Goal: Task Accomplishment & Management: Complete application form

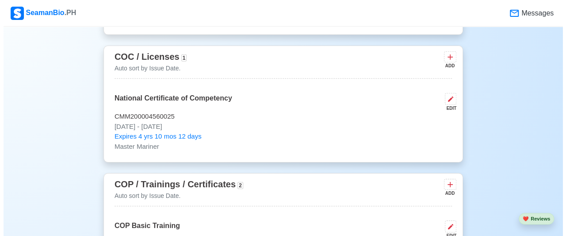
scroll to position [1326, 0]
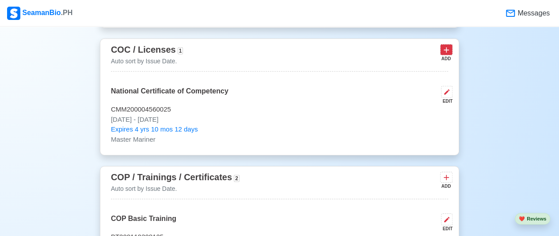
click at [446, 48] on icon at bounding box center [446, 50] width 5 height 5
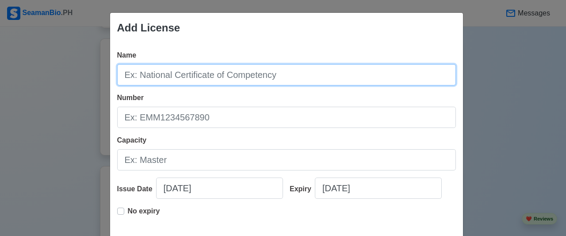
click at [255, 75] on input "Name" at bounding box center [286, 74] width 339 height 21
type input "GOC"
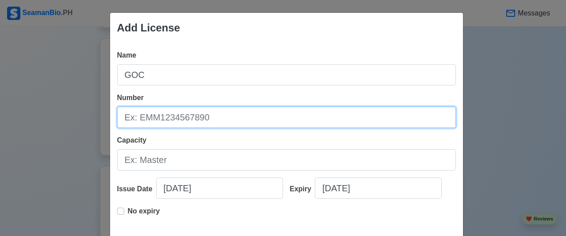
click at [249, 122] on input "Number" at bounding box center [286, 117] width 339 height 21
type input "g"
type input "GOC200013662325"
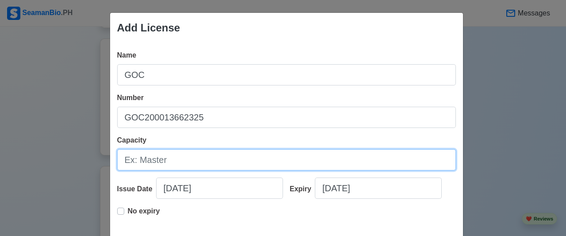
click at [243, 152] on input "Capacity" at bounding box center [286, 159] width 339 height 21
type input "GMDSS Radio Operator"
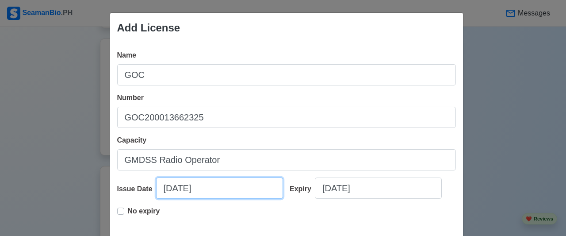
select select "****"
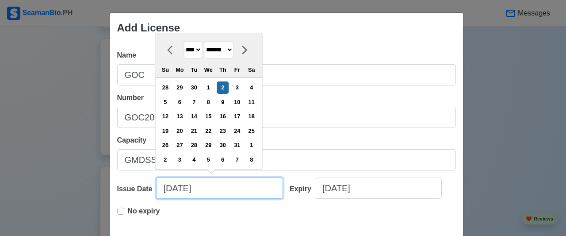
click at [212, 192] on input "[DATE]" at bounding box center [219, 187] width 127 height 21
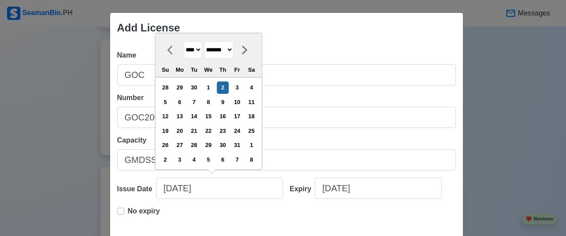
click at [195, 51] on select "**** **** **** **** **** **** **** **** **** **** **** **** **** **** **** ****…" at bounding box center [192, 49] width 19 height 17
click at [183, 42] on select "**** **** **** **** **** **** **** **** **** **** **** **** **** **** **** ****…" at bounding box center [192, 49] width 19 height 17
click at [169, 50] on icon at bounding box center [172, 50] width 11 height 11
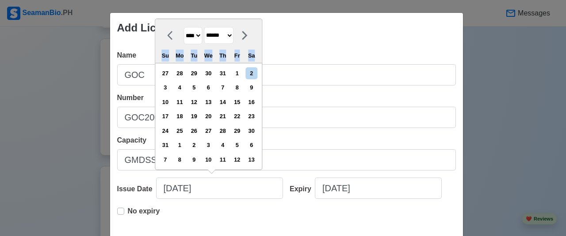
click at [169, 50] on div "Su" at bounding box center [165, 56] width 12 height 12
click at [161, 36] on div at bounding box center [172, 35] width 22 height 17
select select "****"
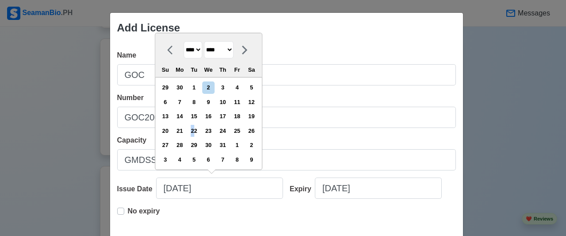
click at [195, 128] on div "22" at bounding box center [194, 131] width 12 height 12
type input "[DATE]"
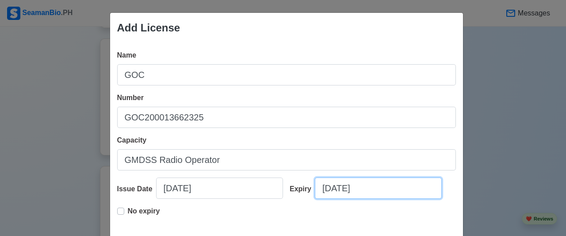
select select "****"
select select "*******"
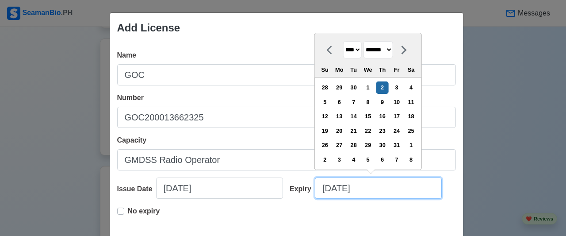
click at [373, 186] on input "[DATE]" at bounding box center [378, 187] width 127 height 21
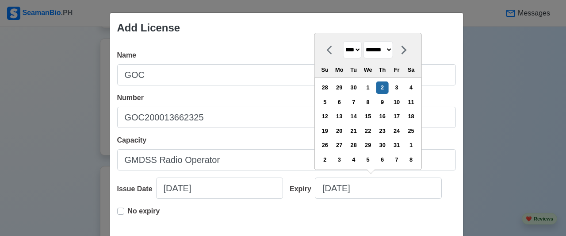
click at [356, 51] on select "**** **** **** **** **** **** **** **** **** **** **** **** **** **** **** ****…" at bounding box center [352, 49] width 19 height 17
select select "****"
click at [343, 42] on select "**** **** **** **** **** **** **** **** **** **** **** **** **** **** **** ****…" at bounding box center [352, 49] width 19 height 17
click at [393, 50] on select "******* ******** ***** ***** *** **** **** ****** ********* ******* ******** **…" at bounding box center [378, 49] width 30 height 17
select select "****"
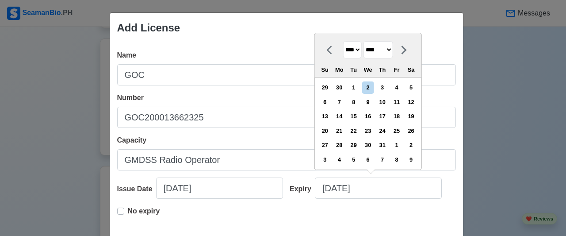
click at [363, 42] on select "******* ******** ***** ***** *** **** **** ****** ********* ******* ******** **…" at bounding box center [378, 49] width 30 height 17
click at [343, 130] on div "22" at bounding box center [339, 131] width 12 height 12
type input "[DATE]"
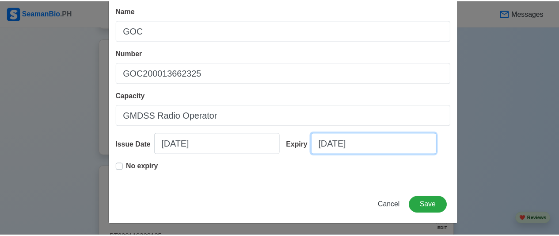
scroll to position [45, 0]
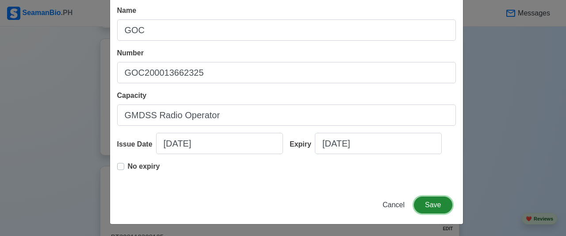
click at [429, 202] on button "Save" at bounding box center [433, 204] width 38 height 17
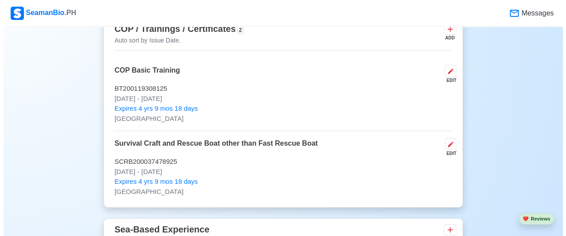
scroll to position [1503, 0]
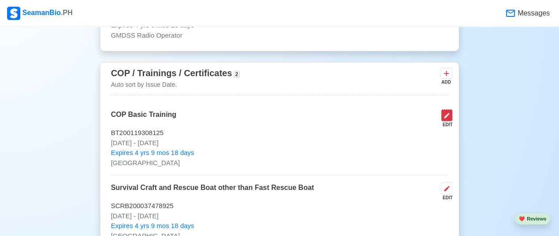
click at [443, 113] on button at bounding box center [446, 115] width 11 height 12
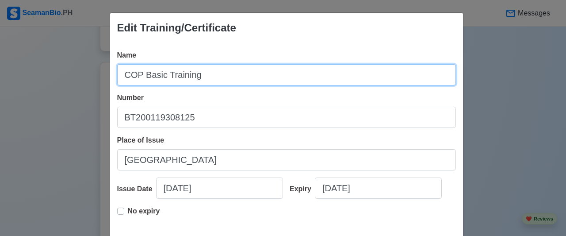
click at [141, 73] on input "COP Basic Training" at bounding box center [286, 74] width 339 height 21
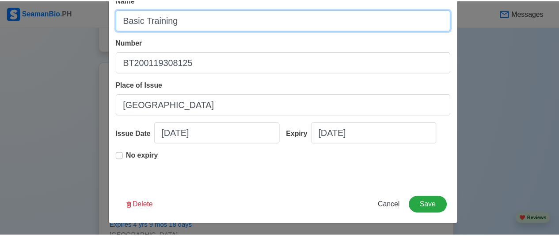
scroll to position [55, 0]
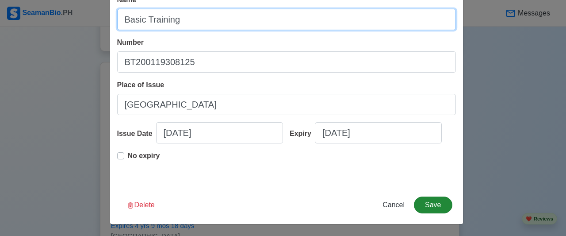
type input "Basic Training"
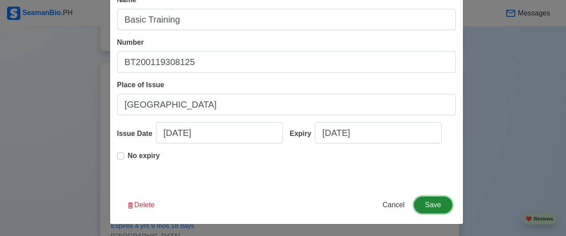
drag, startPoint x: 427, startPoint y: 201, endPoint x: 434, endPoint y: 200, distance: 7.1
click at [434, 200] on button "Save" at bounding box center [433, 204] width 38 height 17
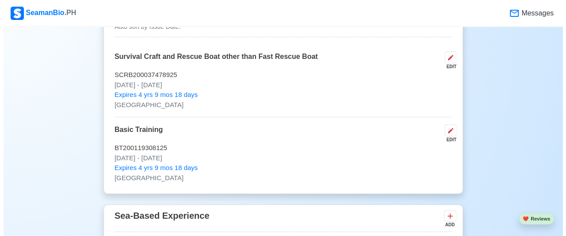
scroll to position [1547, 0]
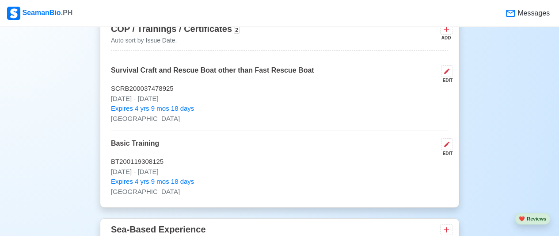
click at [449, 34] on div "ADD" at bounding box center [445, 37] width 11 height 7
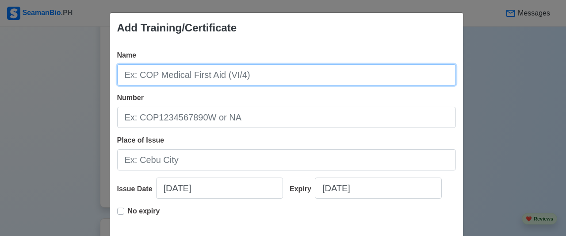
click at [301, 76] on input "Name" at bounding box center [286, 74] width 339 height 21
type input "c"
type input "COP Advance Fire Fighting"
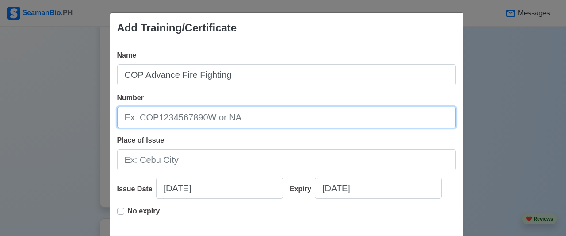
click at [169, 114] on input "Number" at bounding box center [286, 117] width 339 height 21
click at [133, 118] on input "aff200037884325" at bounding box center [286, 117] width 339 height 21
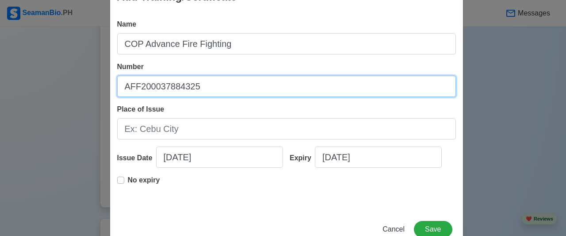
scroll to position [44, 0]
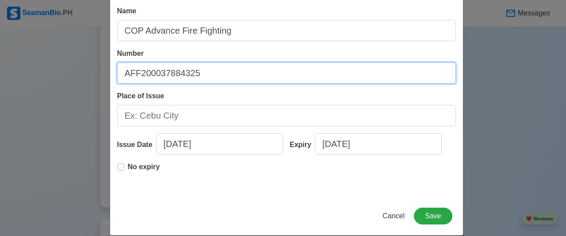
type input "AFF200037884325"
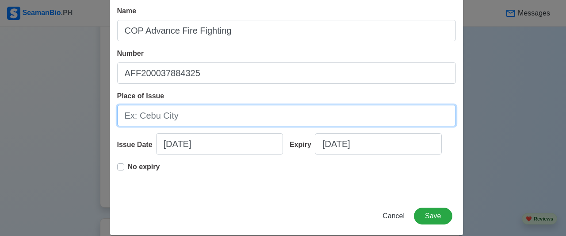
click at [195, 114] on input "Place of Issue" at bounding box center [286, 115] width 339 height 21
type input "[GEOGRAPHIC_DATA]"
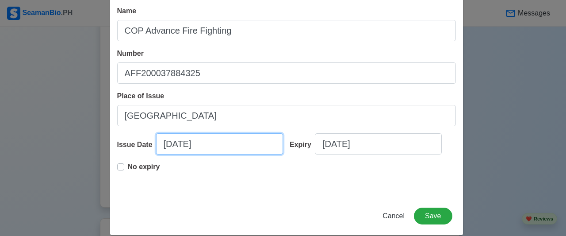
select select "****"
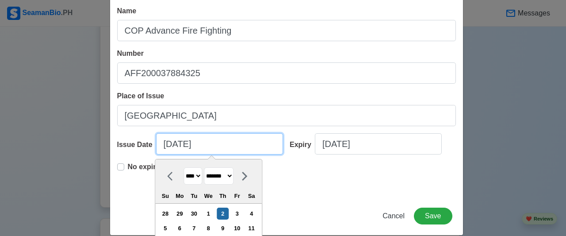
click at [205, 142] on input "[DATE]" at bounding box center [219, 143] width 127 height 21
click at [233, 176] on select "******* ******** ***** ***** *** **** **** ****** ********* ******* ******** **…" at bounding box center [219, 175] width 30 height 17
select select "****"
click at [204, 167] on select "******* ******** ***** ***** *** **** **** ****** ********* ******* ******** **…" at bounding box center [219, 175] width 30 height 17
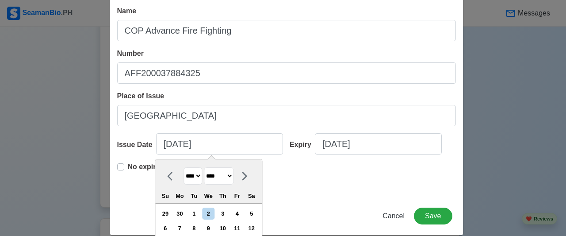
scroll to position [55, 0]
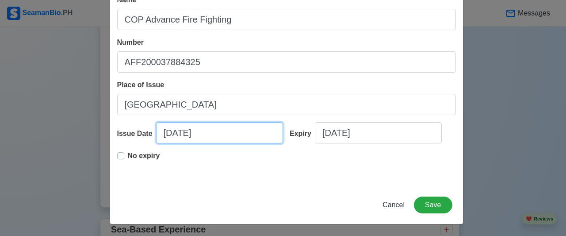
click at [189, 129] on input "[DATE]" at bounding box center [219, 132] width 127 height 21
select select "****"
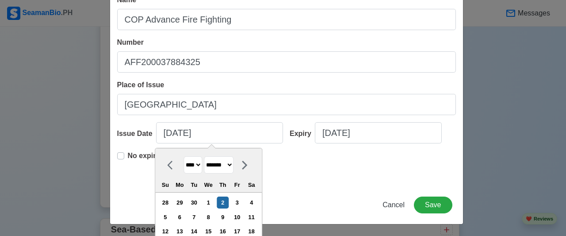
click at [233, 162] on select "******* ******** ***** ***** *** **** **** ****** ********* ******* ******** **…" at bounding box center [219, 164] width 30 height 17
select select "****"
click at [204, 156] on select "******* ******** ***** ***** *** **** **** ****** ********* ******* ******** **…" at bounding box center [219, 164] width 30 height 17
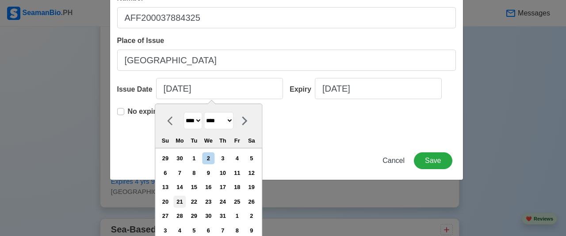
click at [181, 200] on div "21" at bounding box center [180, 201] width 12 height 12
type input "[DATE]"
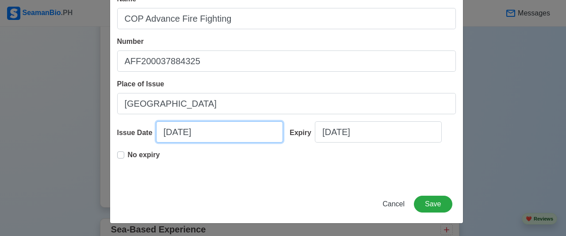
scroll to position [55, 0]
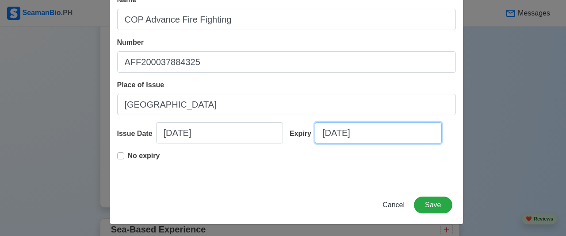
select select "****"
select select "*******"
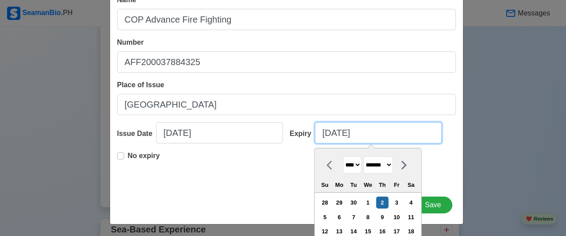
click at [344, 136] on input "[DATE]" at bounding box center [378, 132] width 127 height 21
click at [354, 163] on select "**** **** **** **** **** **** **** **** **** **** **** **** **** **** **** ****…" at bounding box center [352, 164] width 19 height 17
select select "****"
click at [343, 156] on select "**** **** **** **** **** **** **** **** **** **** **** **** **** **** **** ****…" at bounding box center [352, 164] width 19 height 17
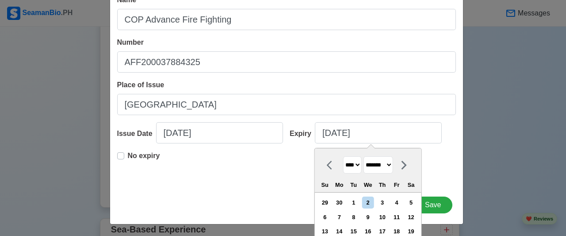
click at [393, 164] on select "******* ******** ***** ***** *** **** **** ****** ********* ******* ******** **…" at bounding box center [378, 164] width 30 height 17
select select "****"
click at [363, 156] on select "******* ******** ***** ***** *** **** **** ****** ********* ******* ******** **…" at bounding box center [378, 164] width 30 height 17
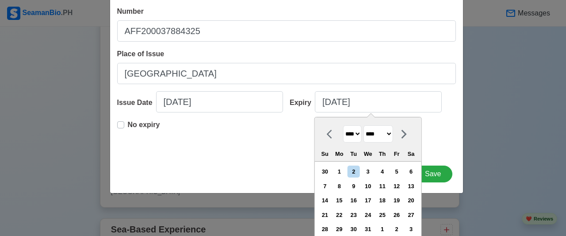
scroll to position [99, 0]
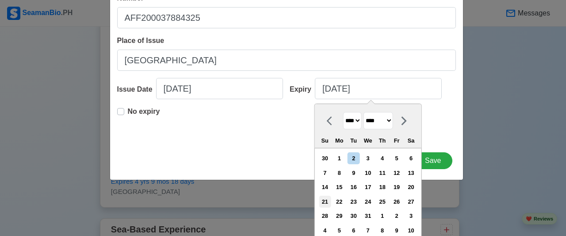
click at [324, 199] on div "21" at bounding box center [325, 201] width 12 height 12
type input "[DATE]"
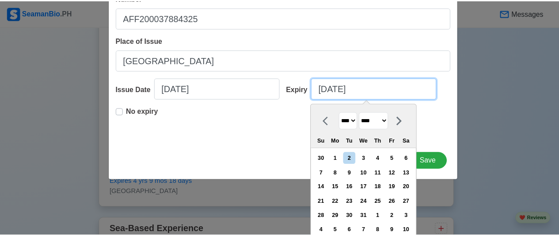
scroll to position [55, 0]
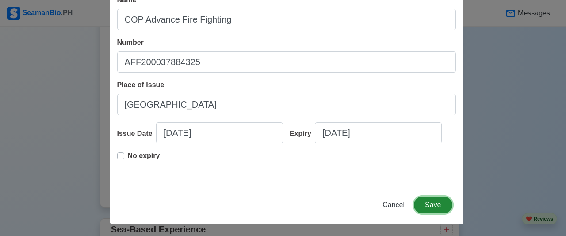
click at [423, 202] on button "Save" at bounding box center [433, 204] width 38 height 17
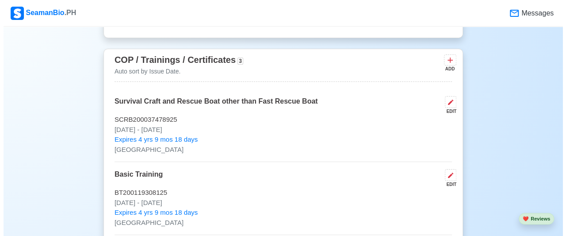
scroll to position [1503, 0]
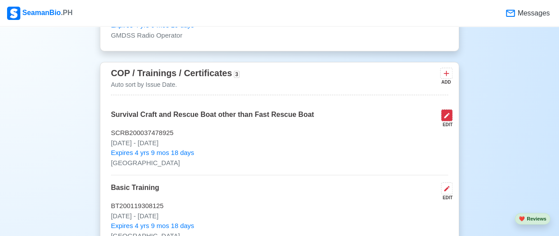
click at [450, 112] on icon at bounding box center [446, 115] width 7 height 7
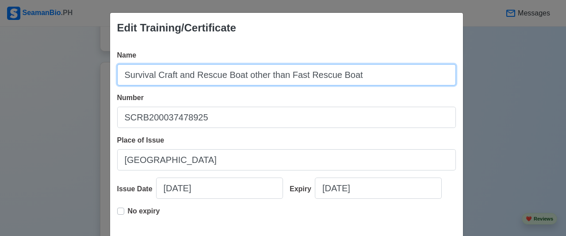
click at [123, 71] on input "Survival Craft and Rescue Boat other than Fast Rescue Boat" at bounding box center [286, 74] width 339 height 21
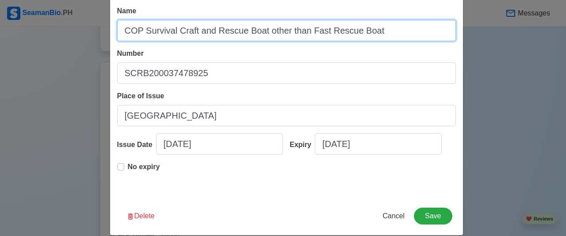
scroll to position [55, 0]
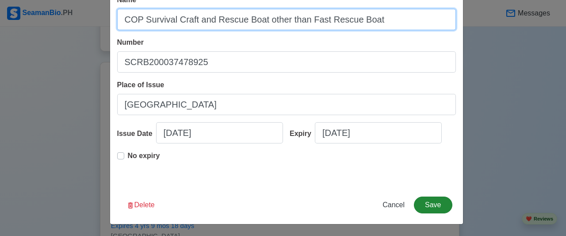
type input "COP Survival Craft and Rescue Boat other than Fast Rescue Boat"
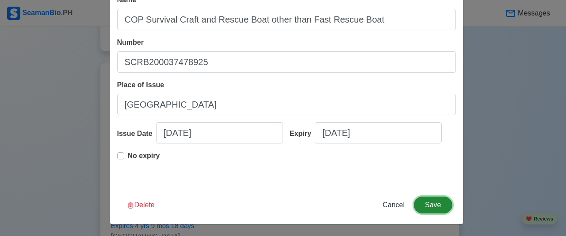
click at [426, 202] on button "Save" at bounding box center [433, 204] width 38 height 17
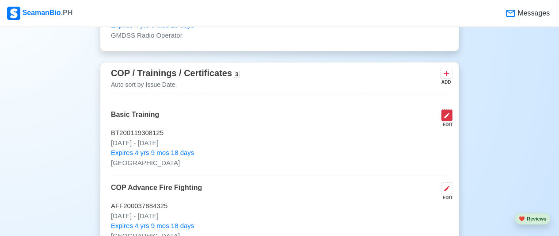
click at [446, 113] on icon at bounding box center [446, 115] width 5 height 5
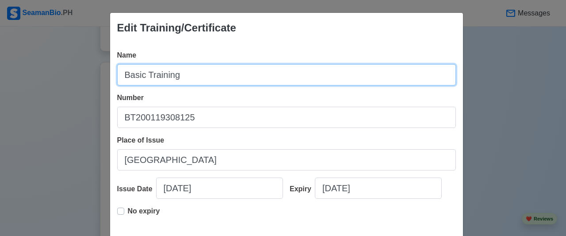
click at [120, 71] on input "Basic Training" at bounding box center [286, 74] width 339 height 21
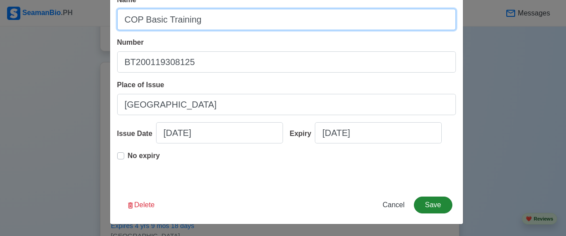
type input "COP Basic Training"
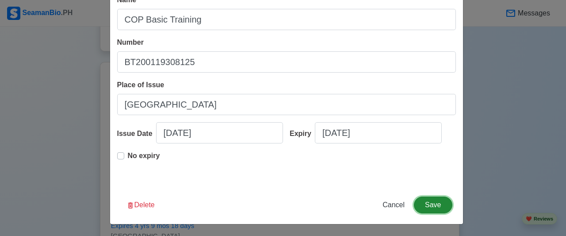
click at [431, 203] on button "Save" at bounding box center [433, 204] width 38 height 17
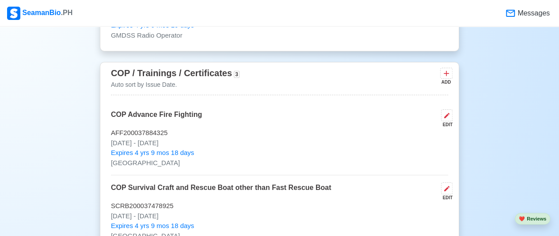
click at [439, 69] on div "COP / Trainings / Certificates 3 Auto sort by Issue Date. ADD" at bounding box center [279, 80] width 337 height 29
click at [442, 69] on icon at bounding box center [446, 73] width 9 height 9
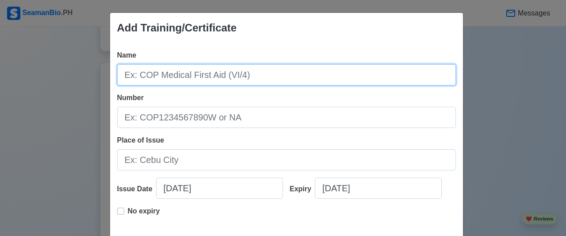
click at [218, 73] on input "Name" at bounding box center [286, 74] width 339 height 21
type input "COP Medical First Aid"
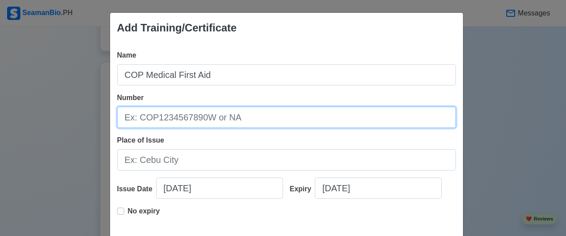
click at [240, 125] on input "Number" at bounding box center [286, 117] width 339 height 21
type input "18-253284"
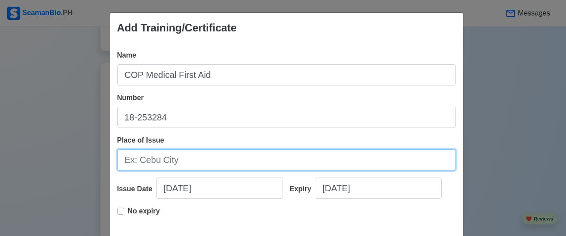
click at [211, 152] on input "Place of Issue" at bounding box center [286, 159] width 339 height 21
type input "m"
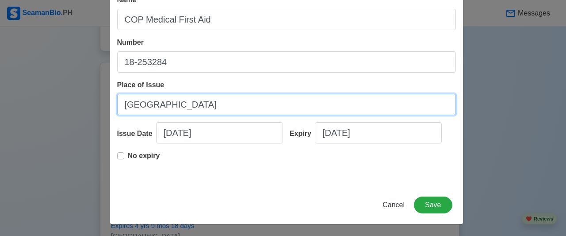
type input "[GEOGRAPHIC_DATA]"
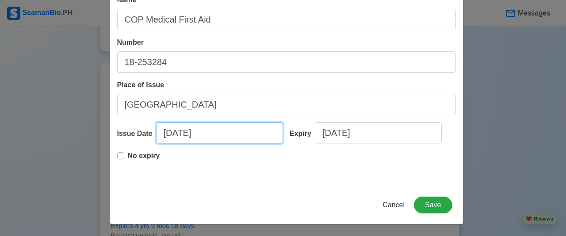
select select "****"
select select "*******"
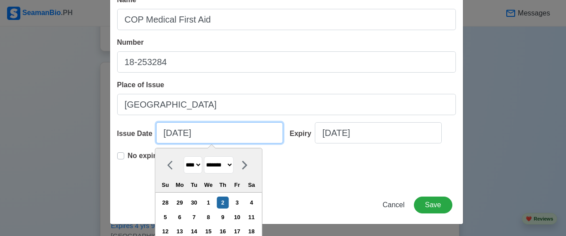
click at [217, 132] on input "[DATE]" at bounding box center [219, 132] width 127 height 21
click at [198, 164] on select "**** **** **** **** **** **** **** **** **** **** **** **** **** **** **** ****…" at bounding box center [192, 164] width 19 height 17
select select "****"
click at [183, 156] on select "**** **** **** **** **** **** **** **** **** **** **** **** **** **** **** ****…" at bounding box center [192, 164] width 19 height 17
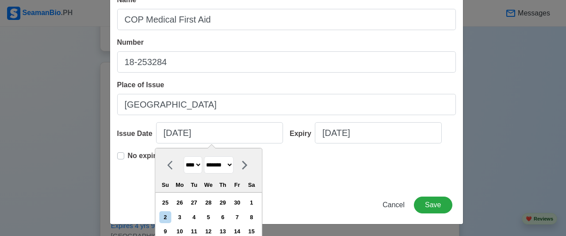
click at [217, 166] on select "******* ******** ***** ***** *** **** **** ****** ********* ******* ******** **…" at bounding box center [219, 164] width 30 height 17
select select "***"
click at [204, 156] on select "******* ******** ***** ***** *** **** **** ****** ********* ******* ******** **…" at bounding box center [219, 164] width 30 height 17
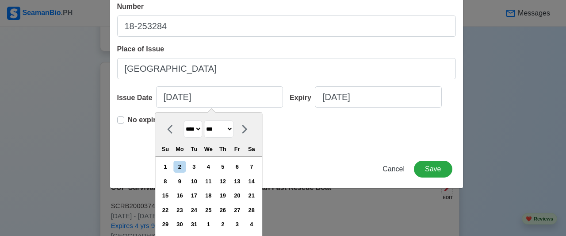
scroll to position [99, 0]
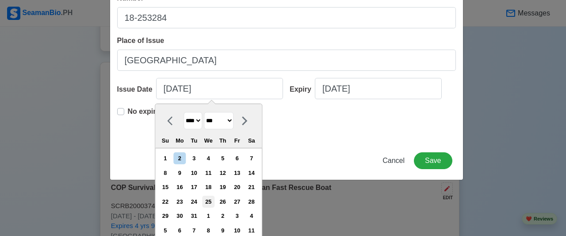
click at [212, 198] on div "25" at bounding box center [208, 201] width 12 height 12
type input "[DATE]"
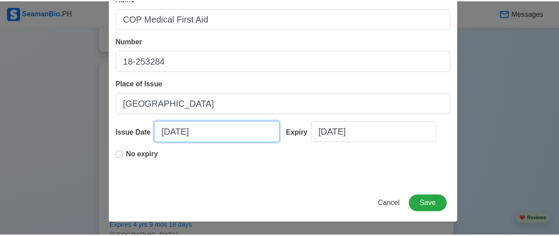
scroll to position [55, 0]
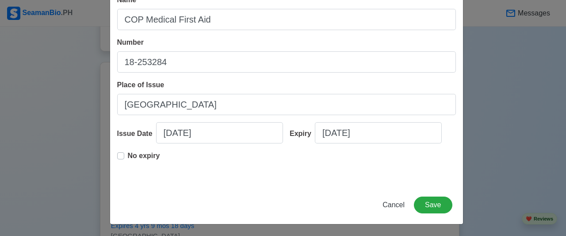
click at [128, 154] on label "No expiry" at bounding box center [144, 159] width 32 height 18
type input "[DATE]"
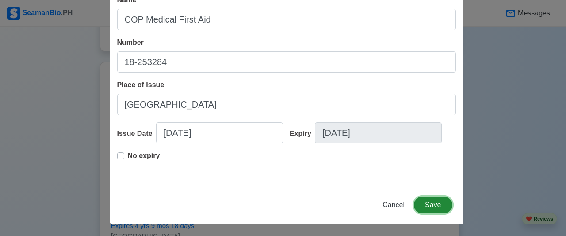
click at [443, 207] on button "Save" at bounding box center [433, 204] width 38 height 17
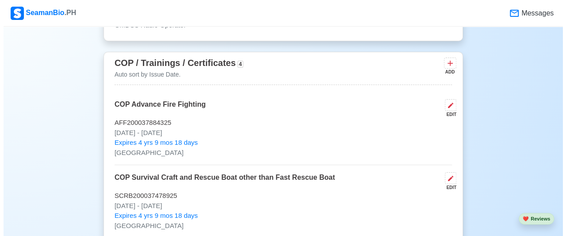
scroll to position [1459, 0]
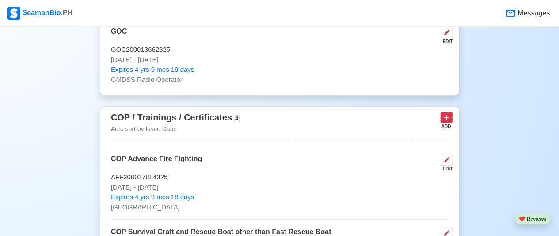
click at [451, 115] on icon at bounding box center [446, 117] width 9 height 9
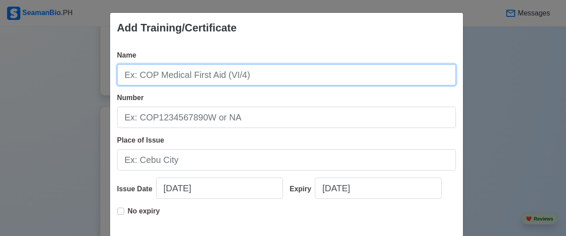
click at [169, 70] on input "Name" at bounding box center [286, 74] width 339 height 21
type input "c"
type input "COP Medical Care"
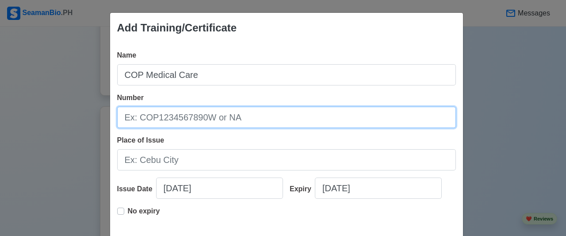
click at [206, 117] on input "Number" at bounding box center [286, 117] width 339 height 21
type input "19-79135"
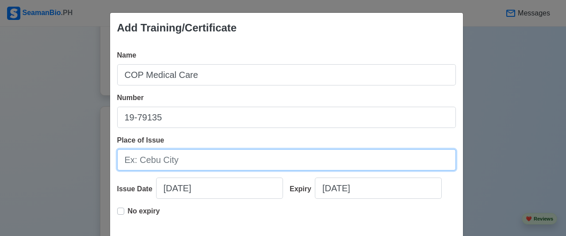
click at [204, 160] on input "Place of Issue" at bounding box center [286, 159] width 339 height 21
type input "[GEOGRAPHIC_DATA]"
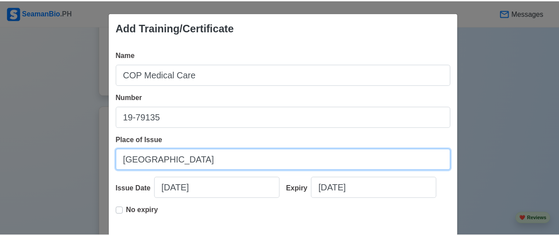
scroll to position [44, 0]
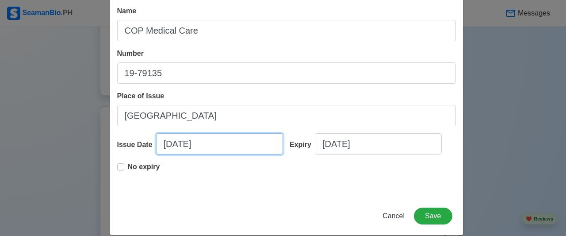
select select "****"
select select "*******"
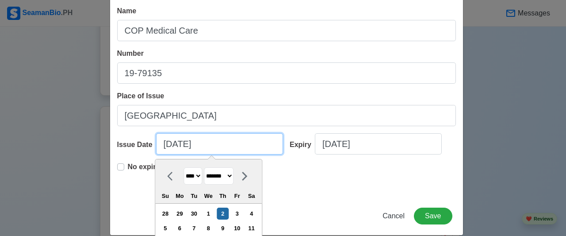
click at [218, 147] on input "[DATE]" at bounding box center [219, 143] width 127 height 21
type input "10/02/20251"
select select "****"
type input "[DATE]"
select select "****"
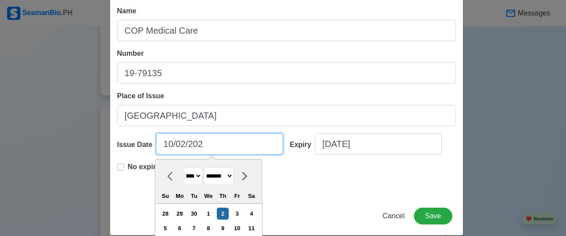
type input "[DATE]"
select select "****"
type input "10/02/2"
select select "****"
type input "[DATE]"
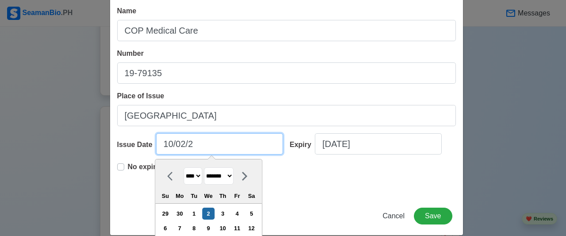
select select "****"
type input "[DATE]"
select select "****"
click at [170, 143] on input "[DATE]" at bounding box center [219, 143] width 127 height 21
click at [168, 143] on input "[DATE]" at bounding box center [219, 143] width 127 height 21
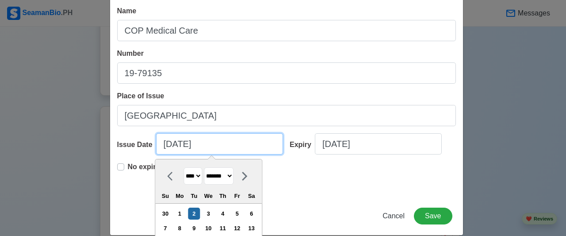
type input "[DATE]"
select select "*******"
type input "[DATE]"
select select "*****"
click at [179, 145] on input "[DATE]" at bounding box center [219, 143] width 127 height 21
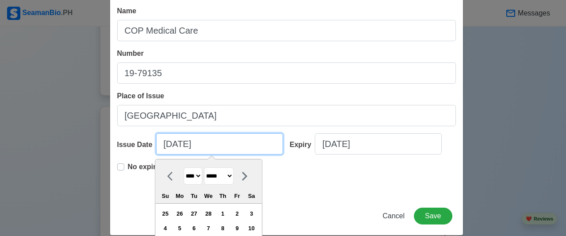
type input "[DATE]"
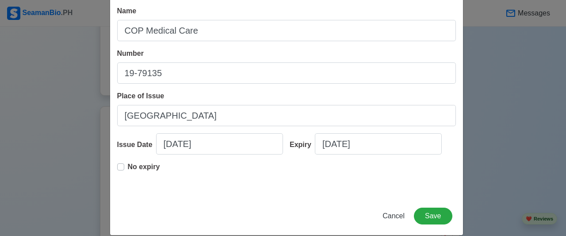
click at [128, 164] on label "No expiry" at bounding box center [144, 170] width 32 height 18
type input "[DATE]"
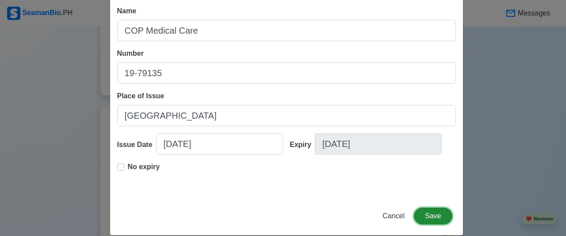
click at [436, 216] on button "Save" at bounding box center [433, 215] width 38 height 17
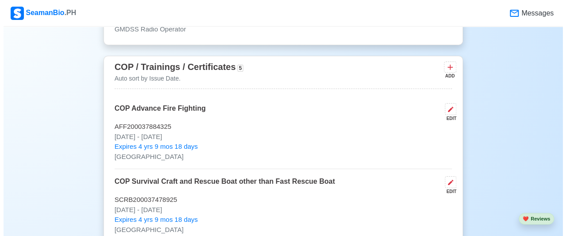
scroll to position [1503, 0]
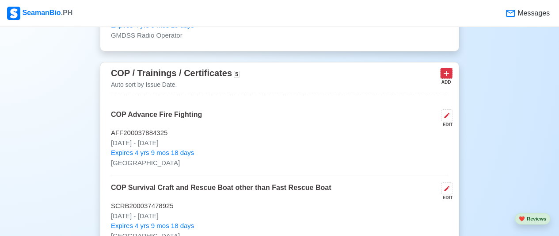
click at [451, 69] on button at bounding box center [446, 73] width 12 height 11
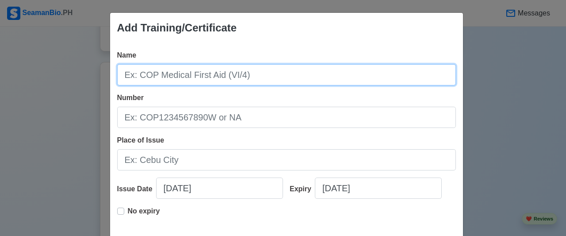
click at [335, 70] on input "Name" at bounding box center [286, 74] width 339 height 21
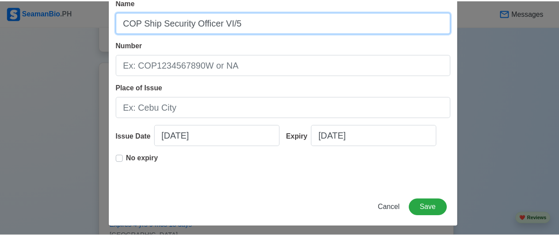
scroll to position [55, 0]
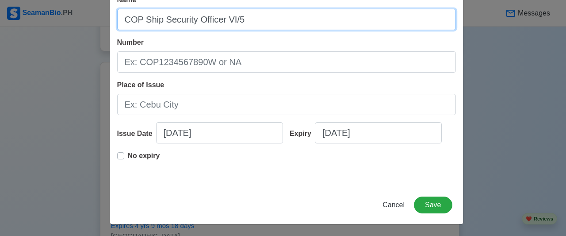
type input "COP Ship Security Officer VI/5"
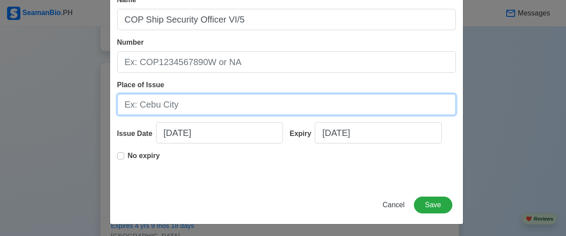
click at [255, 110] on input "Place of Issue" at bounding box center [286, 104] width 339 height 21
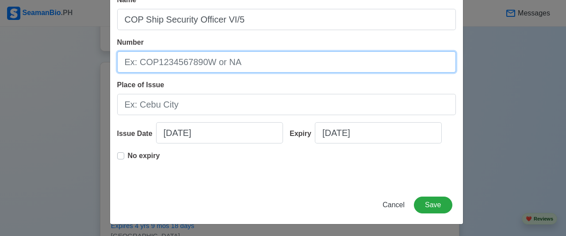
click at [311, 61] on input "Number" at bounding box center [286, 61] width 339 height 21
type input "22-58380"
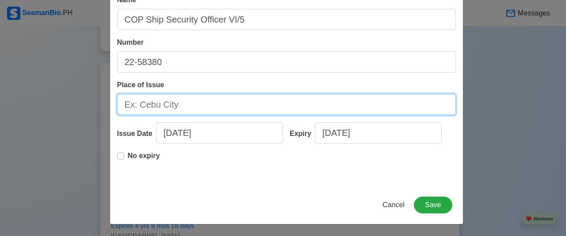
click at [211, 108] on input "Place of Issue" at bounding box center [286, 104] width 339 height 21
type input "[GEOGRAPHIC_DATA]"
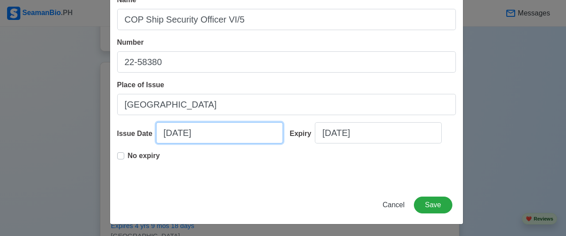
select select "****"
select select "*******"
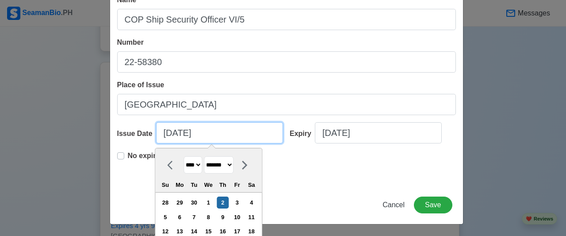
click at [194, 131] on input "[DATE]" at bounding box center [219, 132] width 127 height 21
click at [180, 133] on input "[DATE]" at bounding box center [219, 132] width 127 height 21
click at [205, 129] on input "[DATE]" at bounding box center [219, 132] width 127 height 21
type input "[DATE]"
select select "****"
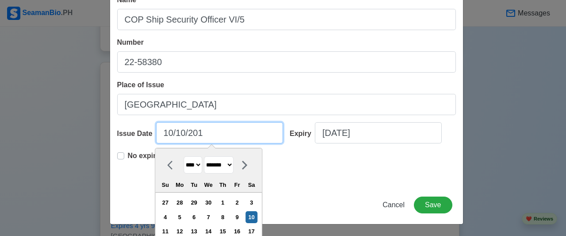
type input "[DATE]"
select select "****"
type input "[DATE]"
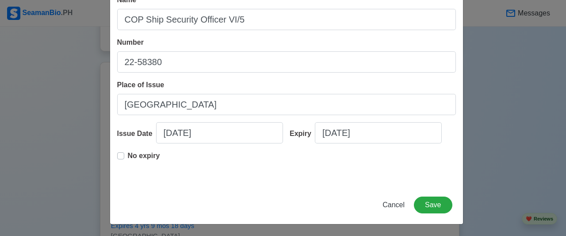
click at [128, 155] on label "No expiry" at bounding box center [144, 159] width 32 height 18
type input "[DATE]"
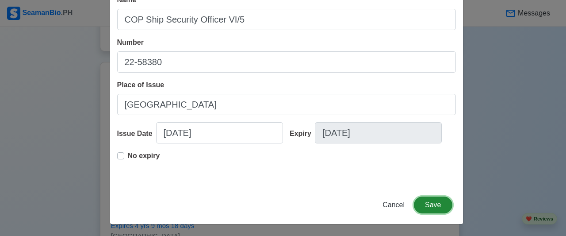
click at [440, 203] on button "Save" at bounding box center [433, 204] width 38 height 17
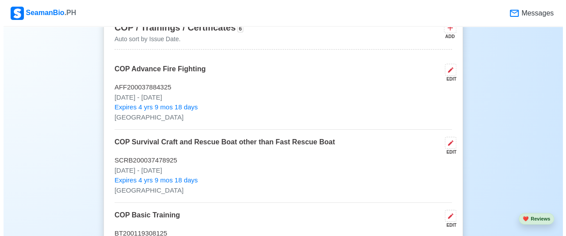
scroll to position [1503, 0]
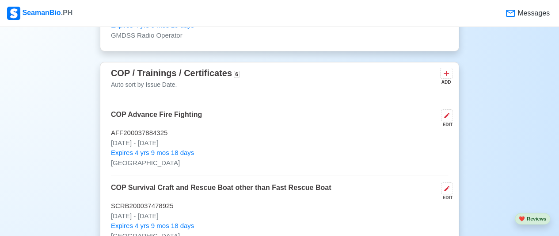
click at [251, 110] on div "COP Advance Fire Fighting EDIT" at bounding box center [279, 118] width 337 height 19
click at [450, 121] on div "EDIT" at bounding box center [445, 124] width 15 height 7
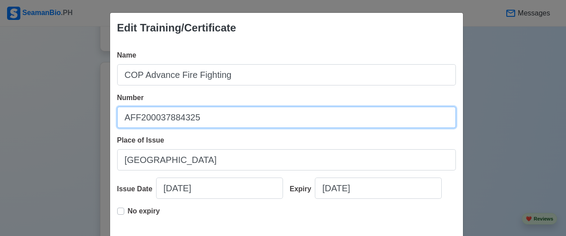
click at [451, 110] on input "AFF200037884325" at bounding box center [286, 117] width 339 height 21
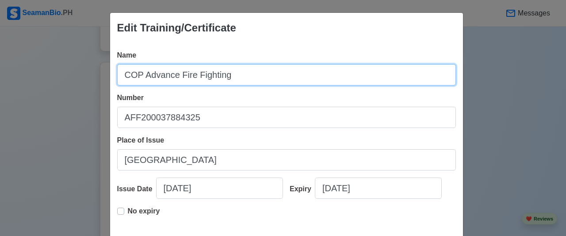
click at [355, 82] on input "COP Advance Fire Fighting" at bounding box center [286, 74] width 339 height 21
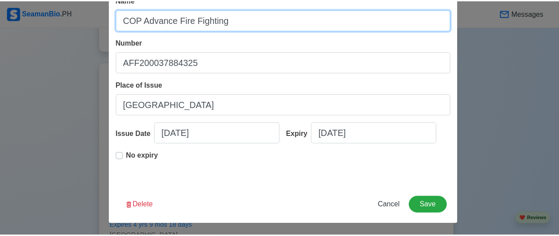
scroll to position [55, 0]
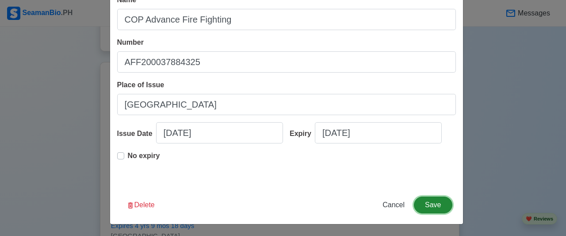
click at [430, 198] on button "Save" at bounding box center [433, 204] width 38 height 17
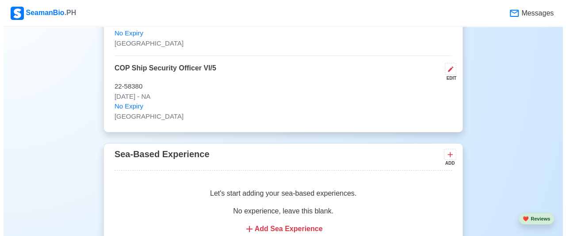
scroll to position [1901, 0]
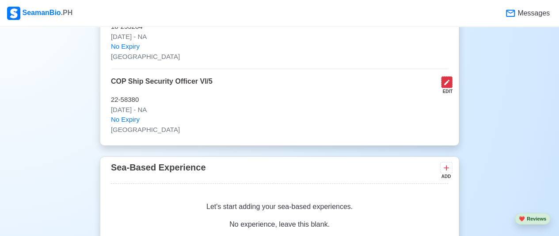
click at [446, 80] on icon at bounding box center [446, 82] width 5 height 5
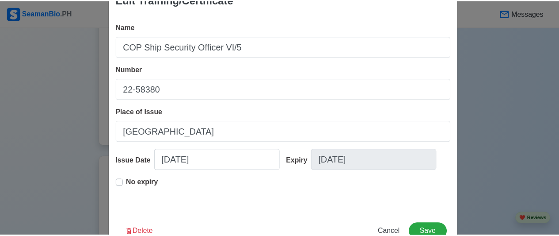
scroll to position [55, 0]
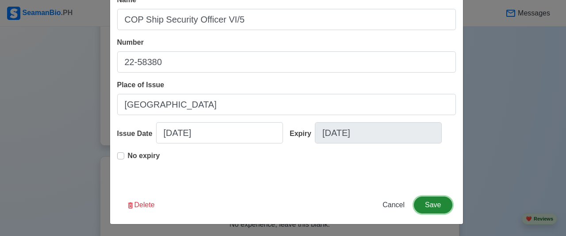
click at [434, 203] on button "Save" at bounding box center [433, 204] width 38 height 17
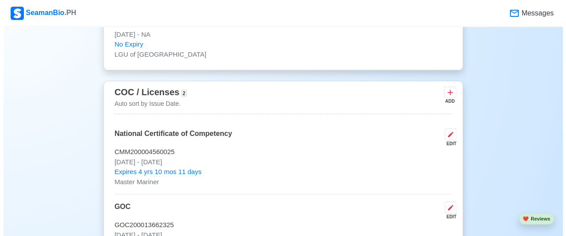
scroll to position [1282, 0]
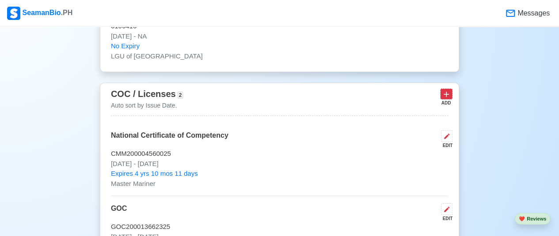
click at [446, 92] on icon at bounding box center [446, 94] width 9 height 9
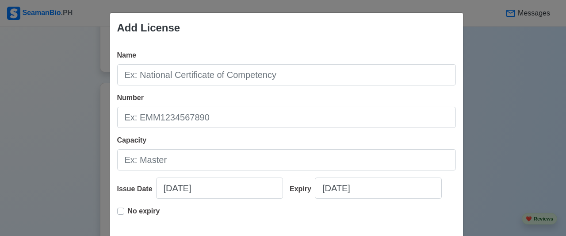
click at [536, 101] on div "Add License Name Number Capacity Issue Date [DATE] Expiry [DATE] No expiry Canc…" at bounding box center [283, 118] width 566 height 236
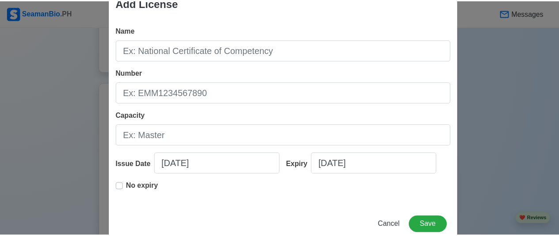
scroll to position [45, 0]
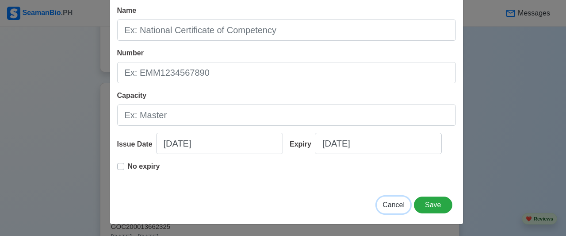
click at [396, 202] on span "Cancel" at bounding box center [393, 205] width 22 height 8
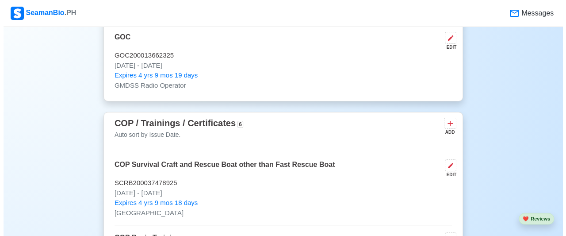
scroll to position [1459, 0]
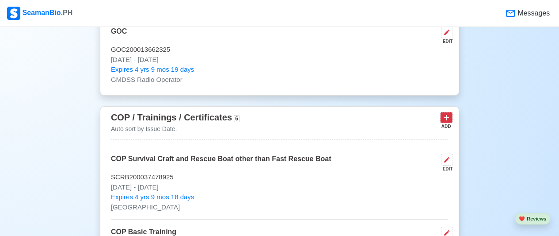
click at [449, 114] on icon at bounding box center [446, 117] width 9 height 9
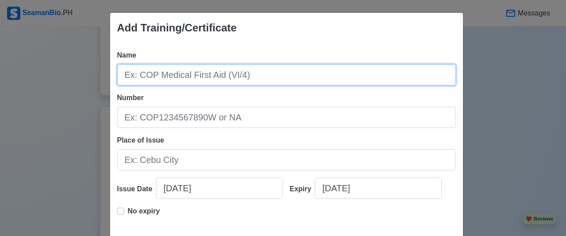
click at [337, 78] on input "Name" at bounding box center [286, 74] width 339 height 21
type input "f"
click at [121, 73] on input "Furuno" at bounding box center [286, 74] width 339 height 21
click at [212, 72] on input "Furuno" at bounding box center [286, 74] width 339 height 21
click at [121, 72] on input "Furuno" at bounding box center [286, 74] width 339 height 21
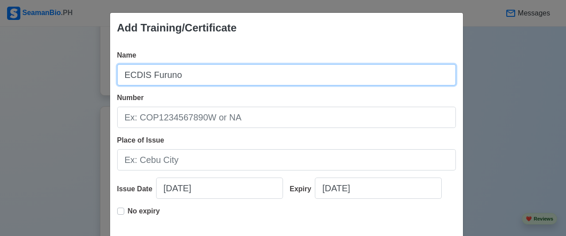
click at [188, 72] on input "ECDIS Furuno" at bounding box center [286, 74] width 339 height 21
type input "ECDIS Furuno FMD 3100-3300"
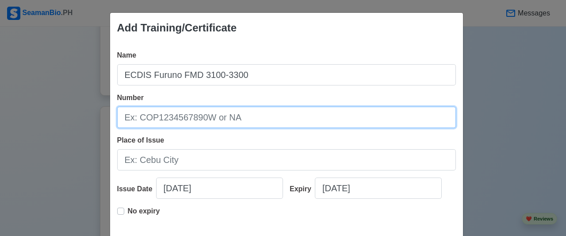
click at [161, 117] on input "Number" at bounding box center [286, 117] width 339 height 21
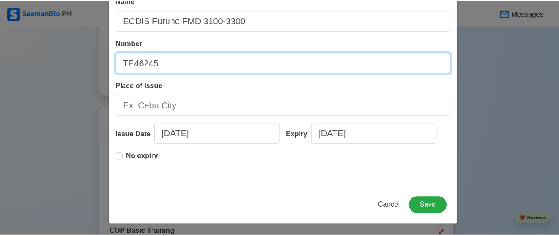
scroll to position [55, 0]
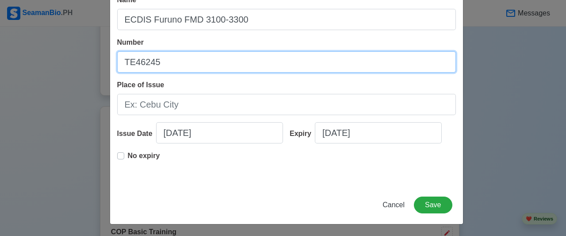
type input "TE46245"
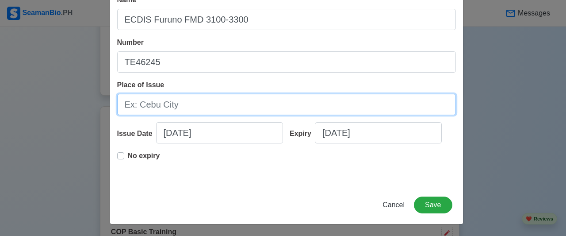
click at [185, 98] on input "Place of Issue" at bounding box center [286, 104] width 339 height 21
type input "[GEOGRAPHIC_DATA]"
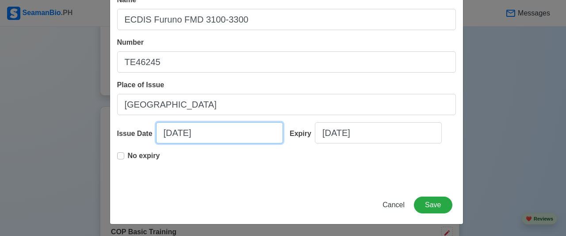
select select "****"
select select "*******"
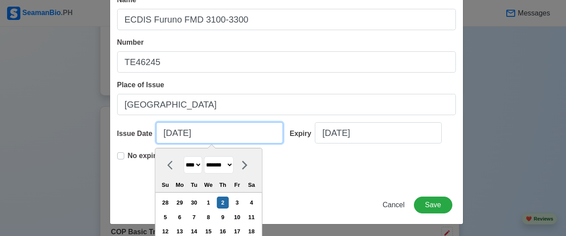
click at [181, 135] on input "[DATE]" at bounding box center [219, 132] width 127 height 21
click at [199, 162] on select "**** **** **** **** **** **** **** **** **** **** **** **** **** **** **** ****…" at bounding box center [192, 164] width 19 height 17
select select "****"
click at [183, 156] on select "**** **** **** **** **** **** **** **** **** **** **** **** **** **** **** ****…" at bounding box center [192, 164] width 19 height 17
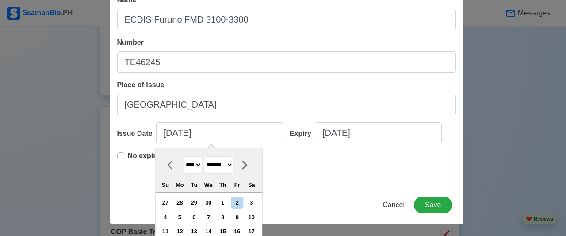
click at [219, 164] on select "******* ******** ***** ***** *** **** **** ****** ********* ******* ******** **…" at bounding box center [219, 164] width 30 height 17
select select "*****"
click at [204, 156] on select "******* ******** ***** ***** *** **** **** ****** ********* ******* ******** **…" at bounding box center [219, 164] width 30 height 17
click at [195, 200] on div "3" at bounding box center [194, 202] width 12 height 12
type input "[DATE]"
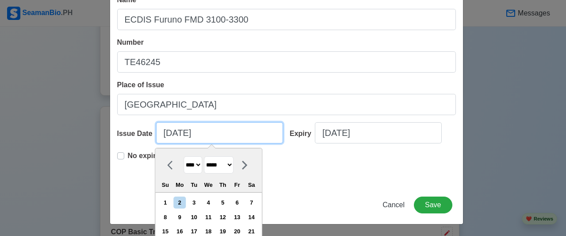
click at [195, 200] on div "Cancel Save" at bounding box center [286, 209] width 353 height 27
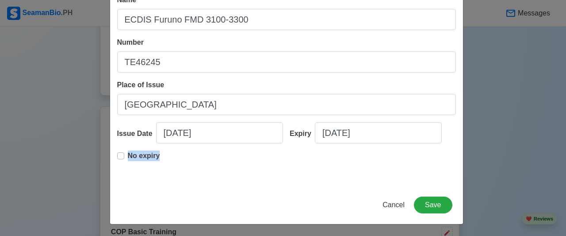
click at [195, 200] on div "Cancel Save" at bounding box center [286, 209] width 353 height 27
select select "****"
select select "*****"
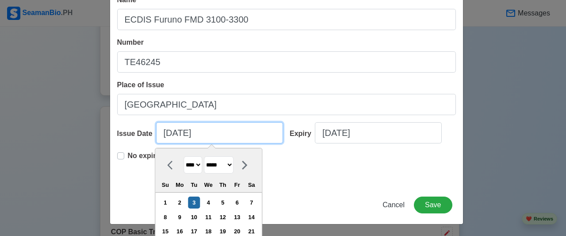
click at [167, 133] on input "[DATE]" at bounding box center [219, 132] width 127 height 21
type input "[DATE]"
select select "*******"
type input "[DATE]"
select select "*******"
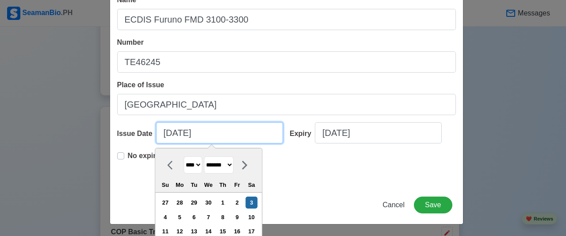
type input "[DATE]"
click at [306, 179] on div "Name ECDIS Furuno FMD 3100-3300 Number TE46245 Place of Issue [GEOGRAPHIC_DATA]…" at bounding box center [286, 87] width 353 height 198
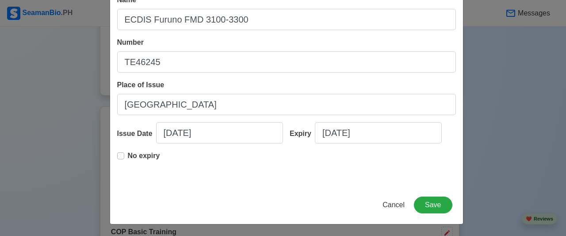
click at [128, 155] on label "No expiry" at bounding box center [144, 159] width 32 height 18
type input "[DATE]"
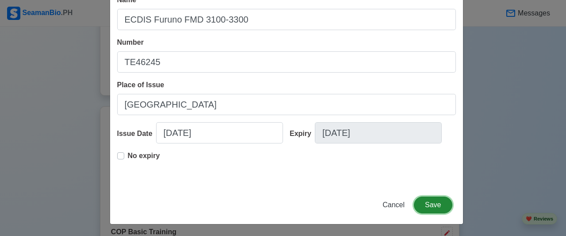
click at [444, 204] on button "Save" at bounding box center [433, 204] width 38 height 17
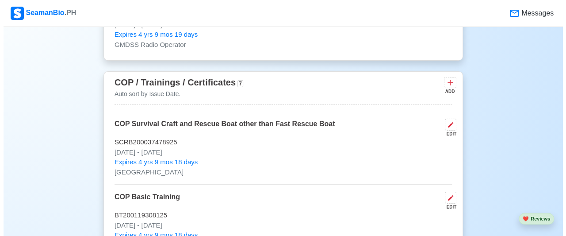
scroll to position [1503, 0]
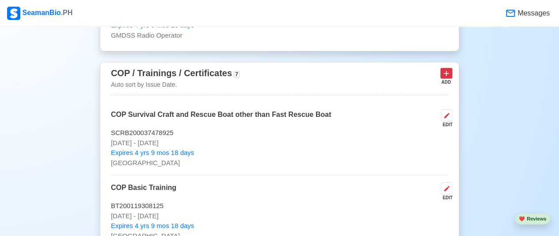
click at [448, 69] on icon at bounding box center [446, 73] width 9 height 9
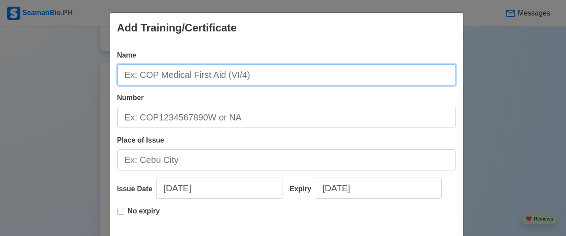
click at [258, 73] on input "Name" at bounding box center [286, 74] width 339 height 21
click at [164, 75] on input "ECDIS JRC Specific Trainning" at bounding box center [286, 74] width 339 height 21
click at [212, 75] on input "ECDIS JRC Specific Trainning" at bounding box center [286, 74] width 339 height 21
click at [165, 72] on input "ECDIS JRC Specific Training" at bounding box center [286, 74] width 339 height 21
drag, startPoint x: 166, startPoint y: 76, endPoint x: 171, endPoint y: 70, distance: 7.2
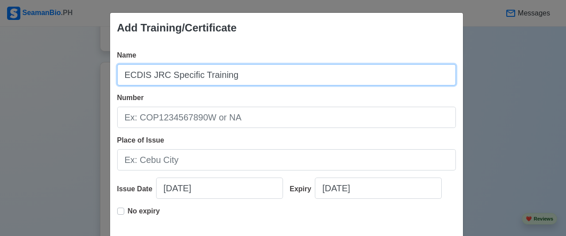
click at [170, 72] on input "ECDIS JRC Specific Training" at bounding box center [286, 74] width 339 height 21
click at [178, 73] on input "ECDIS JRC JAN701/901 Specific Training" at bounding box center [286, 74] width 339 height 21
click at [213, 71] on input "ECDIS JRC JAN 701/901 Specific Training" at bounding box center [286, 74] width 339 height 21
click at [367, 73] on input "ECDIS JRC JAN 701/901, JAN 7201/9201 MFD Specific Training" at bounding box center [286, 74] width 339 height 21
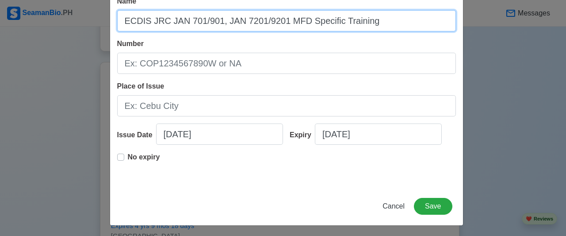
scroll to position [55, 0]
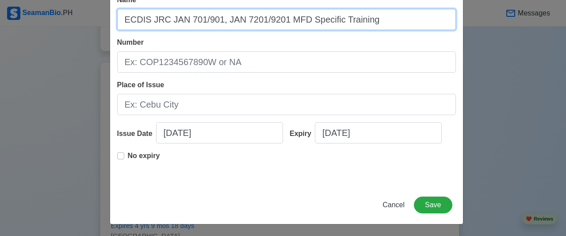
type input "ECDIS JRC JAN 701/901, JAN 7201/9201 MFD Specific Training"
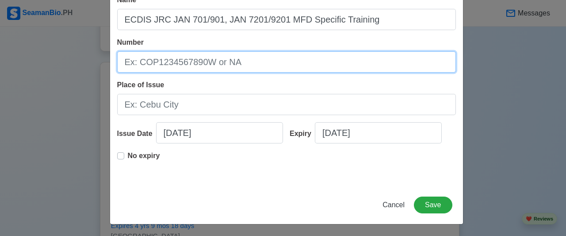
click at [255, 65] on input "Number" at bounding box center [286, 61] width 339 height 21
type input "COMPASS 2018-0118, COMPASS 2018-0153"
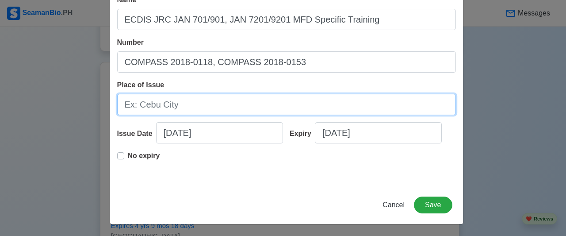
click at [278, 105] on input "Place of Issue" at bounding box center [286, 104] width 339 height 21
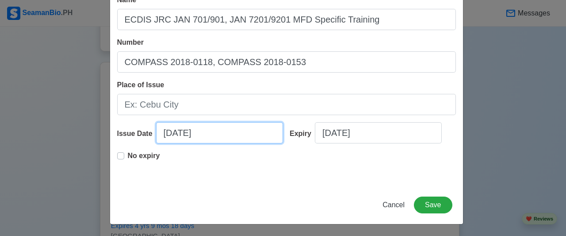
select select "****"
select select "*******"
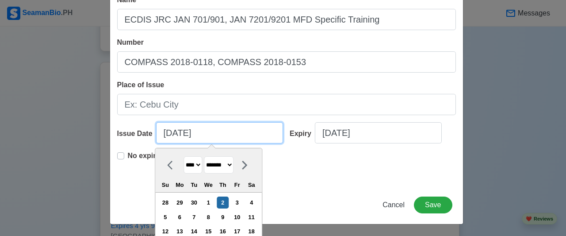
click at [240, 133] on input "[DATE]" at bounding box center [219, 132] width 127 height 21
type input "[DATE]"
select select "****"
type input "[DATE]"
select select "****"
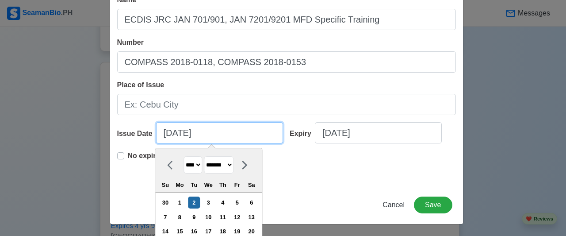
type input "[DATE]"
click at [212, 162] on select "******* ******** ***** ***** *** **** **** ****** ********* ******* ******** **…" at bounding box center [219, 164] width 30 height 17
select select "*****"
click at [204, 156] on select "******* ******** ***** ***** *** **** **** ****** ********* ******* ******** **…" at bounding box center [219, 164] width 30 height 17
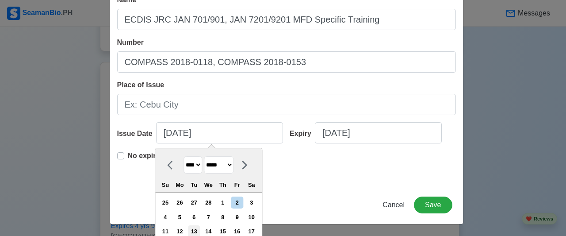
click at [198, 229] on div "13" at bounding box center [194, 231] width 12 height 12
type input "[DATE]"
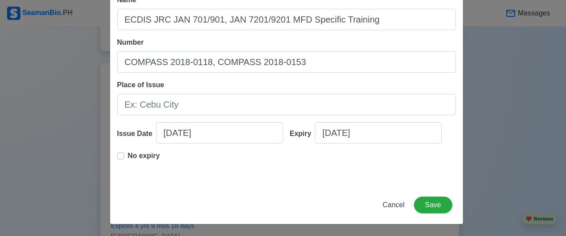
click at [122, 154] on div "No expiry" at bounding box center [138, 159] width 43 height 18
click at [128, 154] on label "No expiry" at bounding box center [144, 159] width 32 height 18
type input "[DATE]"
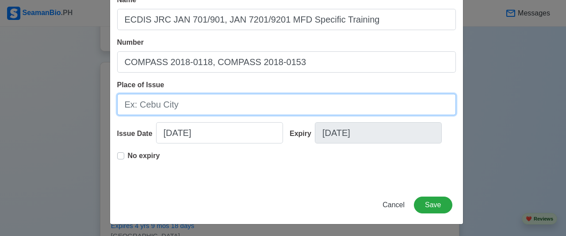
click at [169, 104] on input "Place of Issue" at bounding box center [286, 104] width 339 height 21
type input "[GEOGRAPHIC_DATA]"
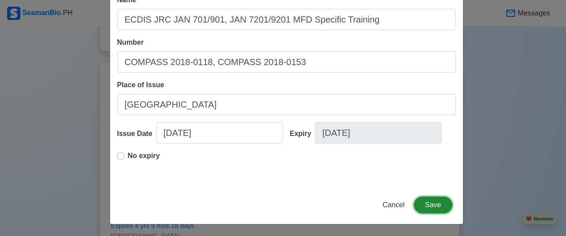
click at [431, 203] on button "Save" at bounding box center [433, 204] width 38 height 17
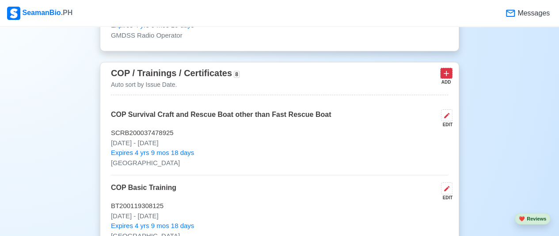
click at [445, 69] on icon at bounding box center [446, 73] width 9 height 9
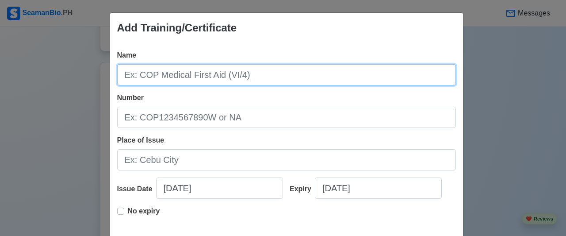
click at [332, 71] on input "Name" at bounding box center [286, 74] width 339 height 21
type input "Generic ECDIS"
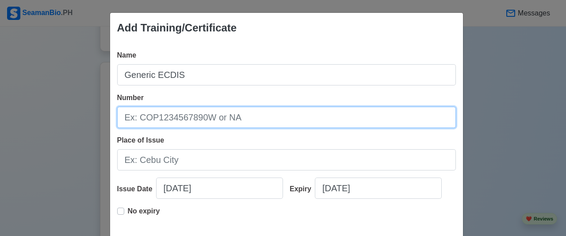
click at [190, 112] on input "Number" at bounding box center [286, 117] width 339 height 21
type input "ECR072400704"
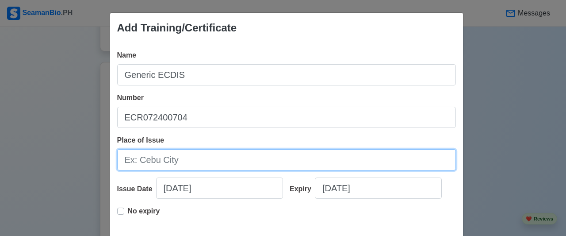
click at [164, 165] on input "Place of Issue" at bounding box center [286, 159] width 339 height 21
type input "[GEOGRAPHIC_DATA]"
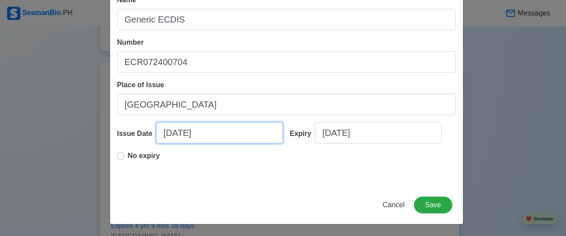
select select "****"
select select "*******"
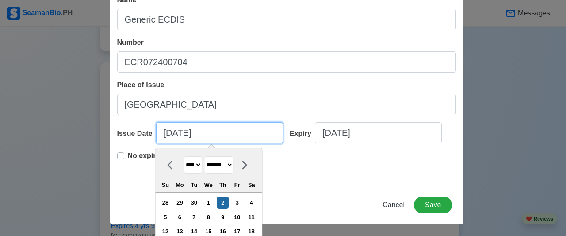
click at [218, 127] on input "[DATE]" at bounding box center [219, 132] width 127 height 21
type input "[DATE]"
select select "****"
click at [180, 131] on input "[DATE]" at bounding box center [219, 132] width 127 height 21
type input "[DATE]"
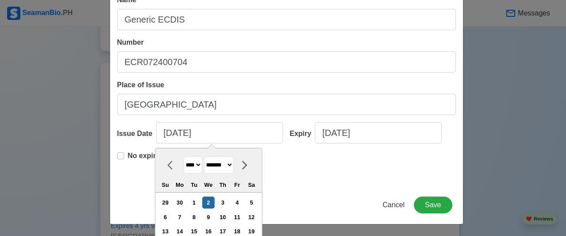
click at [233, 162] on select "******* ******** ***** ***** *** **** **** ****** ********* ******* ******** **…" at bounding box center [219, 164] width 30 height 17
click at [204, 156] on select "******* ******** ***** ***** *** **** **** ****** ********* ******* ******** **…" at bounding box center [219, 164] width 30 height 17
click at [233, 168] on select "******* ******** ***** ***** *** **** **** ****** ********* ******* ******** **…" at bounding box center [219, 164] width 30 height 17
select select "****"
click at [204, 156] on select "******* ******** ***** ***** *** **** **** ****** ********* ******* ******** **…" at bounding box center [219, 164] width 30 height 17
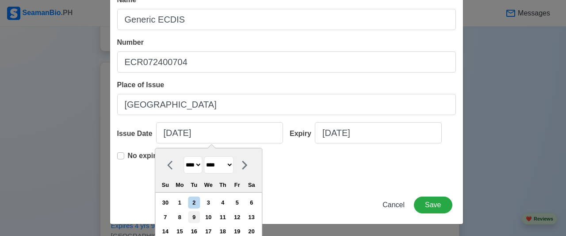
click at [199, 216] on div "9" at bounding box center [194, 217] width 12 height 12
type input "[DATE]"
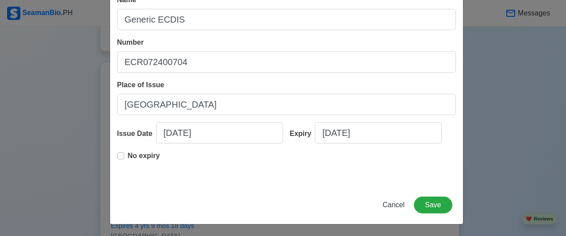
click at [128, 159] on label "No expiry" at bounding box center [144, 159] width 32 height 18
type input "[DATE]"
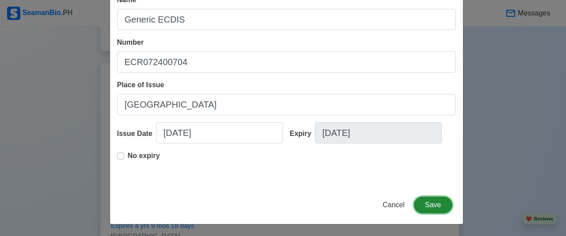
click at [439, 206] on button "Save" at bounding box center [433, 204] width 38 height 17
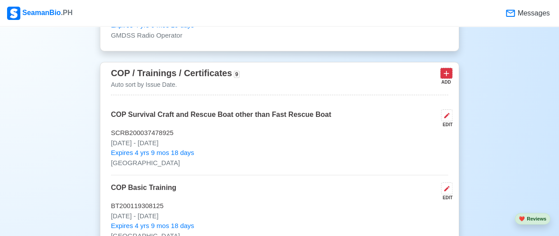
click at [448, 69] on icon at bounding box center [446, 73] width 9 height 9
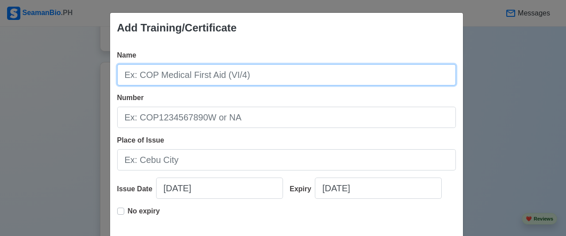
click at [286, 73] on input "Name" at bounding box center [286, 74] width 339 height 21
type input "Radar Navigation, Radar Plotting and use of ARPA"
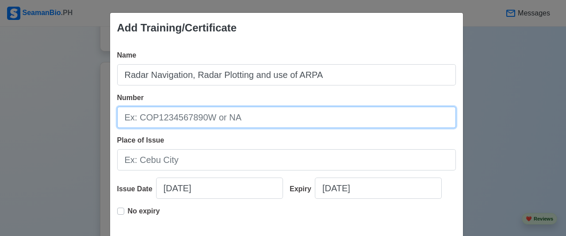
click at [292, 119] on input "Number" at bounding box center [286, 117] width 339 height 21
type input "RNRPUA [PHONE_NUMBER]"
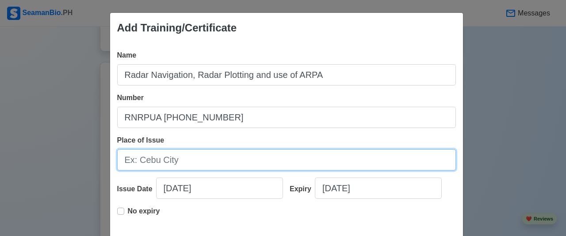
click at [261, 157] on input "Place of Issue" at bounding box center [286, 159] width 339 height 21
type input "[GEOGRAPHIC_DATA]"
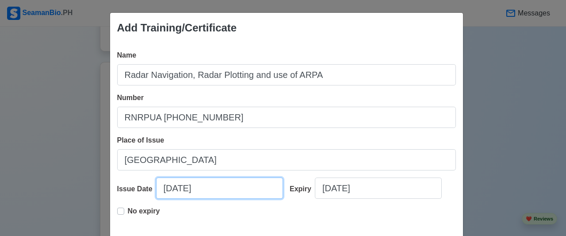
select select "****"
select select "*******"
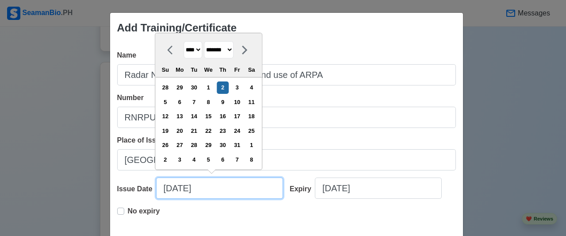
click at [214, 186] on input "[DATE]" at bounding box center [219, 187] width 127 height 21
type input "10/02/20256"
select select "****"
type input "[DATE]"
select select "****"
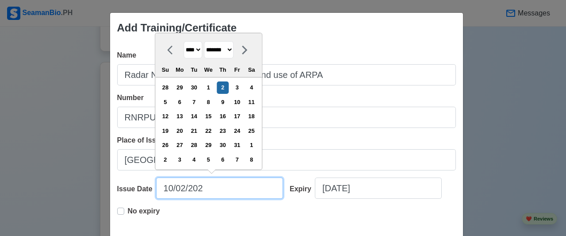
type input "[DATE]"
select select "****"
type input "[DATE]"
select select "****"
click at [181, 186] on input "[DATE]" at bounding box center [219, 187] width 127 height 21
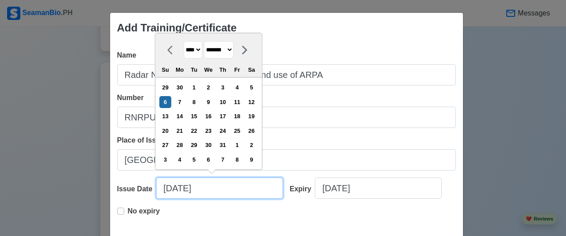
click at [167, 188] on input "[DATE]" at bounding box center [219, 187] width 127 height 21
type input "[DATE]"
select select "*******"
type input "[DATE]"
select select "*********"
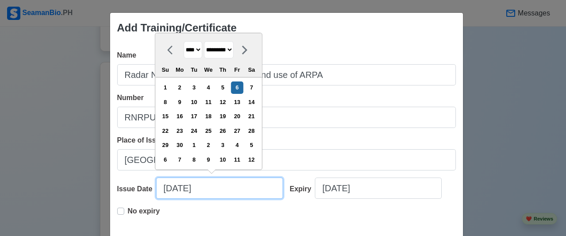
type input "[DATE]"
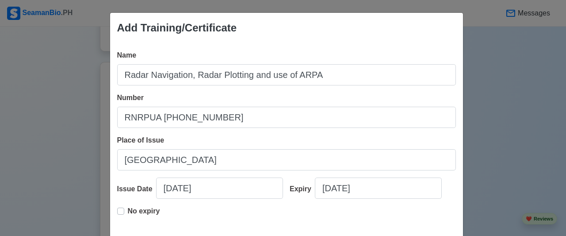
click at [128, 208] on label "No expiry" at bounding box center [144, 215] width 32 height 18
type input "[DATE]"
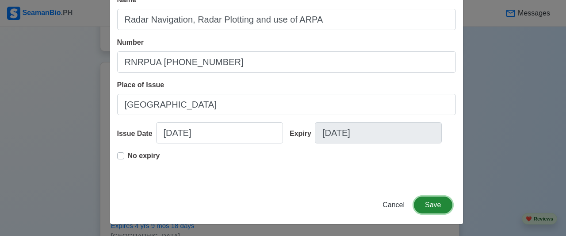
click at [421, 209] on button "Save" at bounding box center [433, 204] width 38 height 17
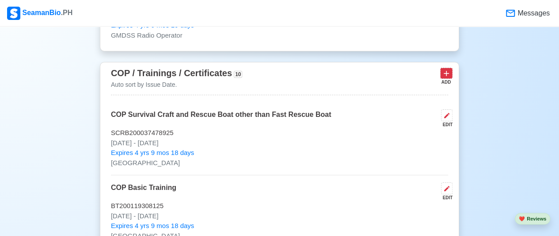
click at [446, 72] on icon at bounding box center [446, 73] width 9 height 9
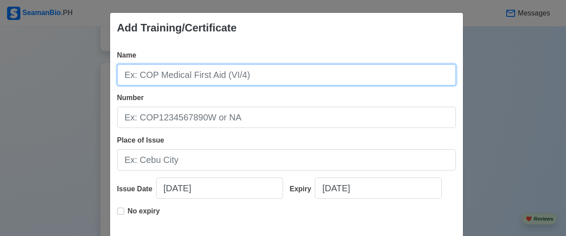
click at [263, 76] on input "Name" at bounding box center [286, 74] width 339 height 21
type input "Bridge Resource Management"
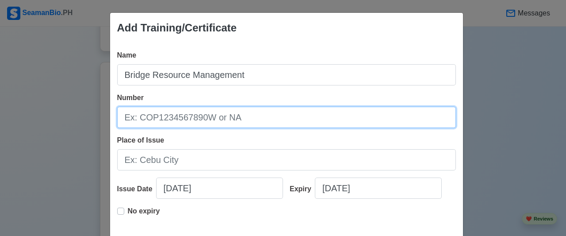
click at [187, 118] on input "Number" at bounding box center [286, 117] width 339 height 21
type input "BRR072400856"
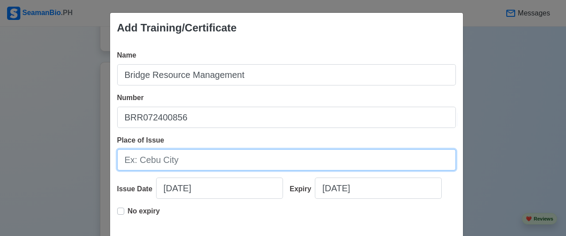
click at [199, 160] on input "Place of Issue" at bounding box center [286, 159] width 339 height 21
type input "[GEOGRAPHIC_DATA]"
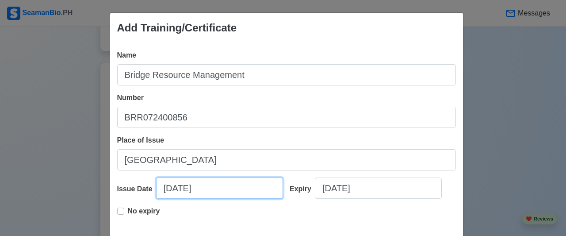
click at [210, 187] on input "[DATE]" at bounding box center [219, 187] width 127 height 21
select select "****"
select select "*******"
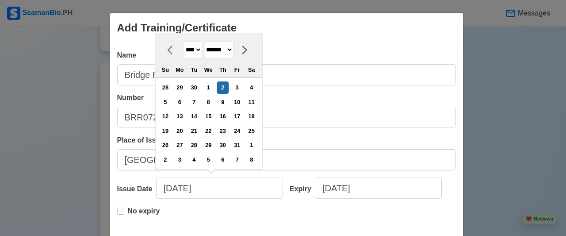
click at [195, 49] on select "**** **** **** **** **** **** **** **** **** **** **** **** **** **** **** ****…" at bounding box center [192, 49] width 19 height 17
select select "****"
click at [183, 42] on select "**** **** **** **** **** **** **** **** **** **** **** **** **** **** **** ****…" at bounding box center [192, 49] width 19 height 17
click at [225, 101] on div "10" at bounding box center [223, 102] width 12 height 12
type input "[DATE]"
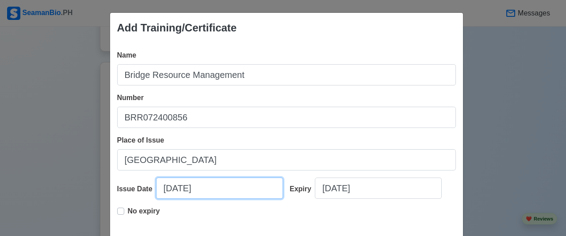
click at [180, 189] on input "[DATE]" at bounding box center [219, 187] width 127 height 21
select select "****"
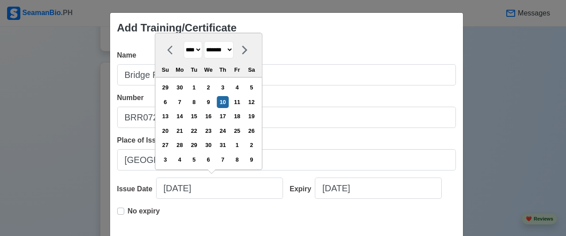
click at [233, 50] on select "******* ******** ***** ***** *** **** **** ****** ********* ******* ******** **…" at bounding box center [219, 49] width 30 height 17
select select "****"
click at [204, 42] on select "******* ******** ***** ***** *** **** **** ****** ********* ******* ******** **…" at bounding box center [219, 49] width 30 height 17
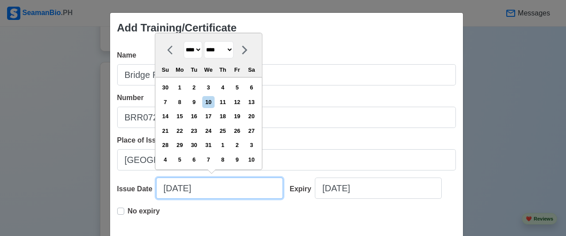
click at [179, 189] on input "[DATE]" at bounding box center [219, 187] width 127 height 21
type input "[DATE]"
select select "*******"
click at [165, 188] on input "[DATE]" at bounding box center [219, 187] width 127 height 21
type input "[DATE]"
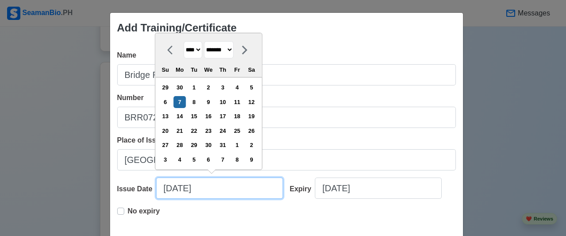
select select "*******"
type input "[DATE]"
select select "****"
click at [178, 187] on input "[DATE]" at bounding box center [219, 187] width 127 height 21
type input "[DATE]"
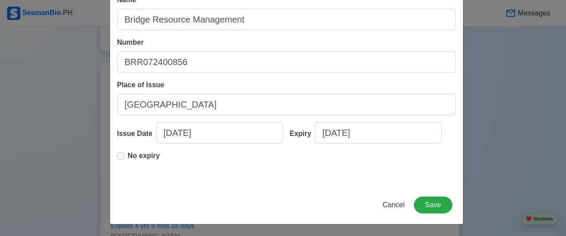
click at [128, 153] on label "No expiry" at bounding box center [144, 159] width 32 height 18
type input "[DATE]"
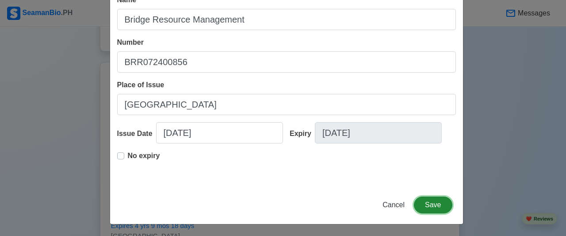
click at [434, 202] on button "Save" at bounding box center [433, 204] width 38 height 17
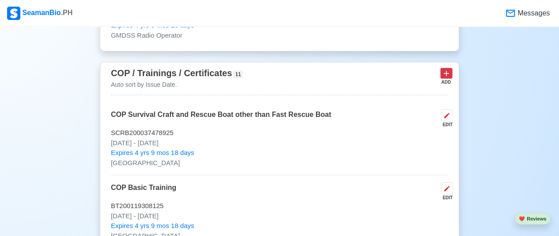
click at [445, 69] on icon at bounding box center [446, 73] width 9 height 9
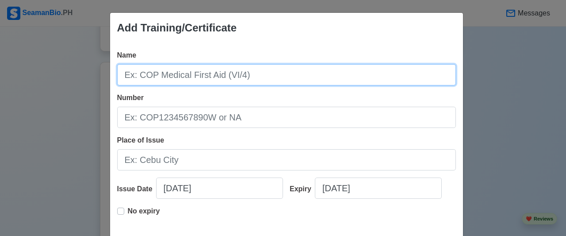
click at [273, 75] on input "Name" at bounding box center [286, 74] width 339 height 21
type input "Ship Simulator and Bridge Teamwork"
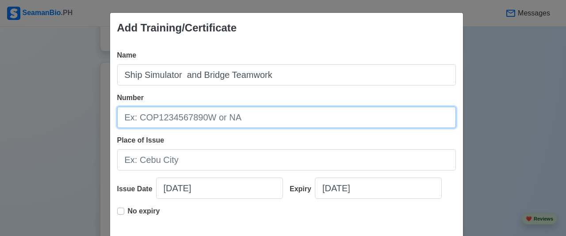
click at [260, 114] on input "Number" at bounding box center [286, 117] width 339 height 21
type input "SSBT [PHONE_NUMBER]"
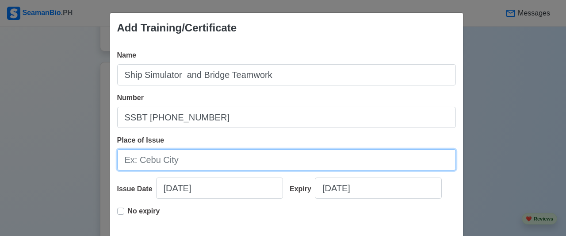
click at [233, 153] on input "Place of Issue" at bounding box center [286, 159] width 339 height 21
type input "[GEOGRAPHIC_DATA]"
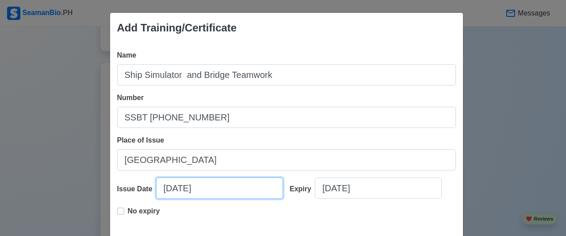
select select "****"
select select "*******"
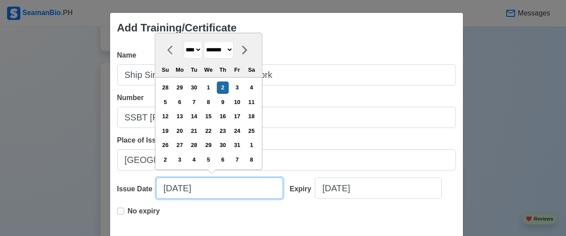
click at [216, 190] on input "[DATE]" at bounding box center [219, 187] width 127 height 21
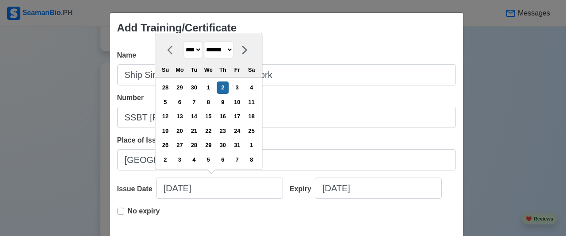
click at [186, 52] on select "**** **** **** **** **** **** **** **** **** **** **** **** **** **** **** ****…" at bounding box center [192, 49] width 19 height 17
select select "****"
click at [183, 42] on select "**** **** **** **** **** **** **** **** **** **** **** **** **** **** **** ****…" at bounding box center [192, 49] width 19 height 17
click at [233, 51] on select "******* ******** ***** ***** *** **** **** ****** ********* ******* ******** **…" at bounding box center [219, 49] width 30 height 17
select select "****"
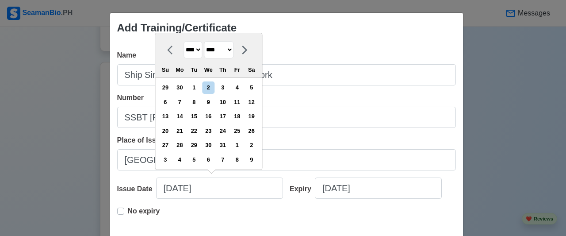
click at [204, 41] on select "******* ******** ***** ***** *** **** **** ****** ********* ******* ******** **…" at bounding box center [219, 49] width 30 height 17
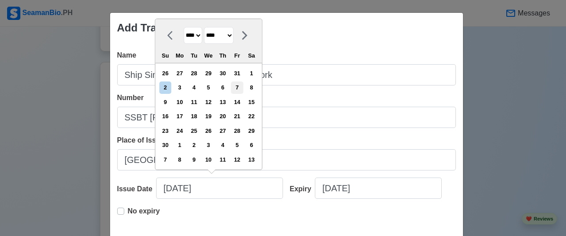
click at [238, 87] on div "7" at bounding box center [237, 87] width 12 height 12
type input "[DATE]"
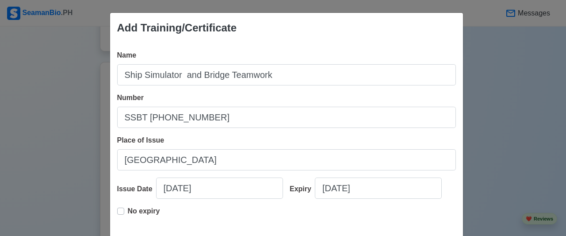
click at [128, 209] on label "No expiry" at bounding box center [144, 215] width 32 height 18
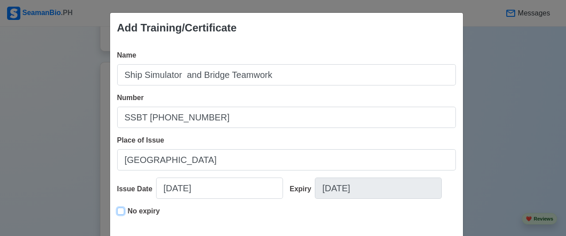
type input "[DATE]"
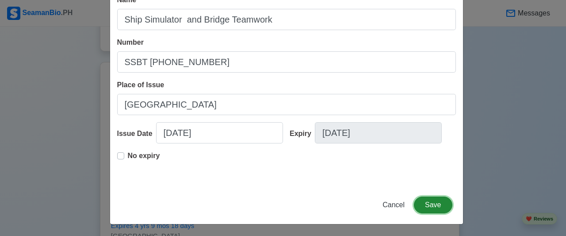
click at [437, 206] on button "Save" at bounding box center [433, 204] width 38 height 17
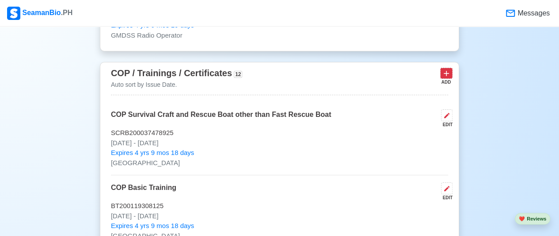
click at [447, 69] on icon at bounding box center [446, 73] width 9 height 9
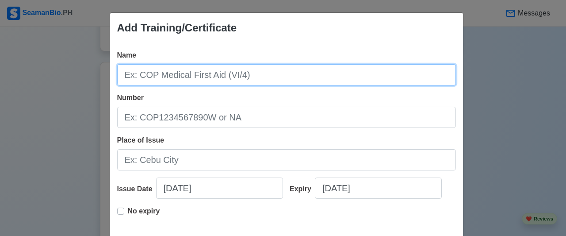
click at [275, 74] on input "Name" at bounding box center [286, 74] width 339 height 21
type input "Ship Safety officers Course"
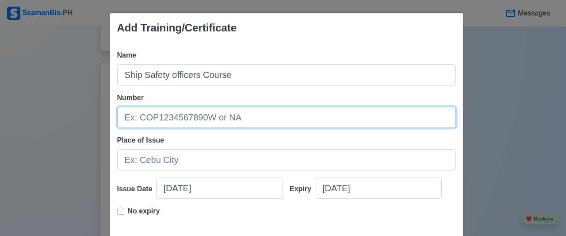
click at [221, 120] on input "Number" at bounding box center [286, 117] width 339 height 21
type input "SSC0724006709"
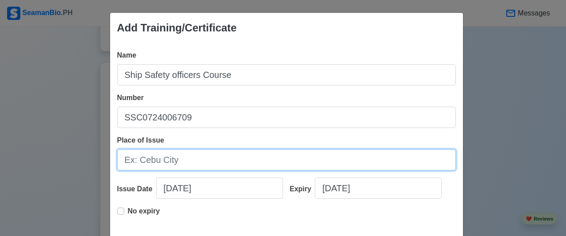
click at [191, 167] on input "Place of Issue" at bounding box center [286, 159] width 339 height 21
type input "[GEOGRAPHIC_DATA]"
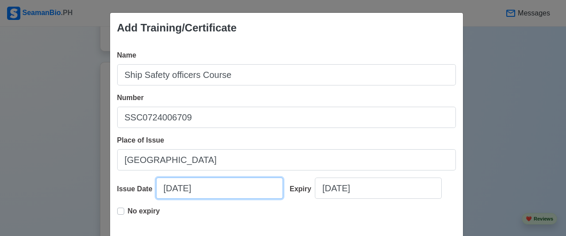
select select "****"
select select "*******"
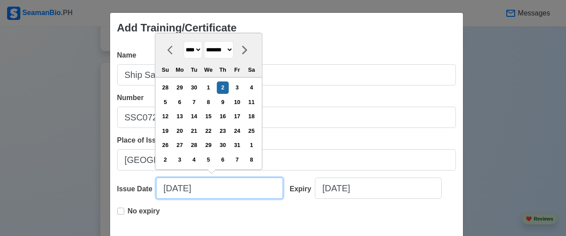
click at [190, 189] on input "[DATE]" at bounding box center [219, 187] width 127 height 21
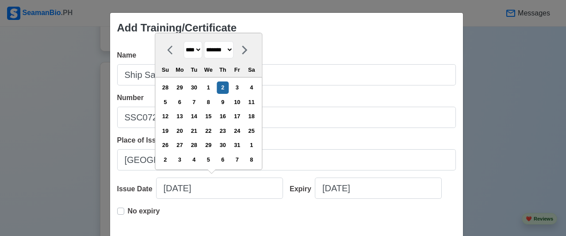
click at [193, 52] on select "**** **** **** **** **** **** **** **** **** **** **** **** **** **** **** ****…" at bounding box center [192, 49] width 19 height 17
select select "****"
click at [183, 42] on select "**** **** **** **** **** **** **** **** **** **** **** **** **** **** **** ****…" at bounding box center [192, 49] width 19 height 17
click at [219, 48] on select "******* ******** ***** ***** *** **** **** ****** ********* ******* ******** **…" at bounding box center [219, 49] width 30 height 17
select select "****"
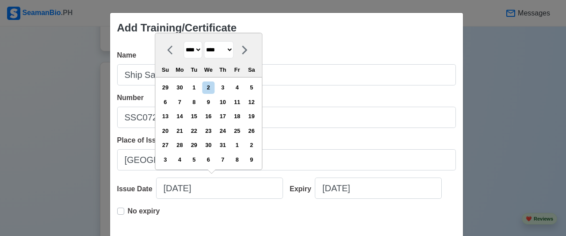
click at [204, 42] on select "******* ******** ***** ***** *** **** **** ****** ********* ******* ******** **…" at bounding box center [219, 49] width 30 height 17
click at [252, 100] on div "13" at bounding box center [251, 102] width 12 height 12
type input "[DATE]"
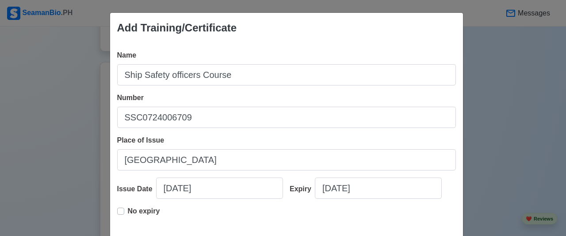
click at [128, 209] on label "No expiry" at bounding box center [144, 215] width 32 height 18
type input "[DATE]"
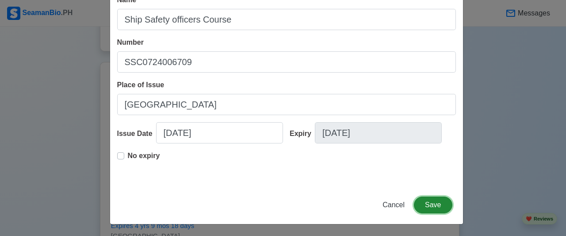
click at [434, 206] on button "Save" at bounding box center [433, 204] width 38 height 17
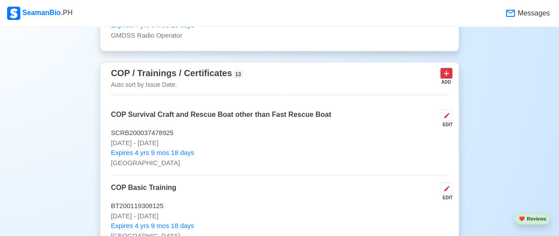
click at [447, 69] on icon at bounding box center [446, 73] width 9 height 9
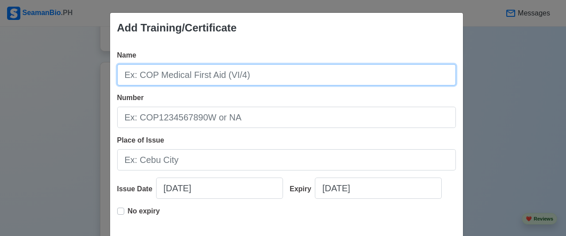
click at [270, 69] on input "Name" at bounding box center [286, 74] width 339 height 21
type input "Dangerous, Hazardous and Harmful Cargoes"
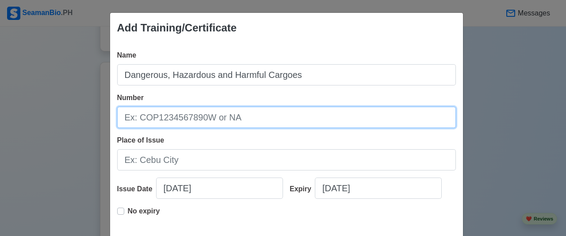
click at [186, 113] on input "Number" at bounding box center [286, 117] width 339 height 21
type input "DHC072401903"
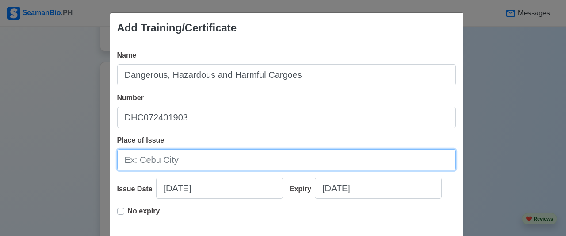
click at [231, 162] on input "Place of Issue" at bounding box center [286, 159] width 339 height 21
type input "[GEOGRAPHIC_DATA]"
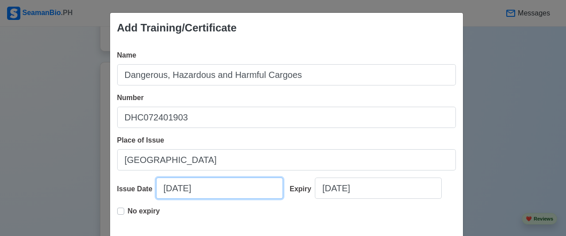
select select "****"
select select "*******"
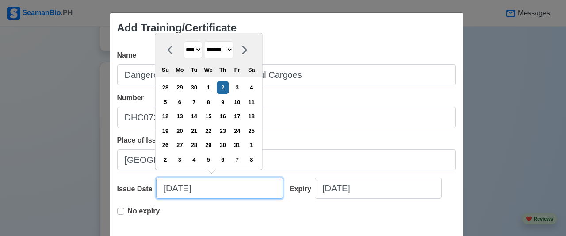
click at [210, 186] on input "[DATE]" at bounding box center [219, 187] width 127 height 21
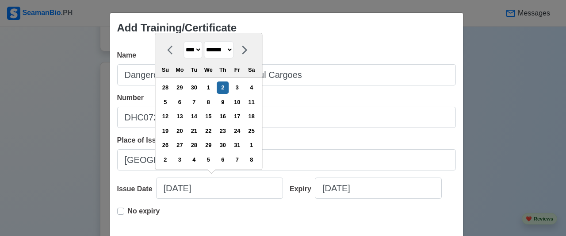
click at [187, 49] on select "**** **** **** **** **** **** **** **** **** **** **** **** **** **** **** ****…" at bounding box center [192, 49] width 19 height 17
click at [188, 53] on select "**** **** **** **** **** **** **** **** **** **** **** **** **** **** **** ****…" at bounding box center [192, 49] width 19 height 17
select select "****"
click at [183, 42] on select "**** **** **** **** **** **** **** **** **** **** **** **** **** **** **** ****…" at bounding box center [192, 49] width 19 height 17
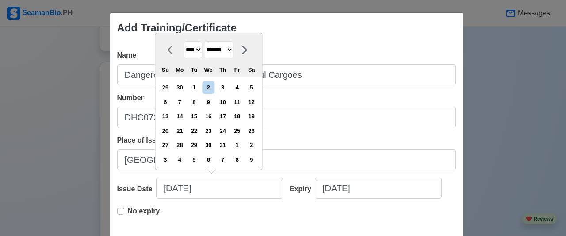
click at [226, 49] on select "******* ******** ***** ***** *** **** **** ****** ********* ******* ******** **…" at bounding box center [219, 49] width 30 height 17
select select "****"
click at [204, 42] on select "******* ******** ***** ***** *** **** **** ****** ********* ******* ******** **…" at bounding box center [219, 49] width 30 height 17
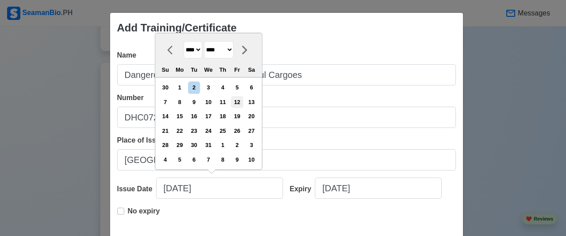
click at [239, 101] on div "12" at bounding box center [237, 102] width 12 height 12
type input "[DATE]"
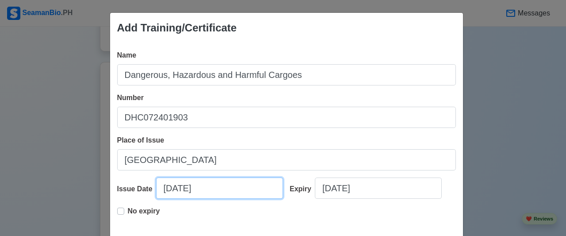
scroll to position [44, 0]
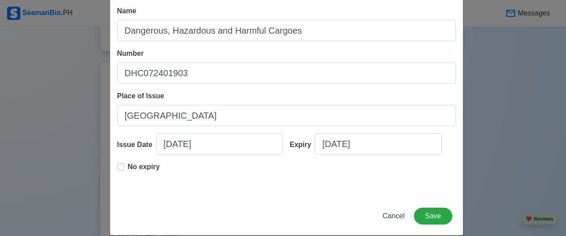
click at [121, 167] on div "No expiry" at bounding box center [138, 170] width 43 height 18
click at [128, 165] on label "No expiry" at bounding box center [144, 170] width 32 height 18
type input "[DATE]"
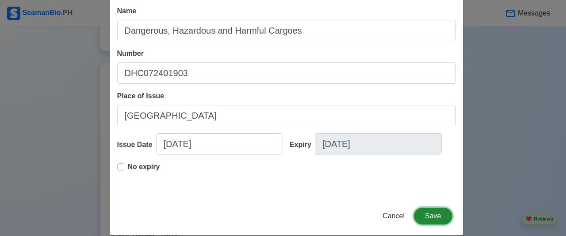
click at [430, 215] on button "Save" at bounding box center [433, 215] width 38 height 17
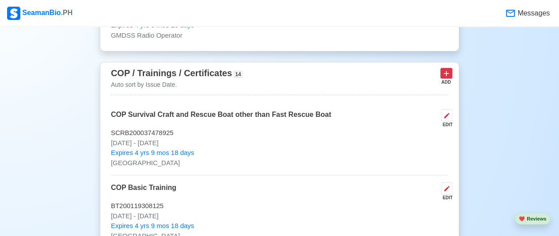
click at [450, 72] on icon at bounding box center [446, 73] width 9 height 9
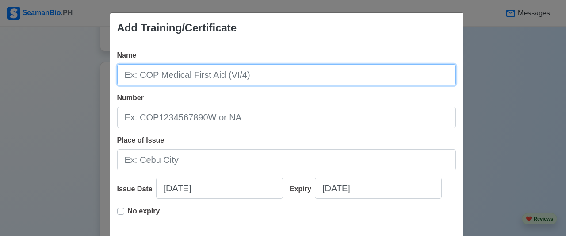
click at [430, 75] on input "Name" at bounding box center [286, 74] width 339 height 21
type input "Hatch Cover Inspection and Maintenance"
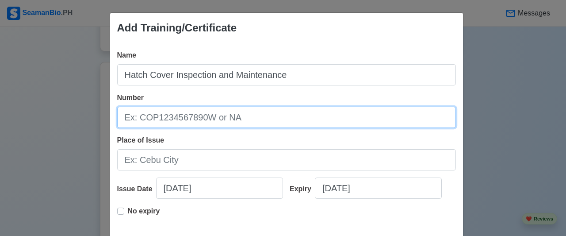
click at [289, 107] on input "Number" at bounding box center [286, 117] width 339 height 21
type input "HCI052500733"
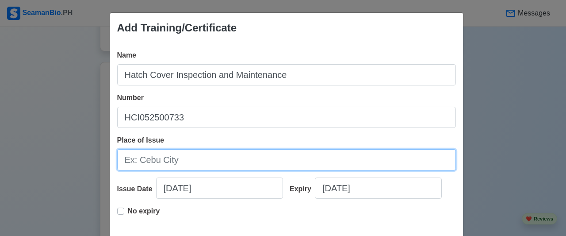
click at [251, 152] on input "Place of Issue" at bounding box center [286, 159] width 339 height 21
type input "[GEOGRAPHIC_DATA]"
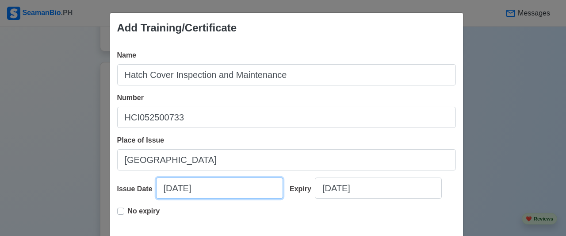
click at [216, 186] on input "[DATE]" at bounding box center [219, 187] width 127 height 21
select select "****"
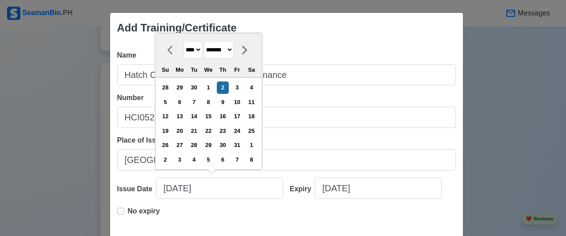
click at [233, 48] on select "******* ******** ***** ***** *** **** **** ****** ********* ******* ******** **…" at bounding box center [219, 49] width 30 height 17
select select "***"
click at [204, 42] on select "******* ******** ***** ***** *** **** **** ****** ********* ******* ******** **…" at bounding box center [219, 49] width 30 height 17
click at [210, 113] on div "14" at bounding box center [208, 116] width 12 height 12
type input "[DATE]"
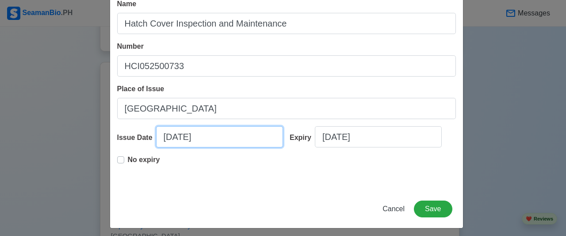
scroll to position [55, 0]
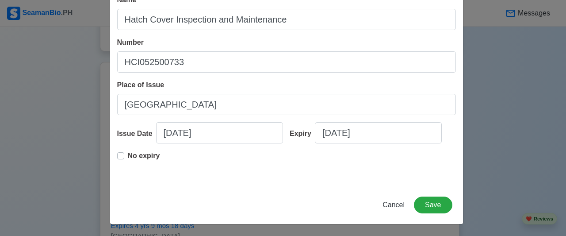
click at [128, 156] on label "No expiry" at bounding box center [144, 159] width 32 height 18
type input "[DATE]"
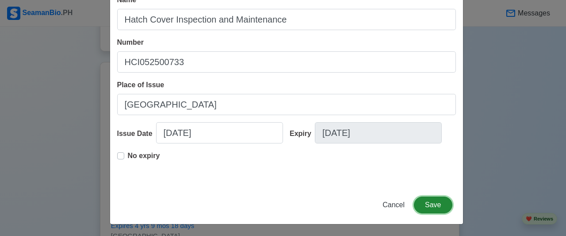
click at [428, 203] on button "Save" at bounding box center [433, 204] width 38 height 17
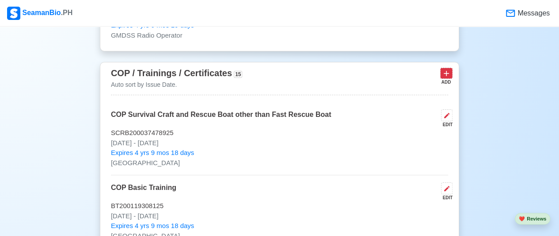
click at [444, 69] on icon at bounding box center [446, 73] width 9 height 9
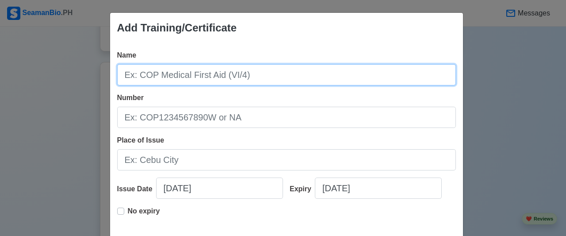
click at [306, 79] on input "Name" at bounding box center [286, 74] width 339 height 21
type input "Collision Avoidance"
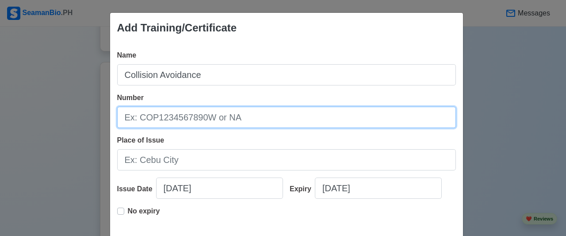
click at [297, 116] on input "Number" at bounding box center [286, 117] width 339 height 21
type input "0001-2020-CA"
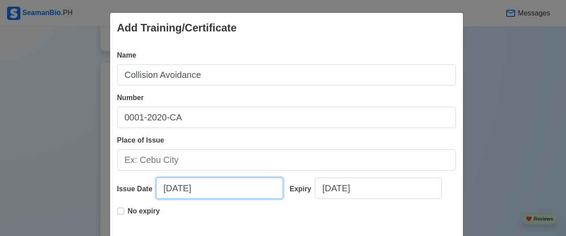
select select "****"
select select "*******"
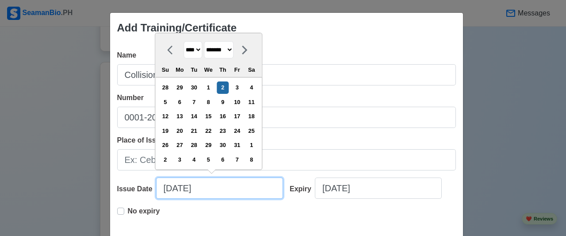
click at [168, 190] on input "[DATE]" at bounding box center [219, 187] width 127 height 21
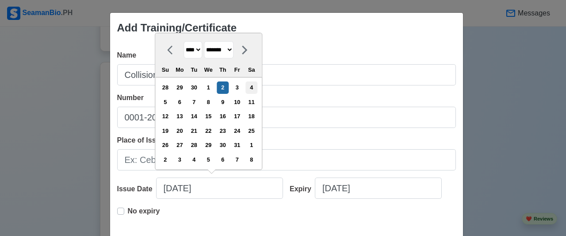
click at [253, 85] on div "4" at bounding box center [251, 87] width 12 height 12
type input "[DATE]"
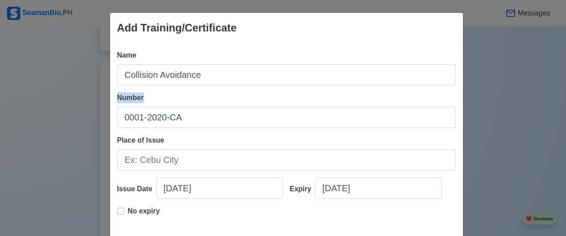
click at [253, 85] on div "Name Collision Avoidance Number 0001-2020-CA Place of Issue Issue Date [DATE] E…" at bounding box center [286, 142] width 353 height 198
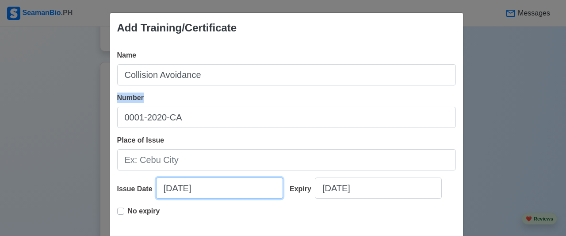
select select "****"
select select "*******"
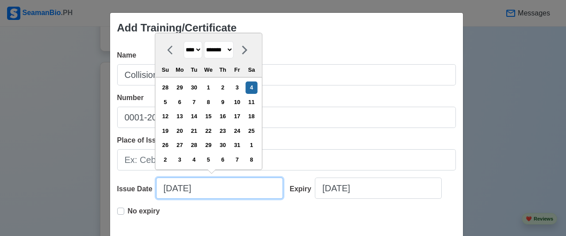
click at [168, 186] on input "[DATE]" at bounding box center [219, 187] width 127 height 21
type input "[DATE]"
select select "*******"
type input "[DATE]"
select select "*****"
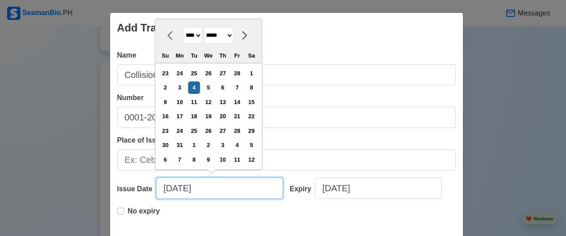
click at [205, 189] on input "[DATE]" at bounding box center [219, 187] width 127 height 21
type input "[DATE]"
select select "****"
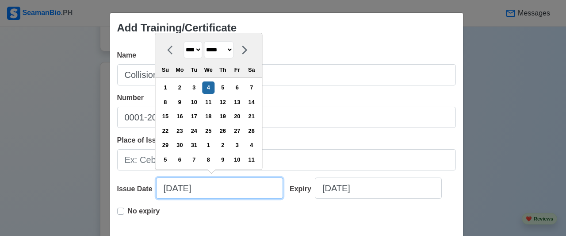
type input "[DATE]"
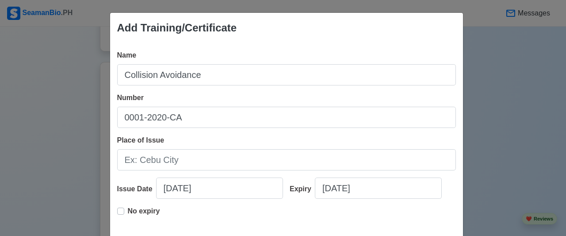
scroll to position [44, 0]
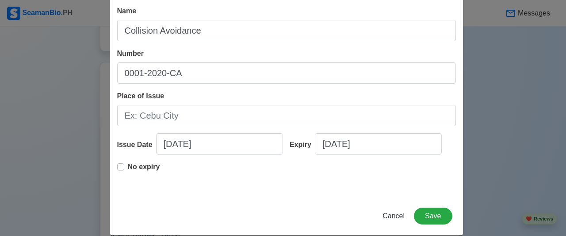
click at [111, 166] on div "Name Collision Avoidance Number 0001-2020-CA Place of Issue Issue Date [DATE] E…" at bounding box center [286, 98] width 353 height 198
click at [112, 166] on div "Name Collision Avoidance Number 0001-2020-CA Place of Issue Issue Date [DATE] E…" at bounding box center [286, 98] width 353 height 198
click at [114, 167] on div "Name Collision Avoidance Number 0001-2020-CA Place of Issue Issue Date [DATE] E…" at bounding box center [286, 98] width 353 height 198
click at [128, 170] on label "No expiry" at bounding box center [144, 170] width 32 height 18
type input "[DATE]"
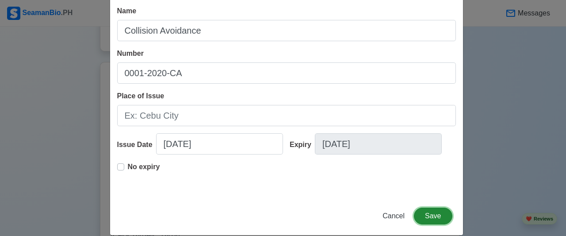
click at [431, 212] on button "Save" at bounding box center [433, 215] width 38 height 17
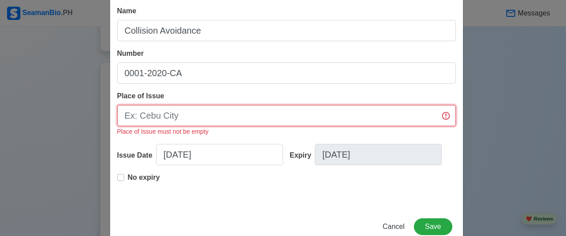
click at [325, 112] on input "Place of Issue" at bounding box center [286, 115] width 339 height 21
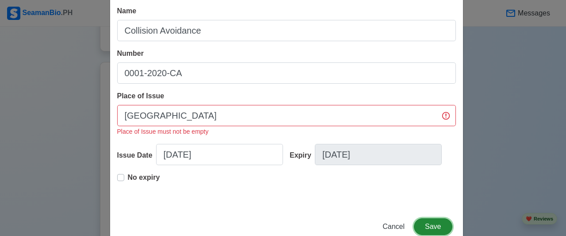
click at [433, 226] on button "Save" at bounding box center [433, 226] width 38 height 17
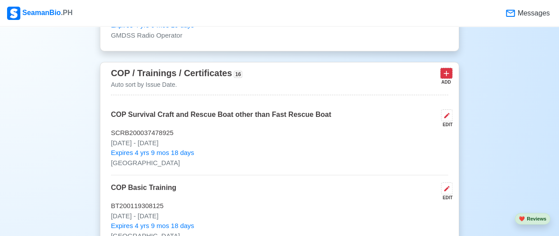
click at [449, 72] on icon at bounding box center [446, 73] width 9 height 9
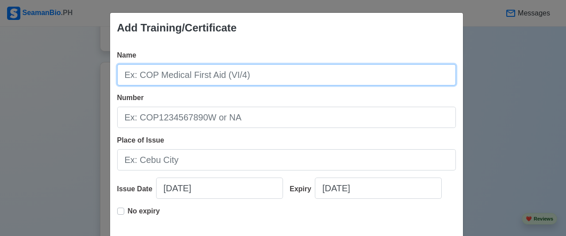
click at [278, 71] on input "Name" at bounding box center [286, 74] width 339 height 21
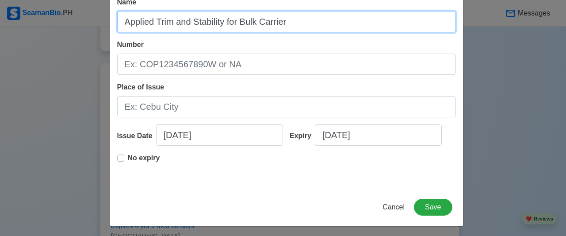
scroll to position [55, 0]
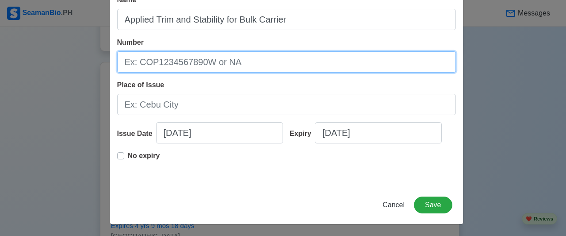
click at [213, 58] on input "Number" at bounding box center [286, 61] width 339 height 21
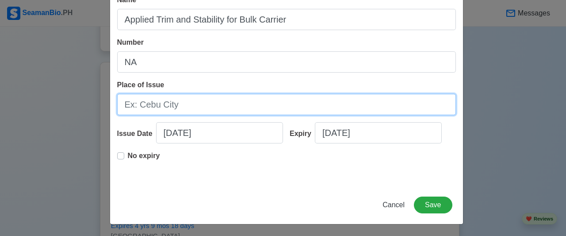
click at [209, 101] on input "Place of Issue" at bounding box center [286, 104] width 339 height 21
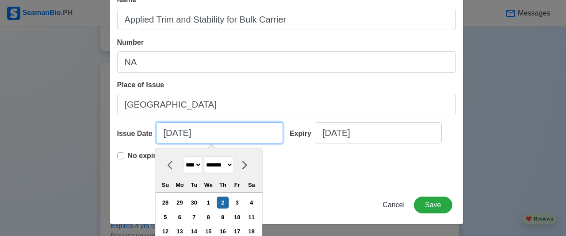
click at [202, 131] on input "[DATE]" at bounding box center [219, 132] width 127 height 21
click at [168, 133] on input "[DATE]" at bounding box center [219, 132] width 127 height 21
click at [182, 135] on input "[DATE]" at bounding box center [219, 132] width 127 height 21
click at [214, 133] on input "[DATE]" at bounding box center [219, 132] width 127 height 21
click at [169, 132] on input "[DATE]" at bounding box center [219, 132] width 127 height 21
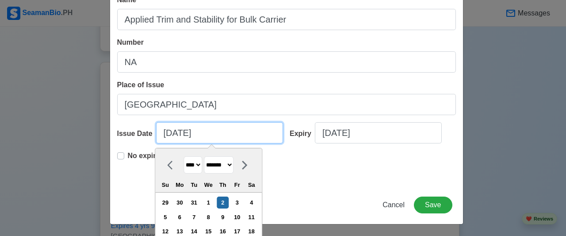
click at [179, 132] on input "[DATE]" at bounding box center [219, 132] width 127 height 21
click at [166, 132] on input "[DATE]" at bounding box center [219, 132] width 127 height 21
click at [180, 136] on input "[DATE]" at bounding box center [219, 132] width 127 height 21
click at [169, 134] on input "[DATE]" at bounding box center [219, 132] width 127 height 21
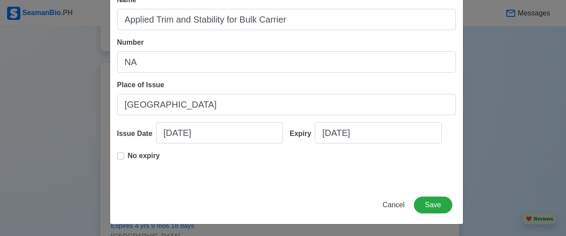
click at [222, 122] on div "Name Applied Trim and Stability for Bulk Carrier Number NA Place of Issue Manil…" at bounding box center [286, 87] width 353 height 198
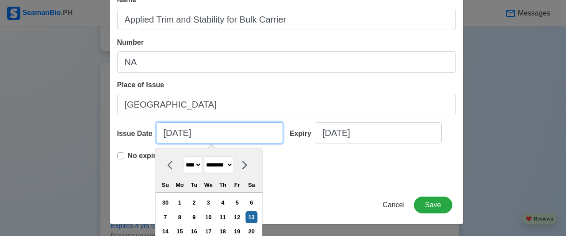
click at [220, 137] on input "[DATE]" at bounding box center [219, 132] width 127 height 21
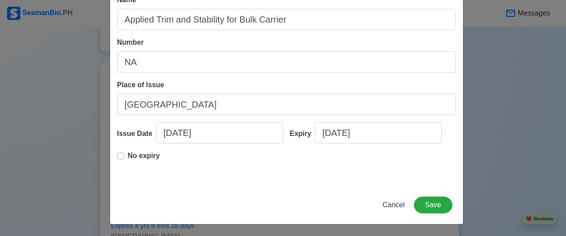
click at [128, 155] on label "No expiry" at bounding box center [144, 159] width 32 height 18
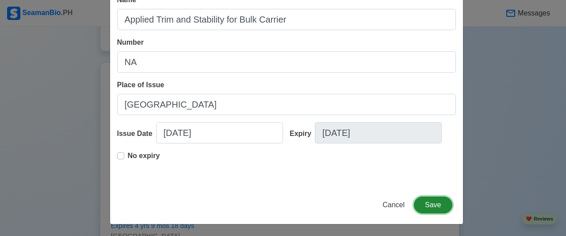
click at [425, 202] on button "Save" at bounding box center [433, 204] width 38 height 17
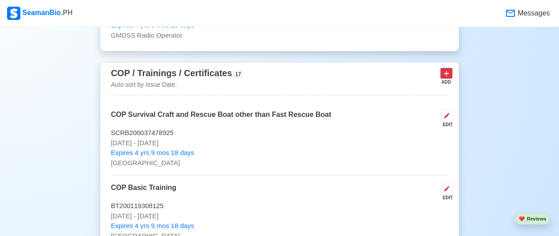
click at [444, 72] on icon at bounding box center [446, 73] width 9 height 9
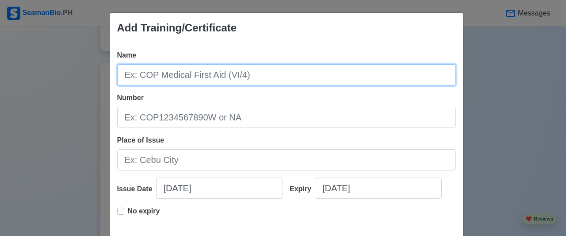
click at [336, 78] on input "Name" at bounding box center [286, 74] width 339 height 21
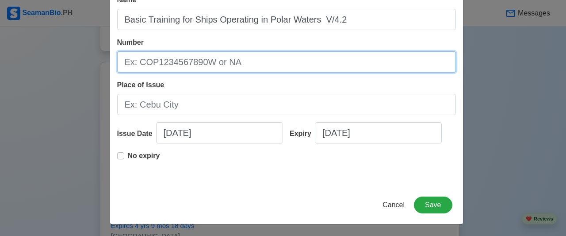
click at [290, 67] on input "Number" at bounding box center [286, 61] width 339 height 21
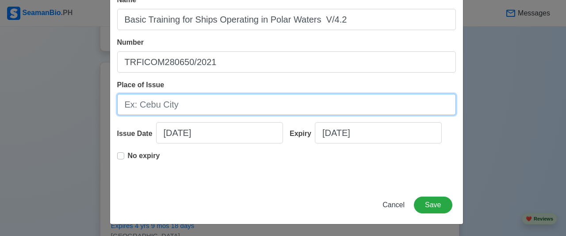
click at [227, 105] on input "Place of Issue" at bounding box center [286, 104] width 339 height 21
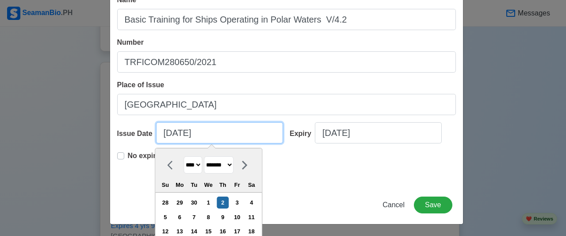
click at [219, 136] on input "[DATE]" at bounding box center [219, 132] width 127 height 21
click at [167, 135] on input "[DATE]" at bounding box center [219, 132] width 127 height 21
click at [178, 133] on input "[DATE]" at bounding box center [219, 132] width 127 height 21
click at [204, 135] on input "[DATE]" at bounding box center [219, 132] width 127 height 21
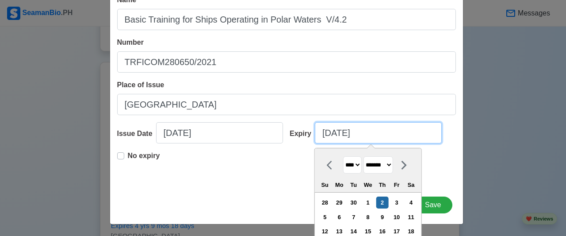
click at [360, 130] on input "[DATE]" at bounding box center [378, 132] width 127 height 21
click at [364, 133] on input "[DATE]" at bounding box center [378, 132] width 127 height 21
click at [341, 132] on input "[DATE]" at bounding box center [378, 132] width 127 height 21
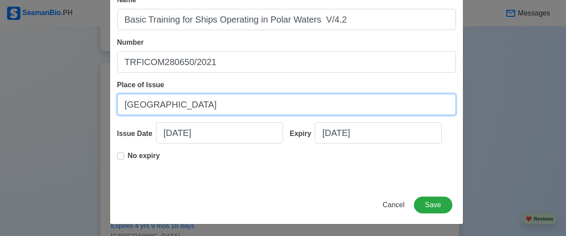
click at [361, 113] on input "[GEOGRAPHIC_DATA]" at bounding box center [286, 104] width 339 height 21
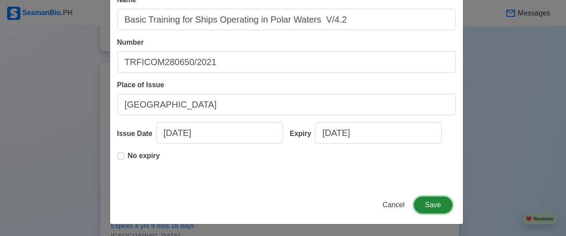
click at [429, 200] on button "Save" at bounding box center [433, 204] width 38 height 17
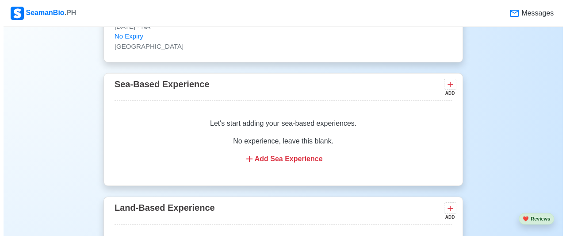
scroll to position [2829, 0]
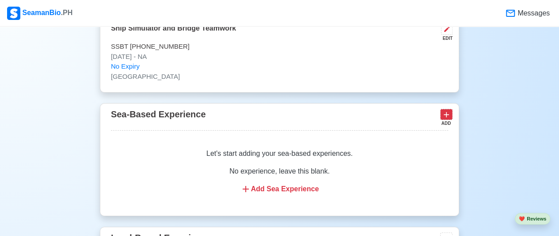
click at [446, 110] on icon at bounding box center [446, 114] width 9 height 9
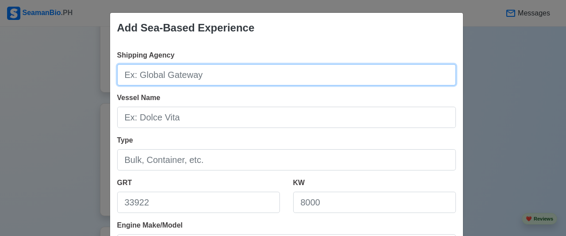
click at [266, 73] on input "Shipping Agency" at bounding box center [286, 74] width 339 height 21
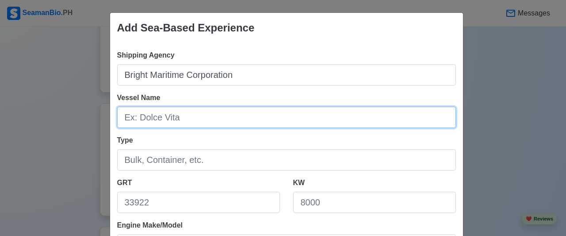
click at [173, 118] on input "Vessel Name" at bounding box center [286, 117] width 339 height 21
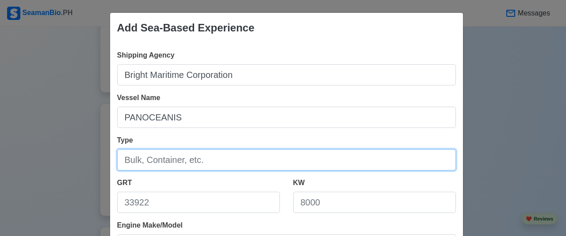
click at [167, 160] on input "Type" at bounding box center [286, 159] width 339 height 21
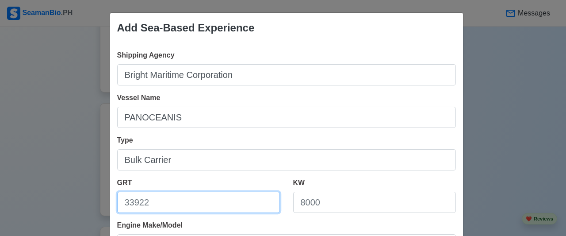
click at [173, 202] on input "GRT" at bounding box center [198, 201] width 163 height 21
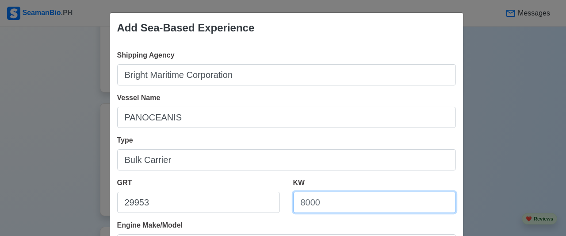
click at [323, 201] on input "KW" at bounding box center [374, 201] width 163 height 21
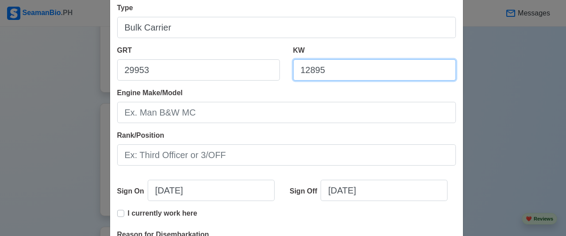
scroll to position [133, 0]
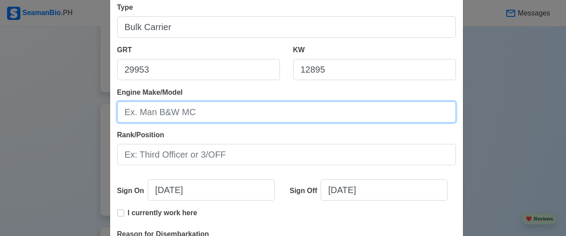
click at [235, 106] on input "Engine Make/Model" at bounding box center [286, 111] width 339 height 21
drag, startPoint x: 136, startPoint y: 110, endPoint x: 203, endPoint y: 108, distance: 67.2
click at [203, 108] on input "Engine Make/Model" at bounding box center [286, 111] width 339 height 21
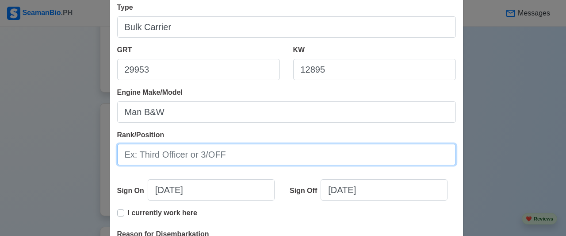
click at [188, 153] on input "Rank/Position" at bounding box center [286, 154] width 339 height 21
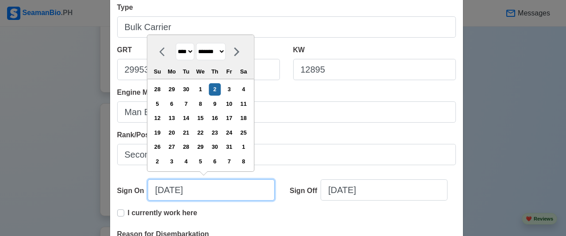
click at [213, 197] on input "[DATE]" at bounding box center [211, 189] width 127 height 21
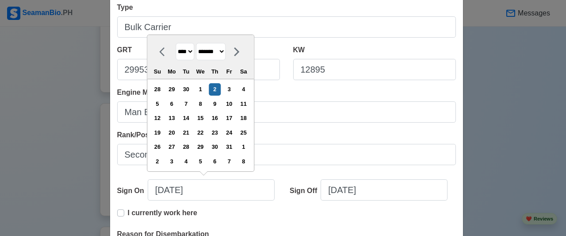
click at [188, 53] on select "**** **** **** **** **** **** **** **** **** **** **** **** **** **** **** ****…" at bounding box center [184, 51] width 19 height 17
click at [175, 44] on select "**** **** **** **** **** **** **** **** **** **** **** **** **** **** **** ****…" at bounding box center [184, 51] width 19 height 17
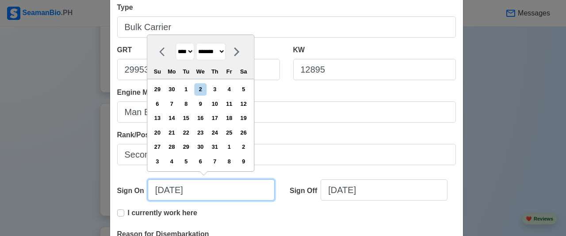
click at [159, 188] on input "[DATE]" at bounding box center [211, 189] width 127 height 21
click at [172, 188] on input "[DATE]" at bounding box center [211, 189] width 127 height 21
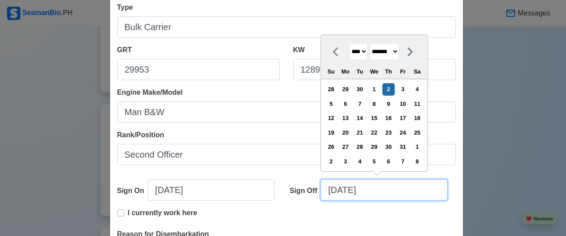
click at [336, 190] on input "[DATE]" at bounding box center [383, 189] width 127 height 21
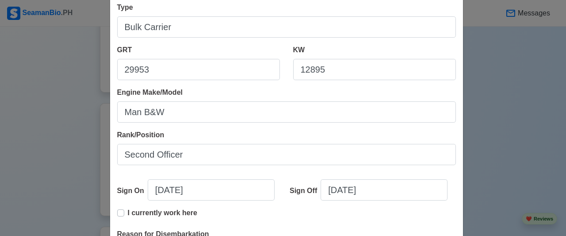
click at [365, 203] on div "Sign Off [DATE]" at bounding box center [369, 193] width 173 height 28
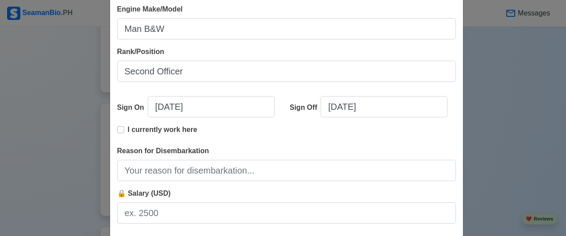
scroll to position [221, 0]
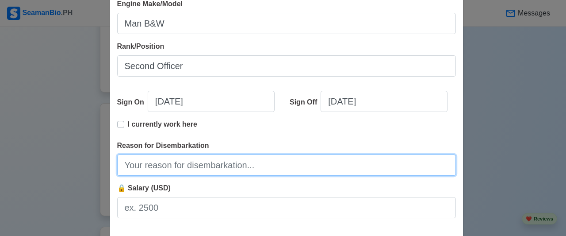
click at [153, 169] on input "Reason for Disembarkation" at bounding box center [286, 164] width 339 height 21
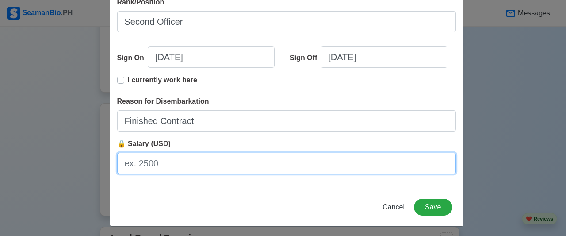
click at [179, 159] on input "🔒 Salary (USD)" at bounding box center [286, 162] width 339 height 21
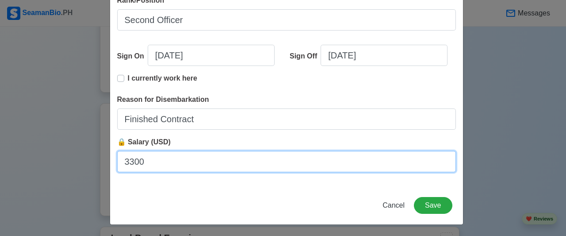
scroll to position [267, 0]
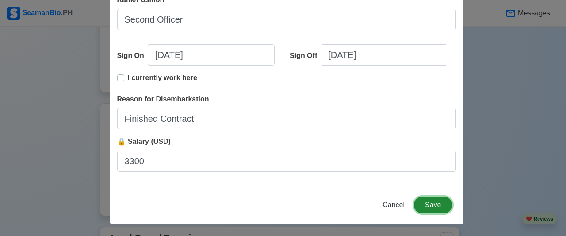
click at [431, 208] on button "Save" at bounding box center [433, 204] width 38 height 17
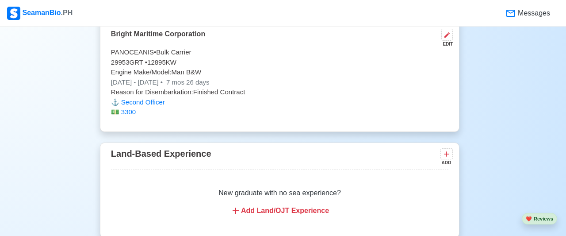
scroll to position [2707, 0]
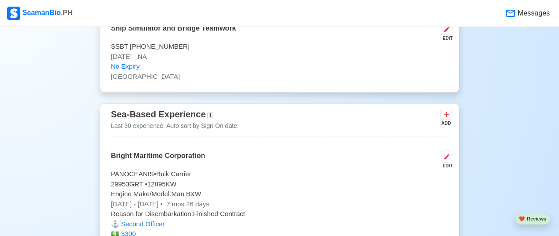
click at [449, 109] on div "ADD" at bounding box center [446, 118] width 12 height 18
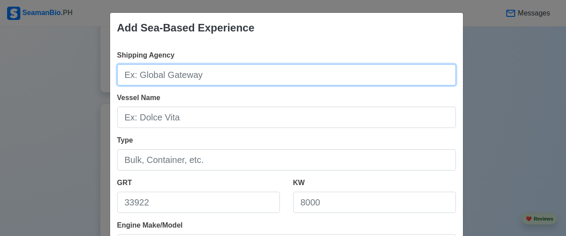
click at [259, 72] on input "Shipping Agency" at bounding box center [286, 74] width 339 height 21
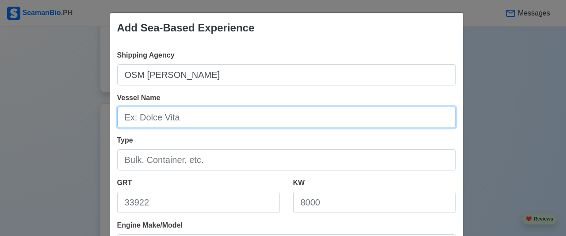
click at [169, 117] on input "Vessel Name" at bounding box center [286, 117] width 339 height 21
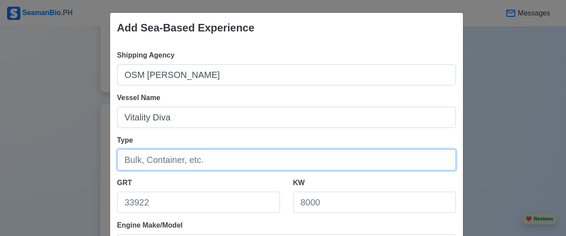
click at [182, 160] on input "Type" at bounding box center [286, 159] width 339 height 21
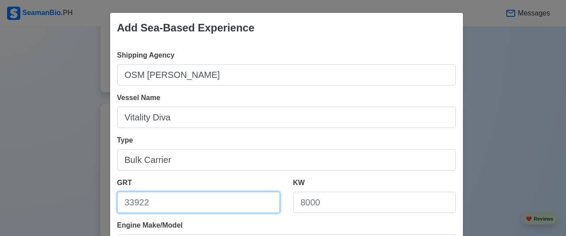
click at [174, 200] on input "GRT" at bounding box center [198, 201] width 163 height 21
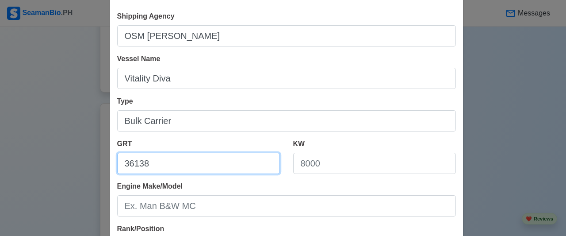
scroll to position [88, 0]
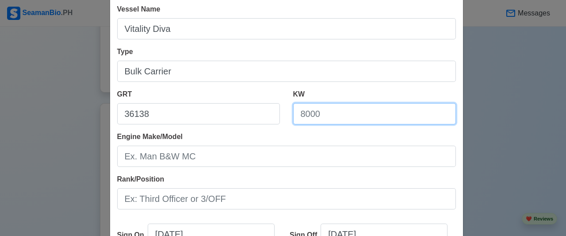
click at [324, 108] on input "KW" at bounding box center [374, 113] width 163 height 21
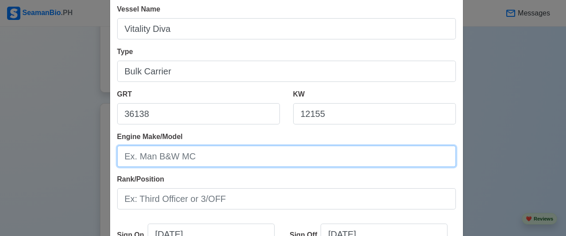
click at [262, 158] on input "Engine Make/Model" at bounding box center [286, 155] width 339 height 21
click at [313, 152] on input "Engine Make/Model" at bounding box center [286, 155] width 339 height 21
drag, startPoint x: 132, startPoint y: 158, endPoint x: 148, endPoint y: 154, distance: 16.7
click at [133, 158] on input "Engine Make/Model" at bounding box center [286, 155] width 339 height 21
click at [135, 156] on input "Engine Make/Model" at bounding box center [286, 155] width 339 height 21
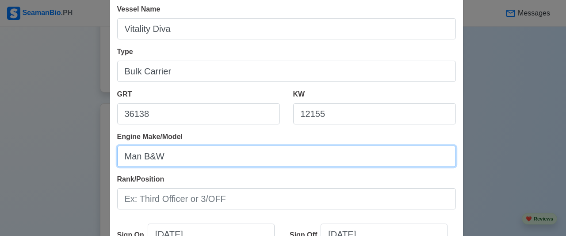
scroll to position [133, 0]
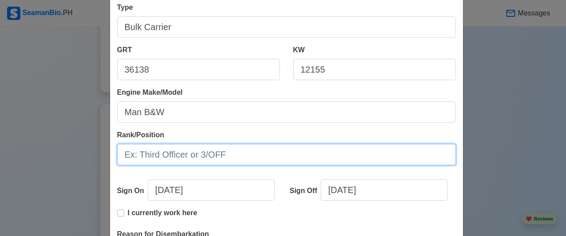
click at [220, 152] on input "Rank/Position" at bounding box center [286, 154] width 339 height 21
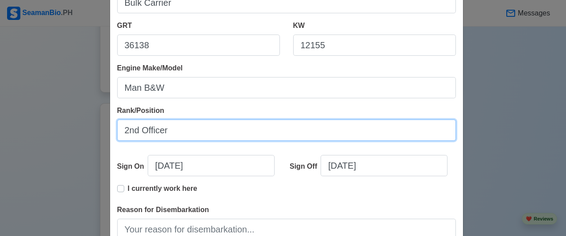
scroll to position [177, 0]
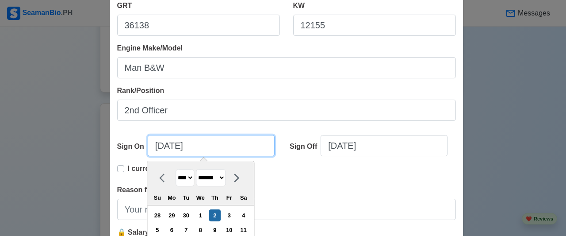
click at [210, 150] on input "[DATE]" at bounding box center [211, 145] width 127 height 21
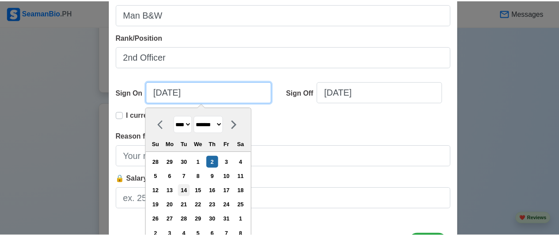
scroll to position [265, 0]
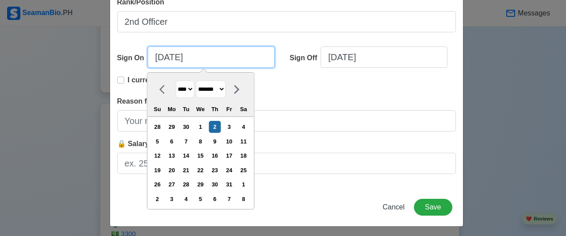
click at [156, 54] on input "[DATE]" at bounding box center [211, 56] width 127 height 21
click at [158, 55] on input "[DATE]" at bounding box center [211, 56] width 127 height 21
click at [206, 58] on input "[DATE]" at bounding box center [211, 56] width 127 height 21
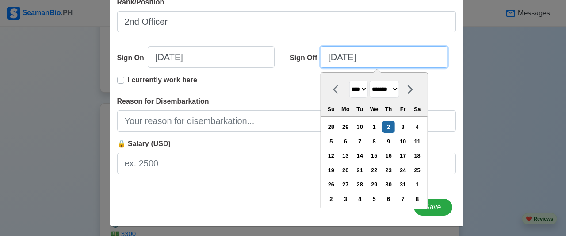
drag, startPoint x: 385, startPoint y: 61, endPoint x: 383, endPoint y: 69, distance: 8.4
click at [385, 65] on input "[DATE]" at bounding box center [383, 56] width 127 height 21
click at [348, 57] on input "[DATE]" at bounding box center [383, 56] width 127 height 21
click at [336, 54] on input "[DATE]" at bounding box center [383, 56] width 127 height 21
click at [334, 57] on input "[DATE]" at bounding box center [383, 56] width 127 height 21
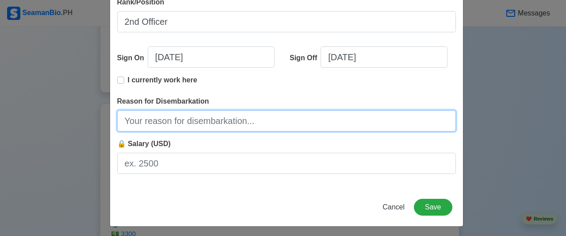
click at [171, 121] on input "Reason for Disembarkation" at bounding box center [286, 120] width 339 height 21
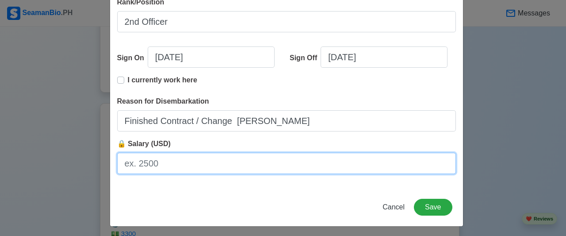
click at [206, 164] on input "🔒 Salary (USD)" at bounding box center [286, 162] width 339 height 21
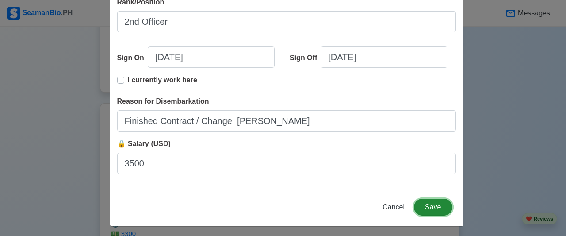
click at [443, 209] on button "Save" at bounding box center [433, 206] width 38 height 17
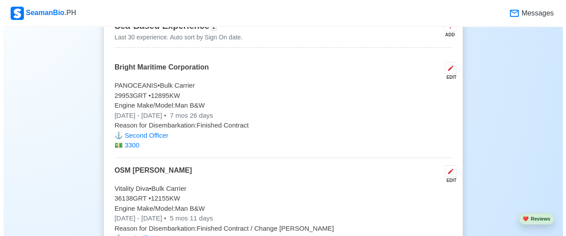
scroll to position [2840, 0]
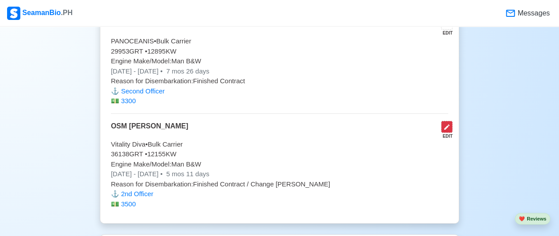
click at [445, 123] on icon at bounding box center [446, 126] width 7 height 7
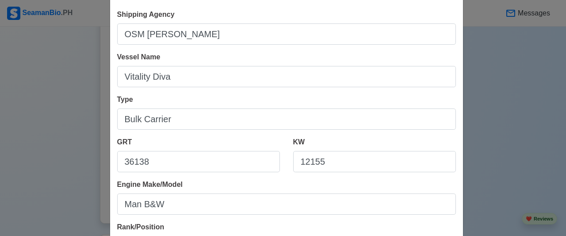
scroll to position [88, 0]
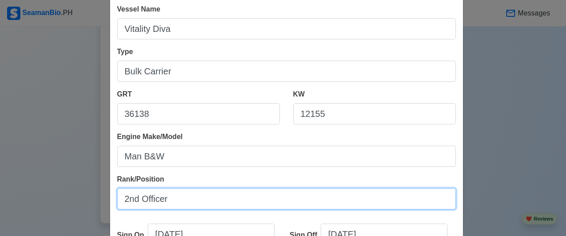
click at [182, 198] on input "2nd Officer" at bounding box center [286, 198] width 339 height 21
click at [136, 197] on input "2nd Officer" at bounding box center [286, 198] width 339 height 21
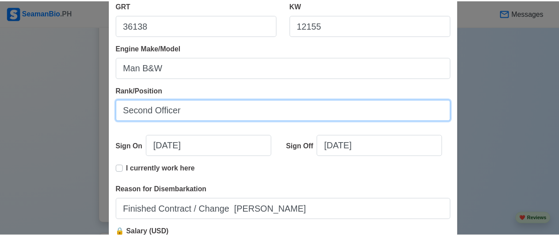
scroll to position [265, 0]
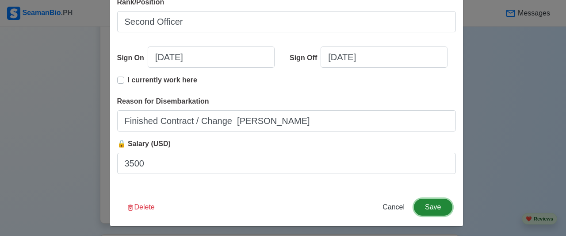
click at [423, 207] on button "Save" at bounding box center [433, 206] width 38 height 17
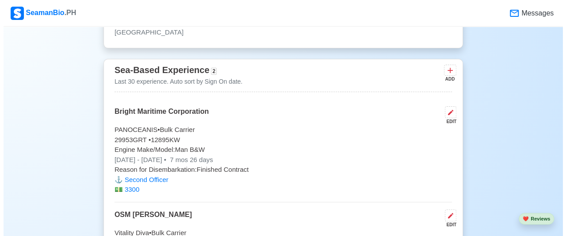
scroll to position [2707, 0]
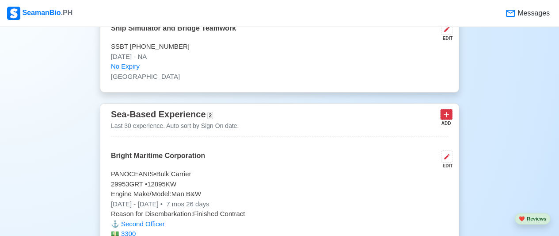
click at [446, 110] on icon at bounding box center [446, 114] width 9 height 9
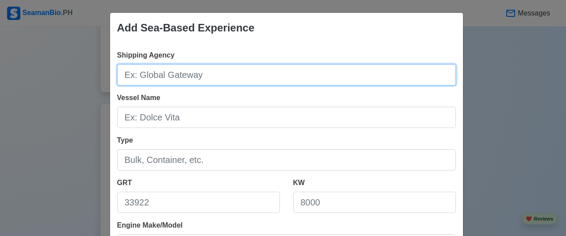
click at [245, 69] on input "Shipping Agency" at bounding box center [286, 74] width 339 height 21
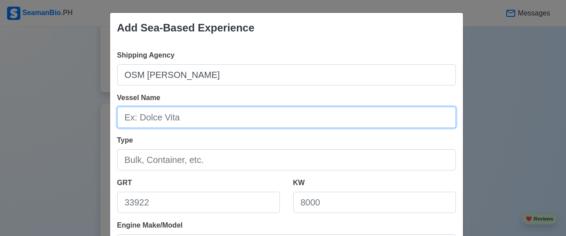
click at [187, 118] on input "Vessel Name" at bounding box center [286, 117] width 339 height 21
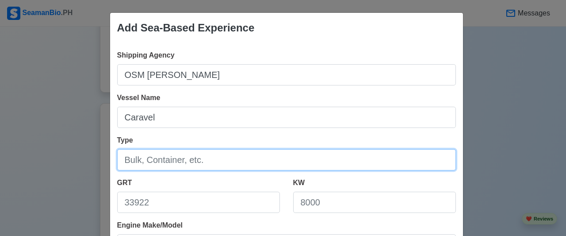
click at [186, 162] on input "Type" at bounding box center [286, 159] width 339 height 21
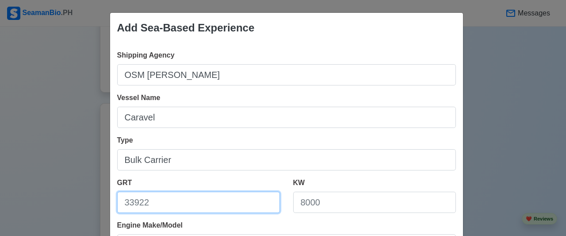
click at [162, 200] on input "GRT" at bounding box center [198, 201] width 163 height 21
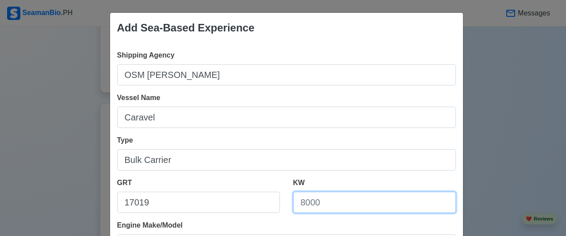
click at [324, 205] on input "KW" at bounding box center [374, 201] width 163 height 21
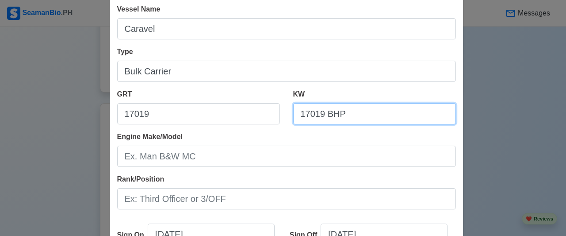
scroll to position [133, 0]
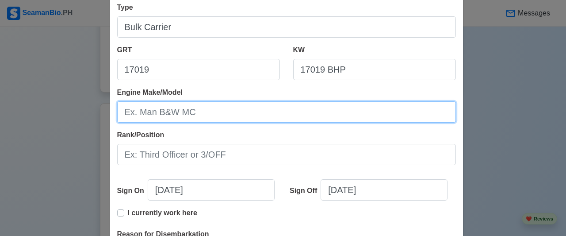
click at [228, 110] on input "Engine Make/Model" at bounding box center [286, 111] width 339 height 21
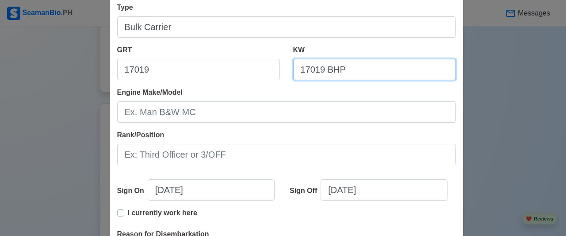
click at [321, 69] on input "17019 BHP" at bounding box center [374, 69] width 163 height 21
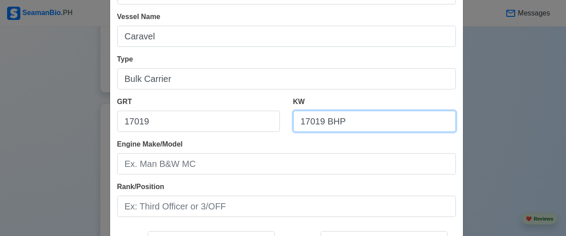
scroll to position [88, 0]
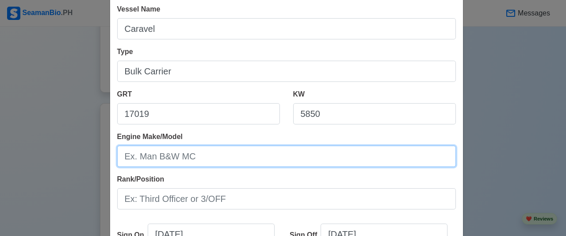
click at [217, 153] on input "Engine Make/Model" at bounding box center [286, 155] width 339 height 21
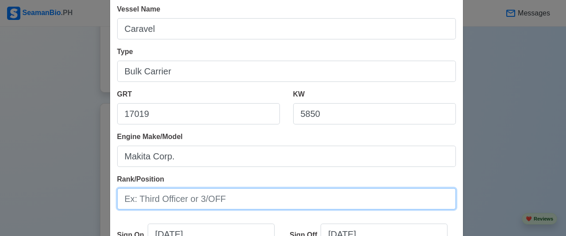
click at [286, 201] on input "Rank/Position" at bounding box center [286, 198] width 339 height 21
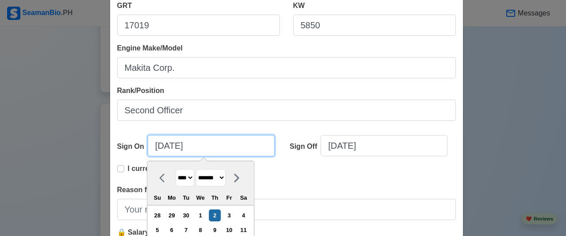
click at [221, 145] on input "[DATE]" at bounding box center [211, 145] width 127 height 21
click at [188, 177] on select "**** **** **** **** **** **** **** **** **** **** **** **** **** **** **** ****…" at bounding box center [184, 177] width 19 height 17
click at [175, 169] on select "**** **** **** **** **** **** **** **** **** **** **** **** **** **** **** ****…" at bounding box center [184, 177] width 19 height 17
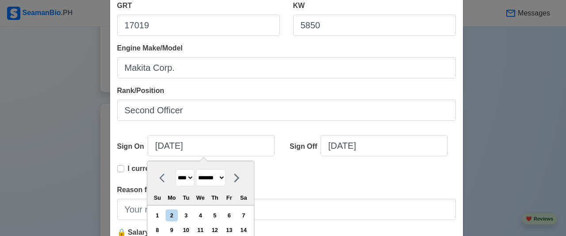
click at [225, 177] on select "******* ******** ***** ***** *** **** **** ****** ********* ******* ******** **…" at bounding box center [211, 177] width 30 height 17
click at [196, 169] on select "******* ******** ***** ***** *** **** **** ****** ********* ******* ******** **…" at bounding box center [211, 177] width 30 height 17
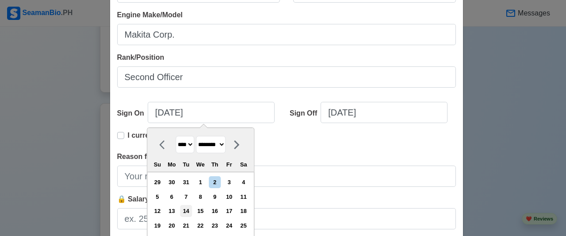
scroll to position [265, 0]
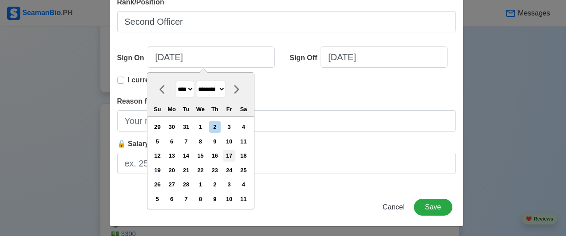
click at [233, 154] on div "17" at bounding box center [229, 155] width 12 height 12
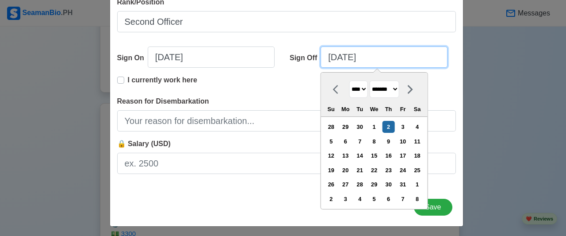
click at [334, 57] on input "[DATE]" at bounding box center [383, 56] width 127 height 21
click at [348, 60] on input "[DATE]" at bounding box center [383, 56] width 127 height 21
click at [371, 58] on input "[DATE]" at bounding box center [383, 56] width 127 height 21
click at [335, 56] on input "[DATE]" at bounding box center [383, 56] width 127 height 21
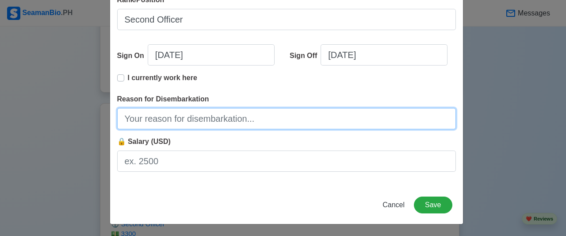
click at [206, 118] on input "Reason for Disembarkation" at bounding box center [286, 118] width 339 height 21
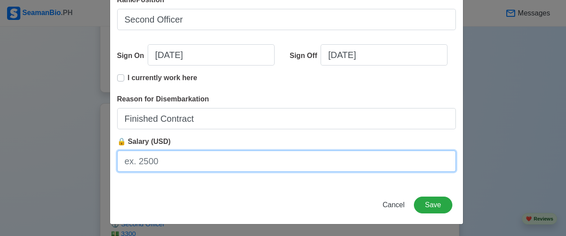
click at [155, 160] on input "🔒 Salary (USD)" at bounding box center [286, 160] width 339 height 21
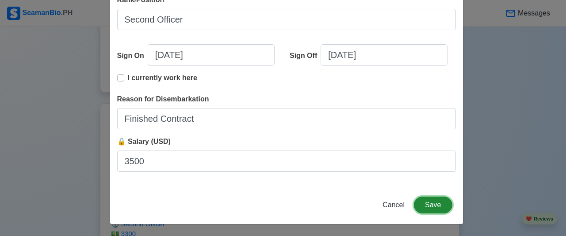
click at [435, 205] on button "Save" at bounding box center [433, 204] width 38 height 17
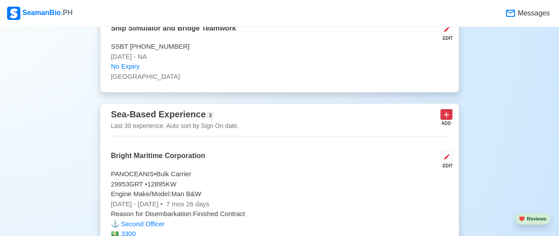
click at [444, 110] on icon at bounding box center [446, 114] width 9 height 9
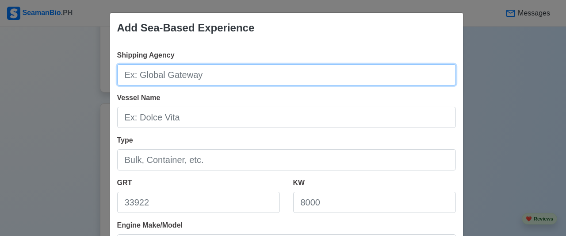
click at [192, 75] on input "Shipping Agency" at bounding box center [286, 74] width 339 height 21
click at [150, 76] on input "Dohle seafront" at bounding box center [286, 74] width 339 height 21
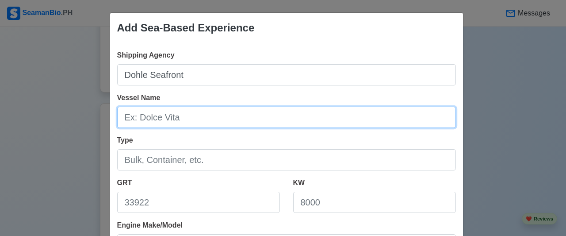
click at [173, 113] on input "Vessel Name" at bounding box center [286, 117] width 339 height 21
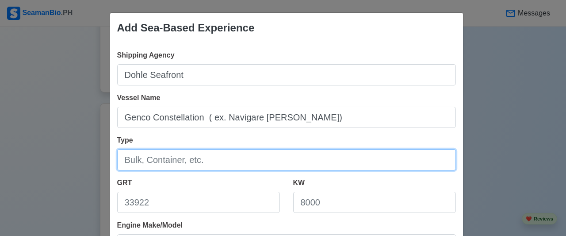
click at [183, 158] on input "Type" at bounding box center [286, 159] width 339 height 21
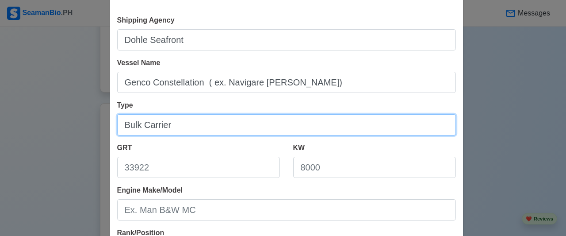
scroll to position [88, 0]
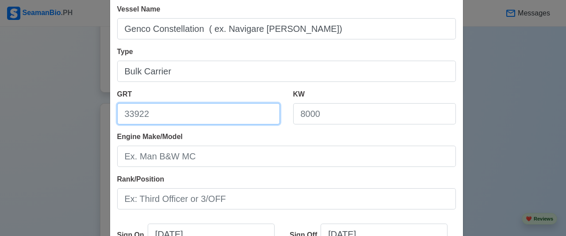
click at [179, 111] on input "GRT" at bounding box center [198, 113] width 163 height 21
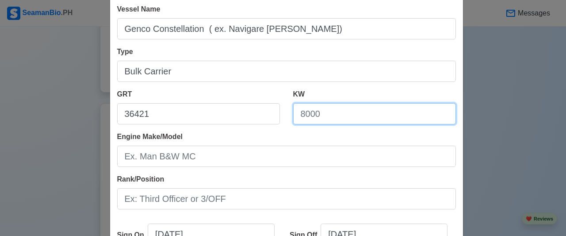
click at [331, 110] on input "KW" at bounding box center [374, 113] width 163 height 21
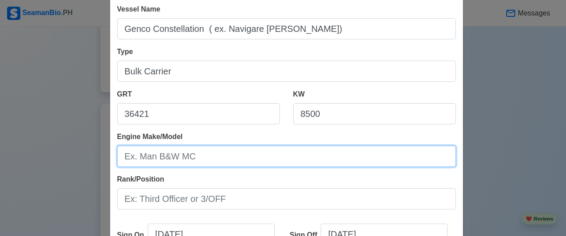
click at [278, 151] on input "Engine Make/Model" at bounding box center [286, 155] width 339 height 21
click at [277, 154] on input "Engine Make/Model" at bounding box center [286, 155] width 339 height 21
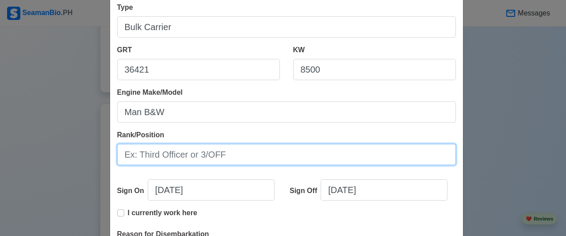
click at [185, 155] on input "Rank/Position" at bounding box center [286, 154] width 339 height 21
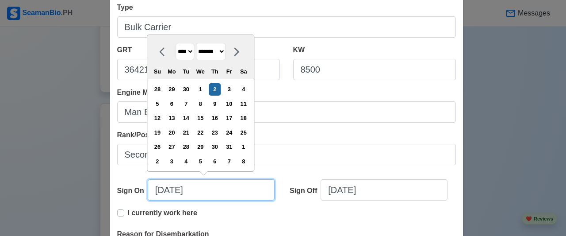
click at [201, 190] on input "[DATE]" at bounding box center [211, 189] width 127 height 21
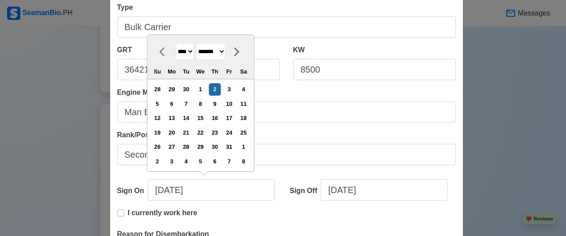
click at [192, 51] on select "**** **** **** **** **** **** **** **** **** **** **** **** **** **** **** ****…" at bounding box center [184, 51] width 19 height 17
click at [175, 43] on select "**** **** **** **** **** **** **** **** **** **** **** **** **** **** **** ****…" at bounding box center [184, 51] width 19 height 17
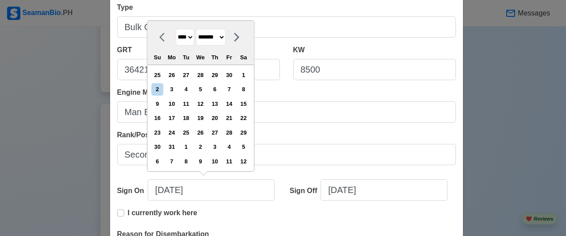
click at [225, 43] on select "******* ******** ***** ***** *** **** **** ****** ********* ******* ******** **…" at bounding box center [211, 37] width 30 height 17
click at [196, 29] on select "******* ******** ***** ***** *** **** **** ****** ********* ******* ******** **…" at bounding box center [211, 37] width 30 height 17
click at [232, 132] on div "28" at bounding box center [229, 132] width 12 height 12
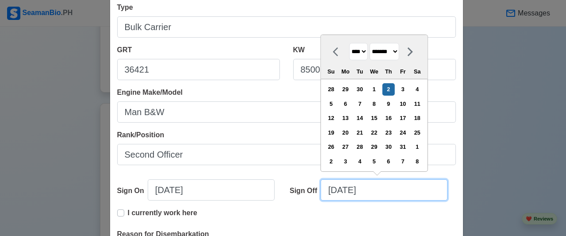
click at [392, 191] on input "[DATE]" at bounding box center [383, 189] width 127 height 21
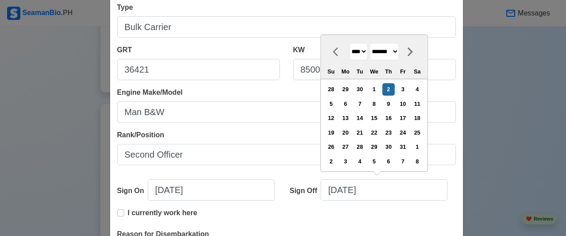
click at [362, 51] on select "**** **** **** **** **** **** **** **** **** **** **** **** **** **** **** ****…" at bounding box center [358, 51] width 19 height 17
click at [349, 43] on select "**** **** **** **** **** **** **** **** **** **** **** **** **** **** **** ****…" at bounding box center [358, 51] width 19 height 17
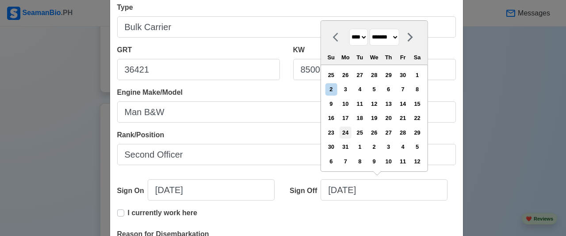
click at [346, 130] on div "24" at bounding box center [345, 132] width 12 height 12
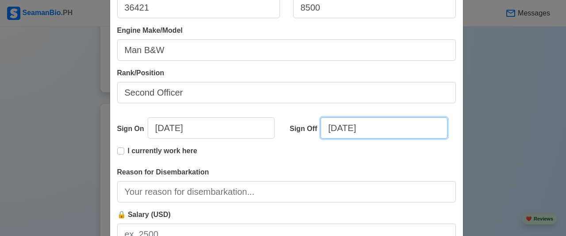
scroll to position [221, 0]
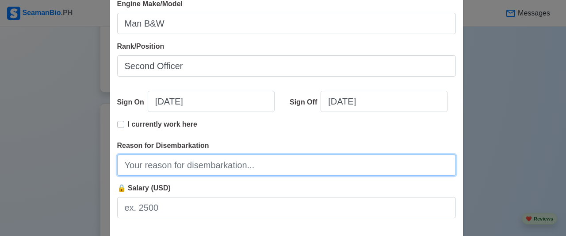
click at [131, 167] on input "Reason for Disembarkation" at bounding box center [286, 164] width 339 height 21
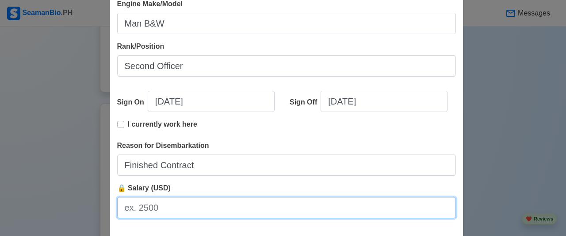
click at [174, 206] on input "🔒 Salary (USD)" at bounding box center [286, 207] width 339 height 21
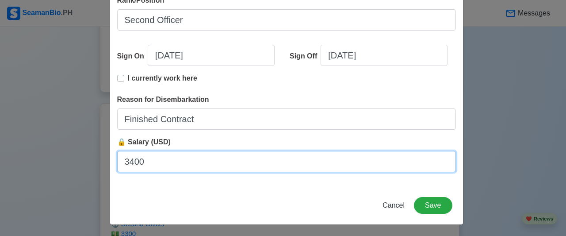
scroll to position [267, 0]
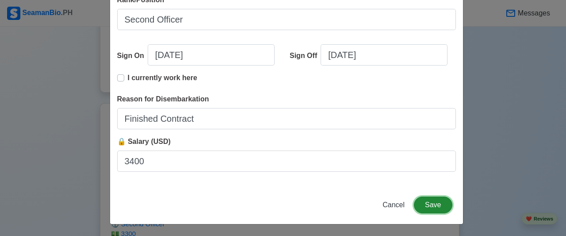
click at [430, 204] on button "Save" at bounding box center [433, 204] width 38 height 17
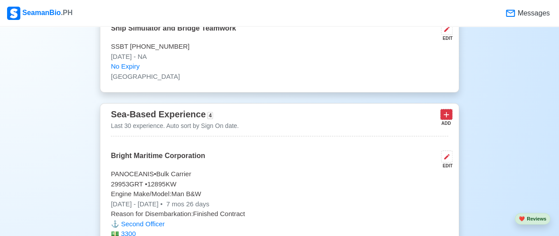
click at [450, 110] on icon at bounding box center [446, 114] width 9 height 9
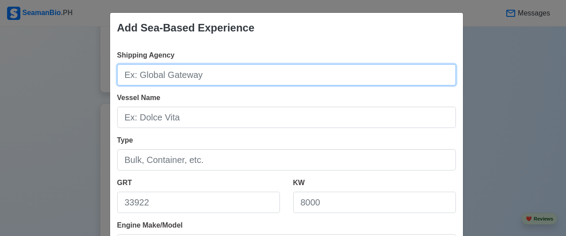
click at [239, 69] on input "Shipping Agency" at bounding box center [286, 74] width 339 height 21
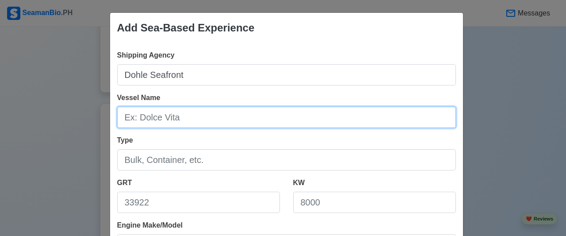
click at [223, 110] on input "Vessel Name" at bounding box center [286, 117] width 339 height 21
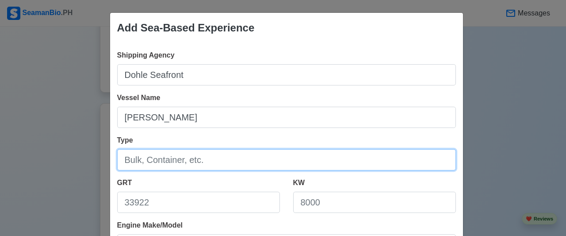
click at [212, 160] on input "Type" at bounding box center [286, 159] width 339 height 21
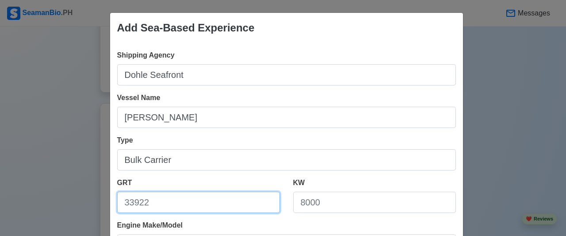
click at [190, 202] on input "GRT" at bounding box center [198, 201] width 163 height 21
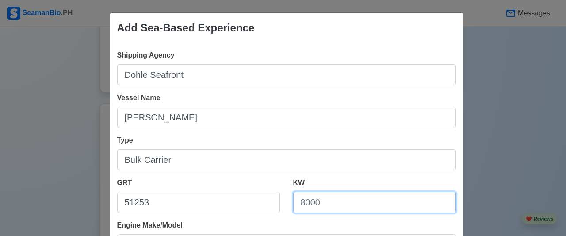
click at [316, 202] on input "KW" at bounding box center [374, 201] width 163 height 21
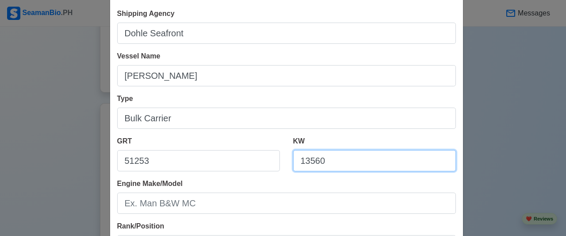
scroll to position [88, 0]
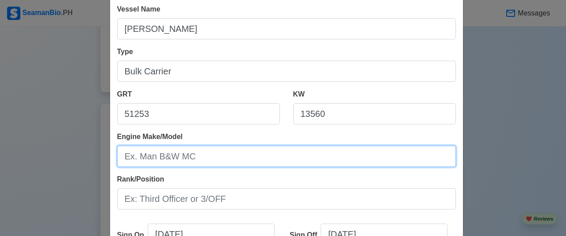
click at [301, 162] on input "Engine Make/Model" at bounding box center [286, 155] width 339 height 21
click at [293, 160] on input "Engine Make/Model" at bounding box center [286, 155] width 339 height 21
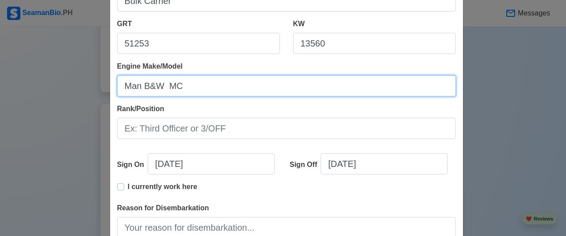
scroll to position [177, 0]
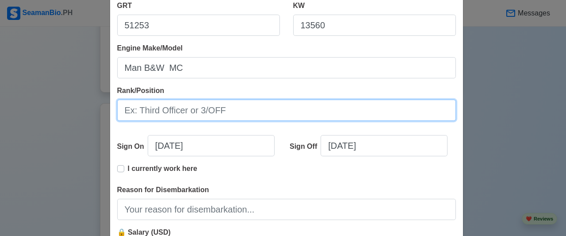
click at [189, 111] on input "Rank/Position" at bounding box center [286, 109] width 339 height 21
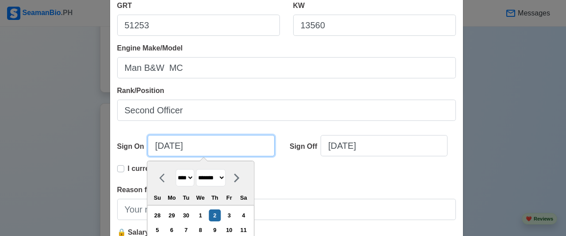
click at [159, 145] on input "[DATE]" at bounding box center [211, 145] width 127 height 21
click at [211, 146] on input "[DATE]" at bounding box center [211, 145] width 127 height 21
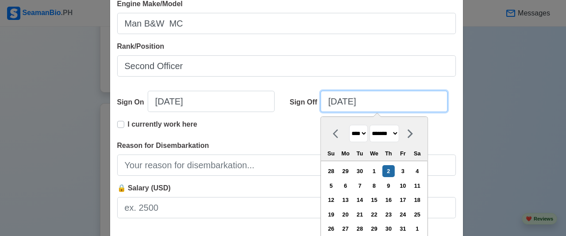
click at [376, 99] on input "[DATE]" at bounding box center [383, 101] width 127 height 21
click at [334, 105] on input "[DATE]" at bounding box center [383, 101] width 127 height 21
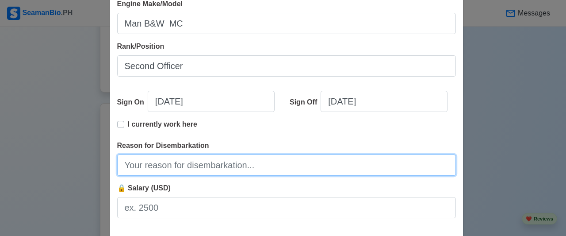
click at [177, 162] on input "Reason for Disembarkation" at bounding box center [286, 164] width 339 height 21
click at [216, 157] on input "Finished Contract" at bounding box center [286, 164] width 339 height 21
click at [214, 164] on input "Finished Contract" at bounding box center [286, 164] width 339 height 21
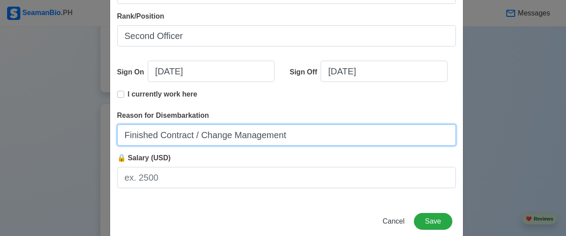
scroll to position [267, 0]
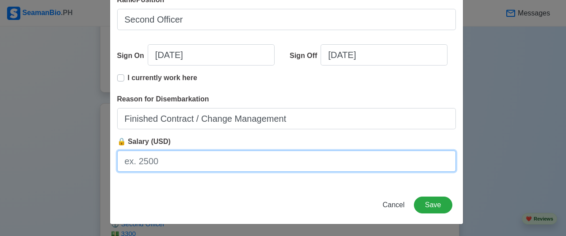
click at [155, 161] on input "🔒 Salary (USD)" at bounding box center [286, 160] width 339 height 21
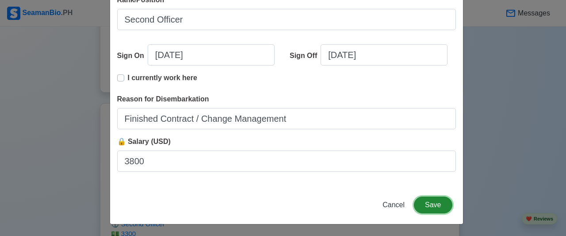
click at [438, 205] on button "Save" at bounding box center [433, 204] width 38 height 17
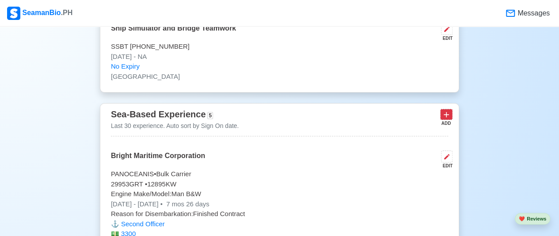
click at [447, 110] on icon at bounding box center [446, 114] width 9 height 9
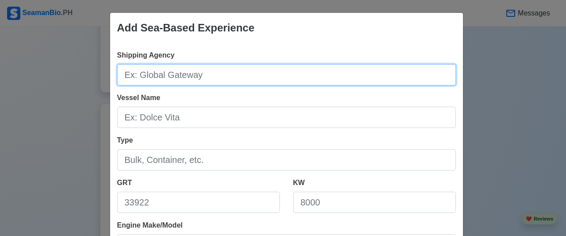
click at [210, 79] on input "Shipping Agency" at bounding box center [286, 74] width 339 height 21
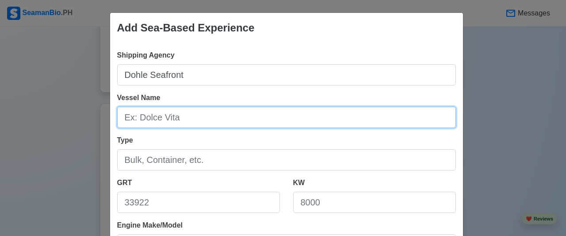
click at [179, 117] on input "Vessel Name" at bounding box center [286, 117] width 339 height 21
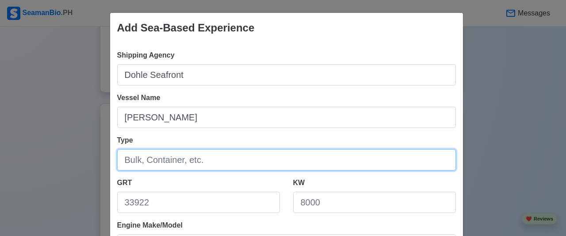
click at [187, 162] on input "Type" at bounding box center [286, 159] width 339 height 21
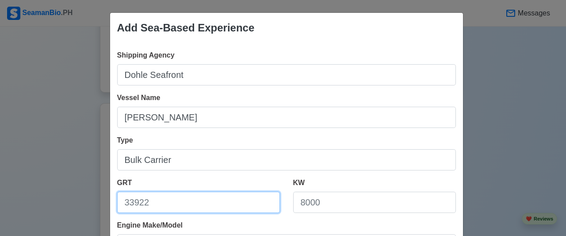
click at [182, 200] on input "GRT" at bounding box center [198, 201] width 163 height 21
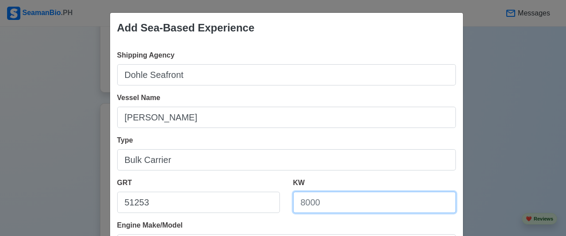
click at [331, 202] on input "KW" at bounding box center [374, 201] width 163 height 21
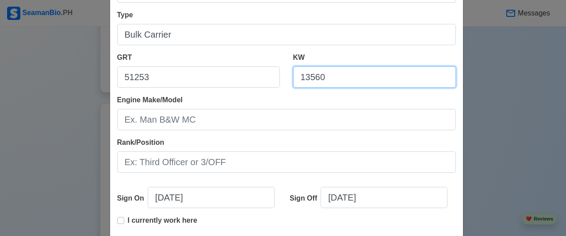
scroll to position [133, 0]
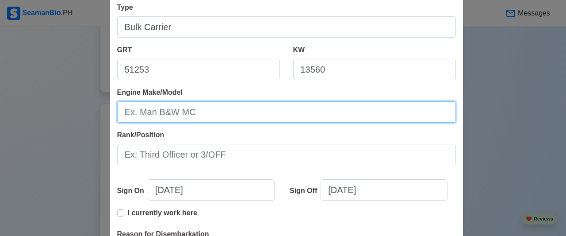
click at [210, 112] on input "Engine Make/Model" at bounding box center [286, 111] width 339 height 21
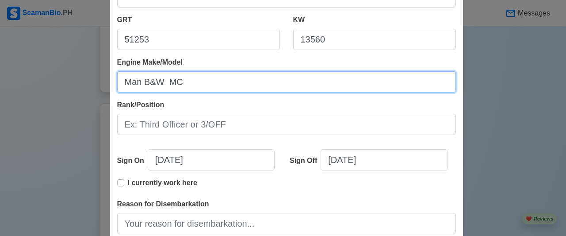
scroll to position [177, 0]
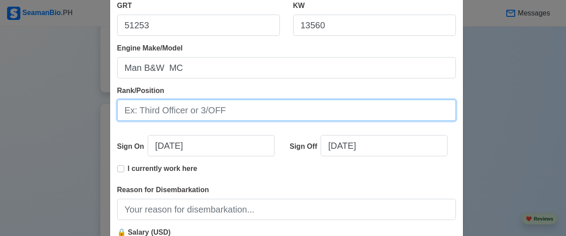
click at [207, 114] on input "Rank/Position" at bounding box center [286, 109] width 339 height 21
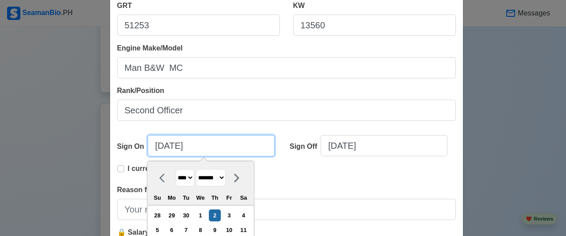
click at [206, 151] on input "[DATE]" at bounding box center [211, 145] width 127 height 21
click at [157, 144] on input "[DATE]" at bounding box center [211, 145] width 127 height 21
click at [200, 142] on input "[DATE]" at bounding box center [211, 145] width 127 height 21
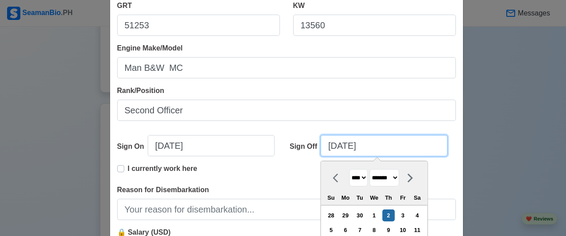
click at [343, 145] on input "[DATE]" at bounding box center [383, 145] width 127 height 21
click at [374, 146] on input "[DATE]" at bounding box center [383, 145] width 127 height 21
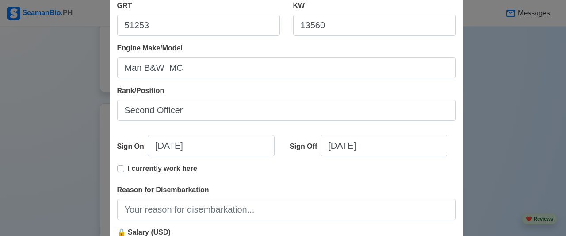
scroll to position [221, 0]
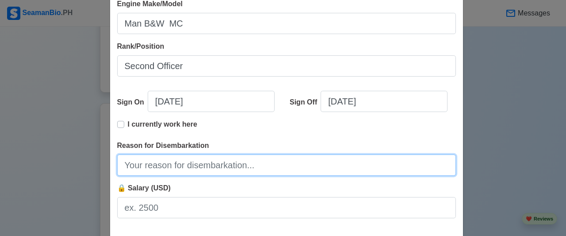
click at [268, 166] on input "Reason for Disembarkation" at bounding box center [286, 164] width 339 height 21
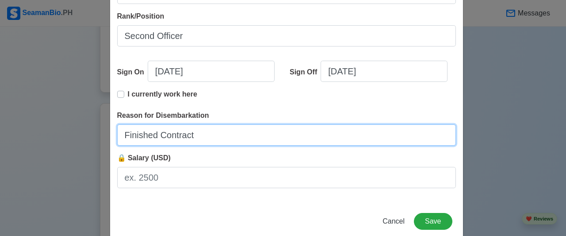
scroll to position [267, 0]
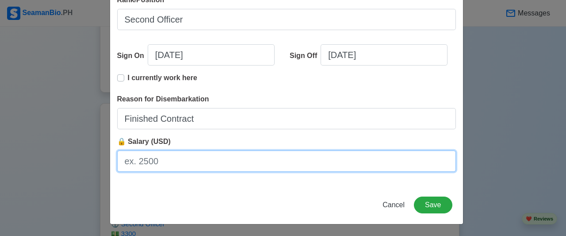
click at [154, 162] on input "🔒 Salary (USD)" at bounding box center [286, 160] width 339 height 21
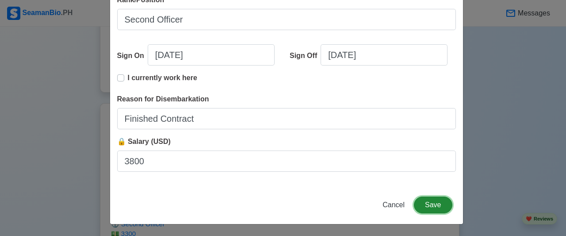
click at [432, 200] on button "Save" at bounding box center [433, 204] width 38 height 17
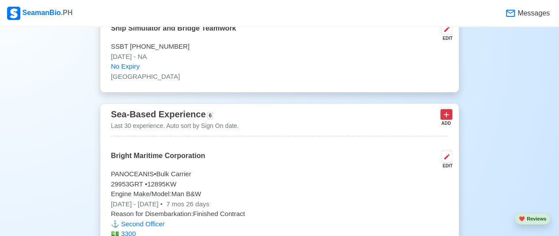
click at [448, 112] on icon at bounding box center [446, 114] width 5 height 5
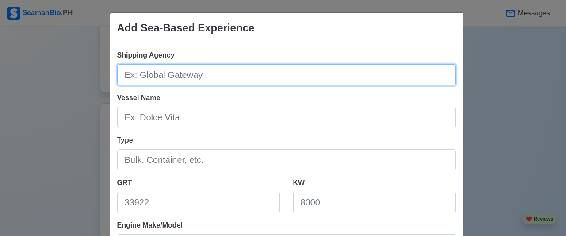
click at [232, 76] on input "Shipping Agency" at bounding box center [286, 74] width 339 height 21
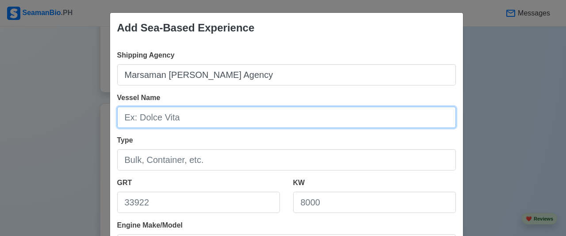
click at [197, 117] on input "Vessel Name" at bounding box center [286, 117] width 339 height 21
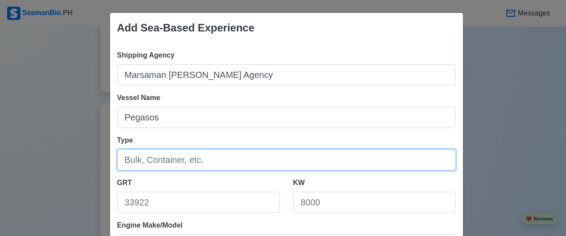
click at [233, 157] on input "Type" at bounding box center [286, 159] width 339 height 21
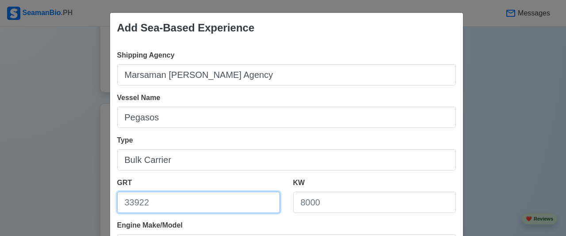
click at [187, 204] on input "GRT" at bounding box center [198, 201] width 163 height 21
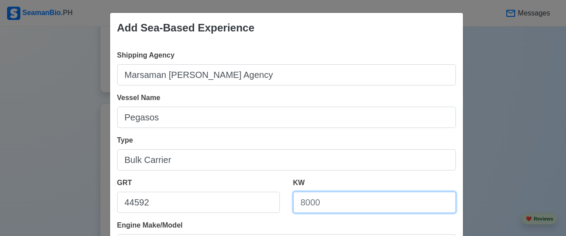
click at [309, 199] on input "KW" at bounding box center [374, 201] width 163 height 21
click at [358, 198] on input "KW" at bounding box center [374, 201] width 163 height 21
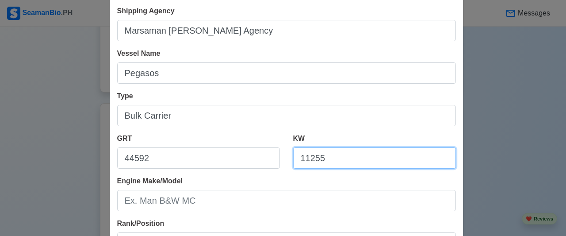
scroll to position [88, 0]
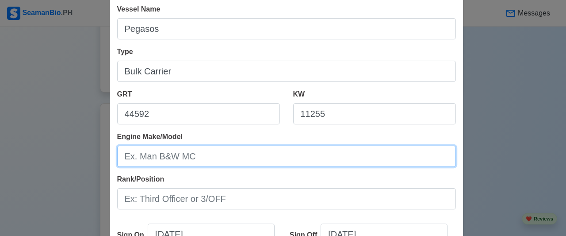
click at [270, 149] on input "Engine Make/Model" at bounding box center [286, 155] width 339 height 21
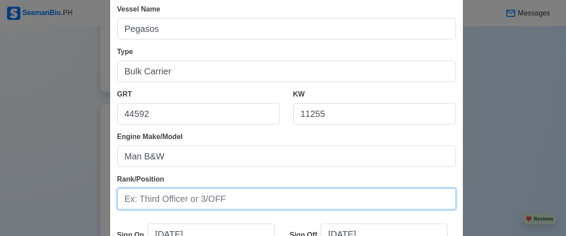
click at [193, 198] on input "Rank/Position" at bounding box center [286, 198] width 339 height 21
click at [153, 198] on input "Second officer" at bounding box center [286, 198] width 339 height 21
click at [154, 198] on input "Second officer" at bounding box center [286, 198] width 339 height 21
click at [157, 198] on input "Second officer" at bounding box center [286, 198] width 339 height 21
click at [159, 196] on input "Second officer" at bounding box center [286, 198] width 339 height 21
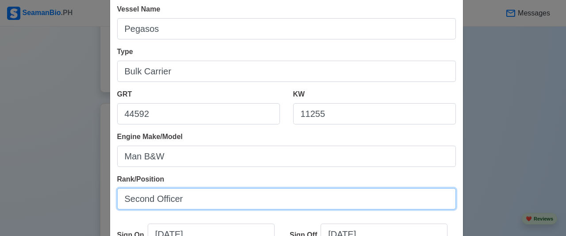
scroll to position [177, 0]
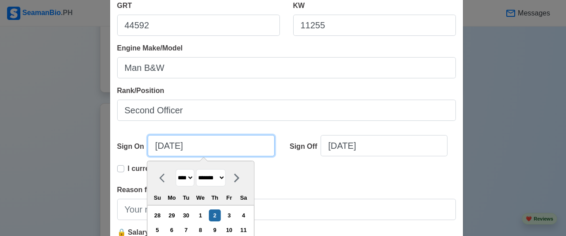
click at [235, 145] on input "[DATE]" at bounding box center [211, 145] width 127 height 21
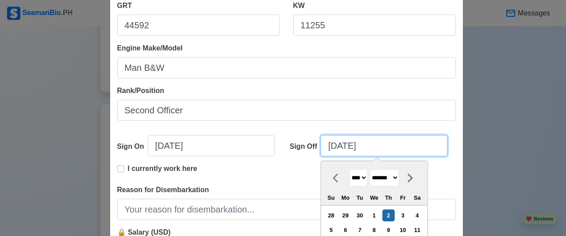
click at [341, 148] on input "[DATE]" at bounding box center [383, 145] width 127 height 21
click at [331, 146] on input "[DATE]" at bounding box center [383, 145] width 127 height 21
click at [377, 145] on input "[DATE]" at bounding box center [383, 145] width 127 height 21
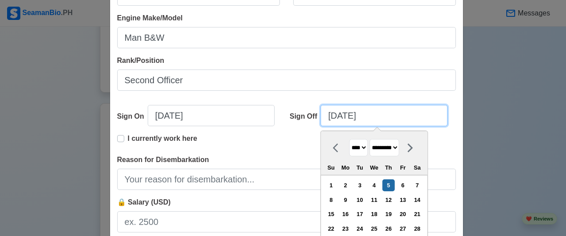
scroll to position [221, 0]
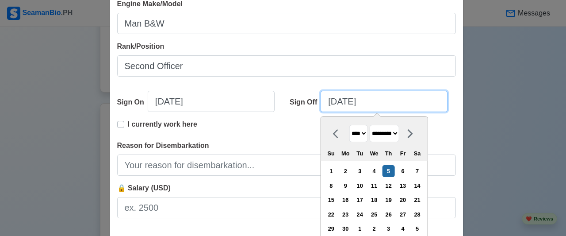
click at [342, 99] on input "[DATE]" at bounding box center [383, 101] width 127 height 21
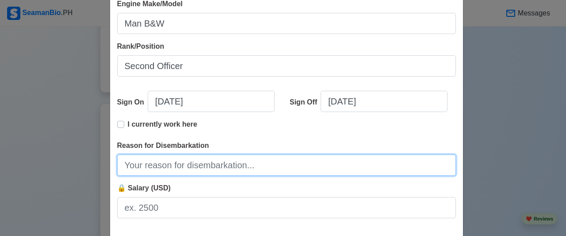
click at [171, 166] on input "Reason for Disembarkation" at bounding box center [286, 164] width 339 height 21
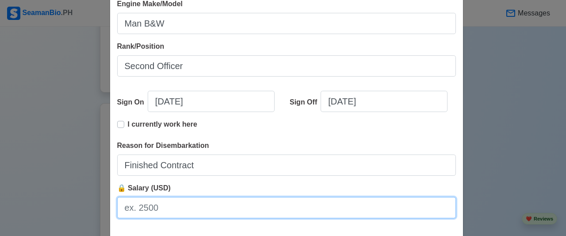
click at [151, 206] on input "🔒 Salary (USD)" at bounding box center [286, 207] width 339 height 21
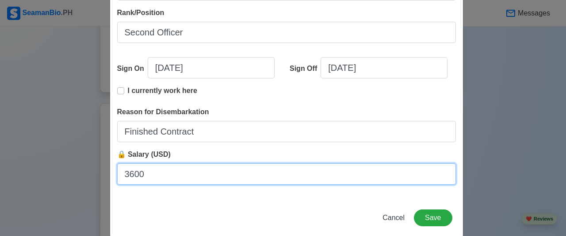
scroll to position [267, 0]
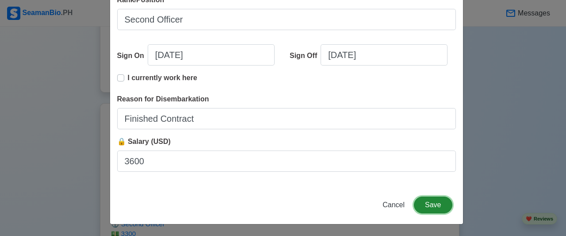
click at [428, 202] on button "Save" at bounding box center [433, 204] width 38 height 17
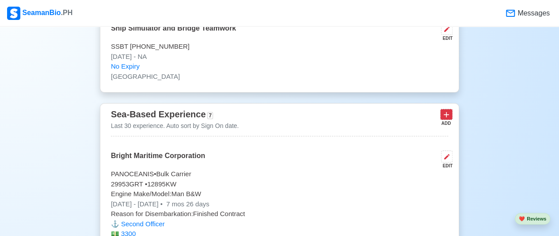
click at [448, 110] on icon at bounding box center [446, 114] width 9 height 9
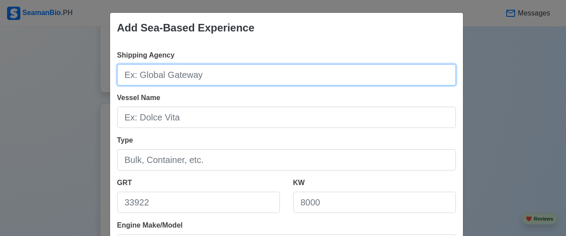
click at [242, 73] on input "Shipping Agency" at bounding box center [286, 74] width 339 height 21
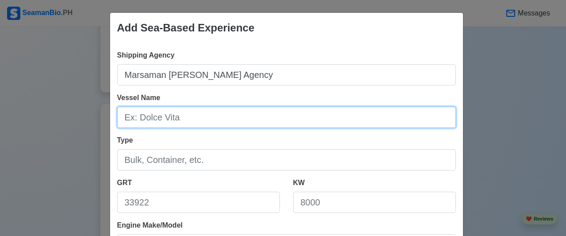
click at [179, 116] on input "Vessel Name" at bounding box center [286, 117] width 339 height 21
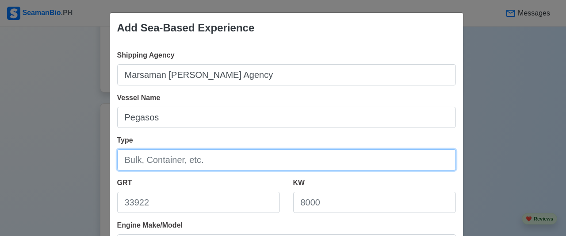
click at [159, 157] on input "Type" at bounding box center [286, 159] width 339 height 21
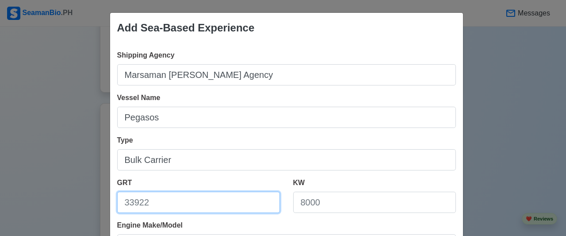
click at [165, 197] on input "GRT" at bounding box center [198, 201] width 163 height 21
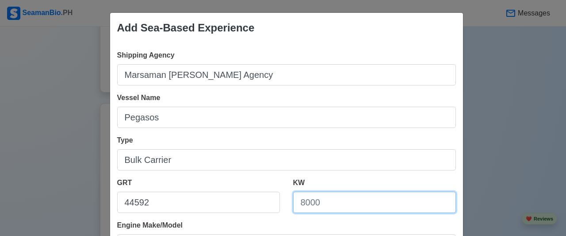
click at [329, 202] on input "KW" at bounding box center [374, 201] width 163 height 21
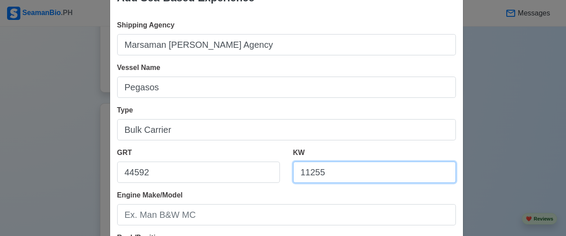
scroll to position [44, 0]
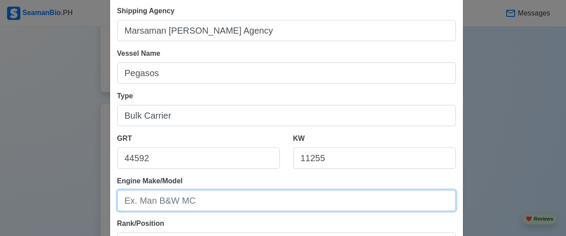
click at [165, 202] on input "Engine Make/Model" at bounding box center [286, 200] width 339 height 21
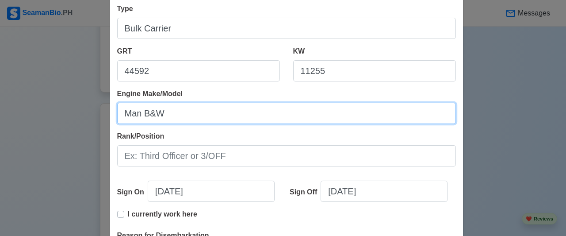
scroll to position [133, 0]
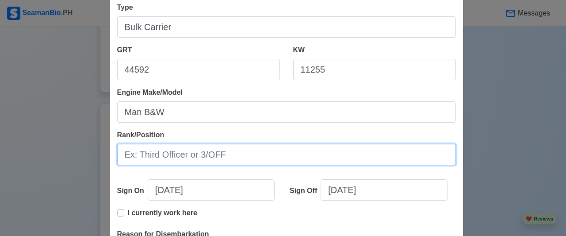
click at [210, 157] on input "Rank/Position" at bounding box center [286, 154] width 339 height 21
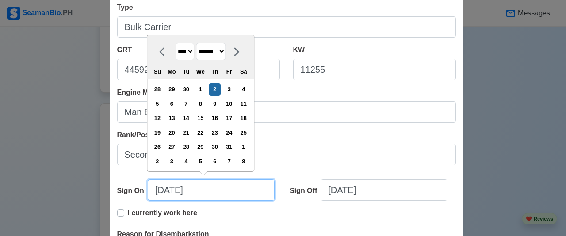
click at [208, 190] on input "[DATE]" at bounding box center [211, 189] width 127 height 21
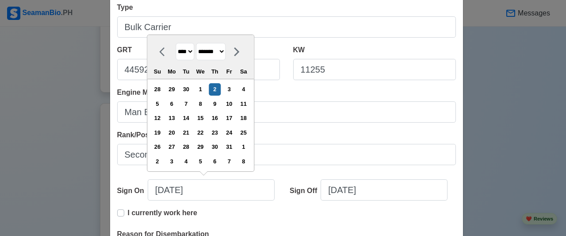
click at [189, 53] on select "**** **** **** **** **** **** **** **** **** **** **** **** **** **** **** ****…" at bounding box center [184, 51] width 19 height 17
click at [175, 44] on select "**** **** **** **** **** **** **** **** **** **** **** **** **** **** **** ****…" at bounding box center [184, 51] width 19 height 17
click at [225, 52] on select "******* ******** ***** ***** *** **** **** ****** ********* ******* ******** **…" at bounding box center [211, 51] width 30 height 17
click at [196, 44] on select "******* ******** ***** ***** *** **** **** ****** ********* ******* ******** **…" at bounding box center [211, 51] width 30 height 17
click at [217, 130] on div "22" at bounding box center [215, 132] width 12 height 12
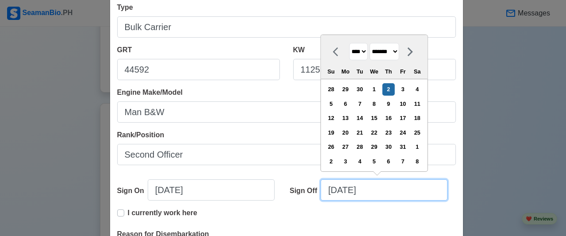
click at [332, 190] on input "[DATE]" at bounding box center [383, 189] width 127 height 21
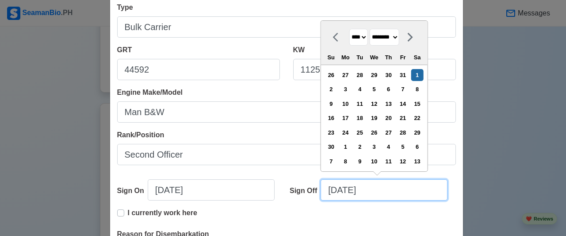
click at [368, 191] on input "[DATE]" at bounding box center [383, 189] width 127 height 21
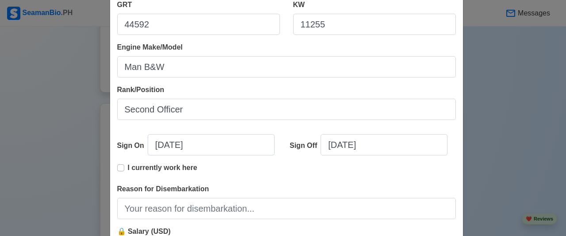
scroll to position [221, 0]
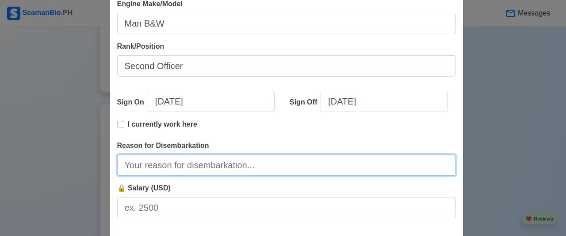
click at [216, 171] on input "Reason for Disembarkation" at bounding box center [286, 164] width 339 height 21
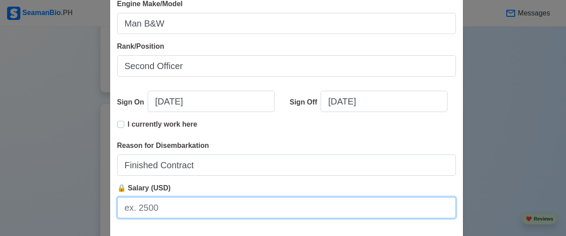
click at [175, 206] on input "🔒 Salary (USD)" at bounding box center [286, 207] width 339 height 21
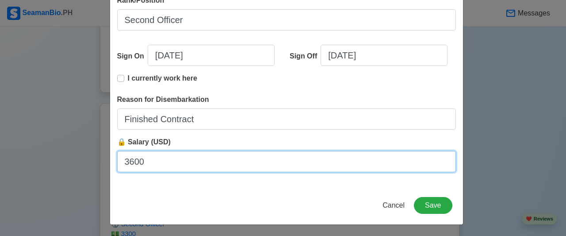
scroll to position [267, 0]
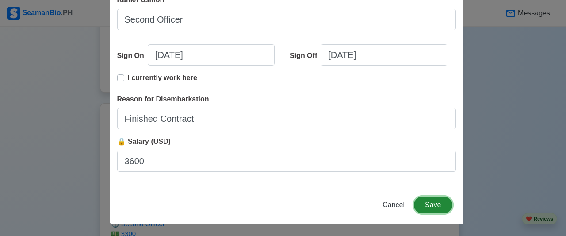
click at [444, 205] on button "Save" at bounding box center [433, 204] width 38 height 17
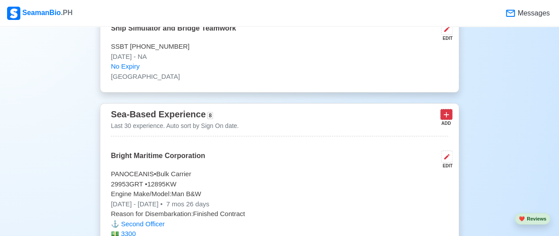
click at [448, 110] on icon at bounding box center [446, 114] width 9 height 9
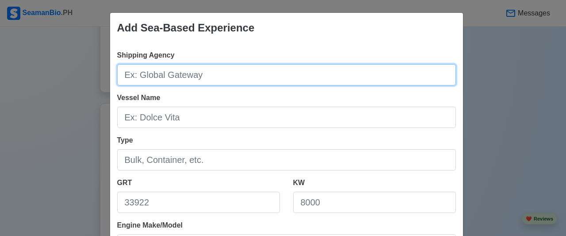
click at [221, 72] on input "Shipping Agency" at bounding box center [286, 74] width 339 height 21
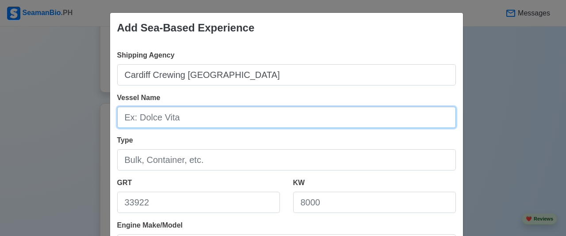
click at [259, 116] on input "Vessel Name" at bounding box center [286, 117] width 339 height 21
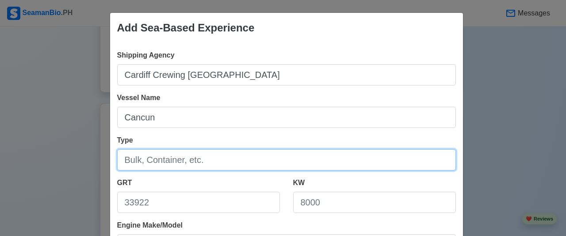
click at [247, 156] on input "Type" at bounding box center [286, 159] width 339 height 21
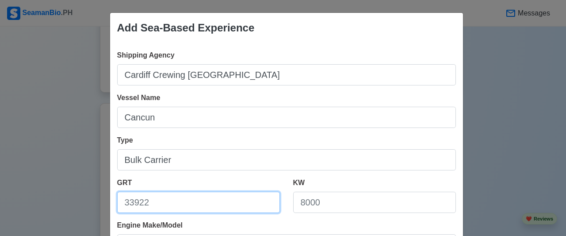
click at [185, 201] on input "GRT" at bounding box center [198, 201] width 163 height 21
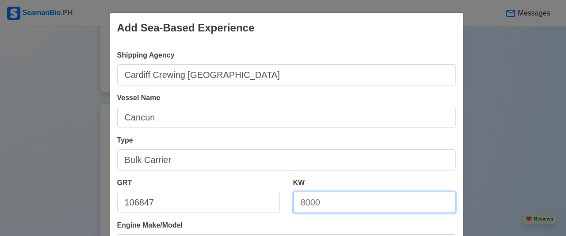
click at [333, 195] on input "KW" at bounding box center [374, 201] width 163 height 21
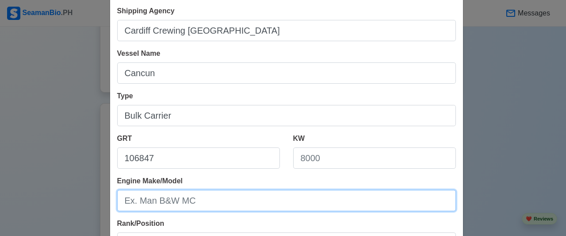
click at [223, 197] on input "Engine Make/Model" at bounding box center [286, 200] width 339 height 21
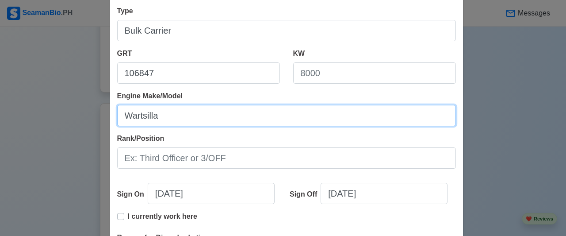
scroll to position [133, 0]
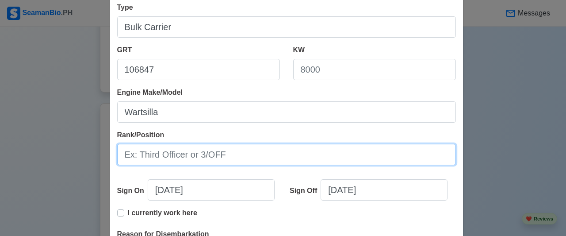
click at [222, 160] on input "Rank/Position" at bounding box center [286, 154] width 339 height 21
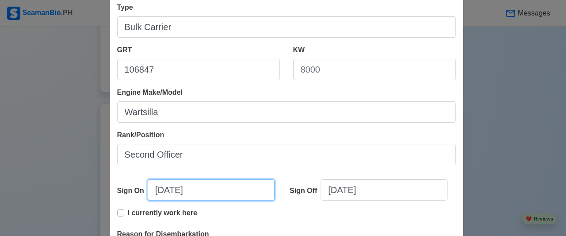
click at [203, 184] on input "[DATE]" at bounding box center [211, 189] width 127 height 21
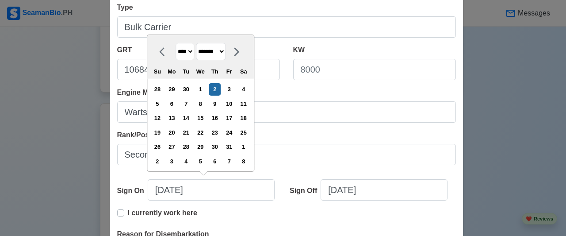
click at [183, 53] on select "**** **** **** **** **** **** **** **** **** **** **** **** **** **** **** ****…" at bounding box center [184, 51] width 19 height 17
click at [175, 43] on select "**** **** **** **** **** **** **** **** **** **** **** **** **** **** **** ****…" at bounding box center [184, 51] width 19 height 17
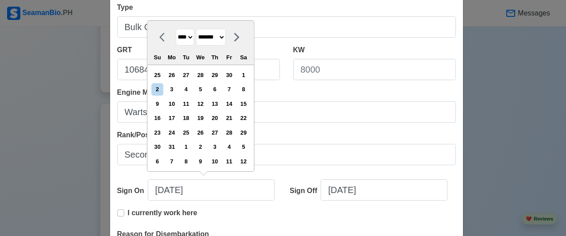
click at [225, 37] on select "******* ******** ***** ***** *** **** **** ****** ********* ******* ******** **…" at bounding box center [211, 37] width 30 height 17
click at [196, 29] on select "******* ******** ***** ***** *** **** **** ****** ********* ******* ******** **…" at bounding box center [211, 37] width 30 height 17
click at [201, 103] on div "13" at bounding box center [200, 104] width 12 height 12
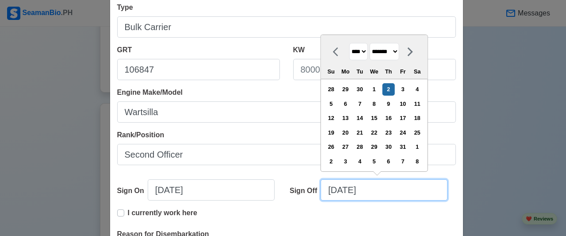
click at [344, 187] on input "[DATE]" at bounding box center [383, 189] width 127 height 21
click at [334, 191] on input "[DATE]" at bounding box center [383, 189] width 127 height 21
click at [370, 191] on input "[DATE]" at bounding box center [383, 189] width 127 height 21
click at [332, 190] on input "[DATE]" at bounding box center [383, 189] width 127 height 21
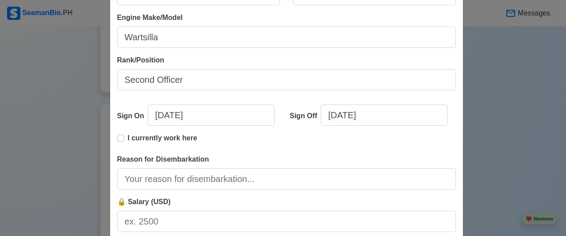
scroll to position [221, 0]
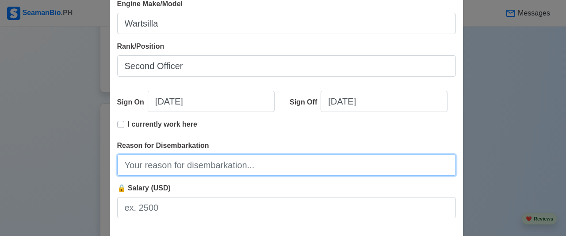
click at [229, 167] on input "Reason for Disembarkation" at bounding box center [286, 164] width 339 height 21
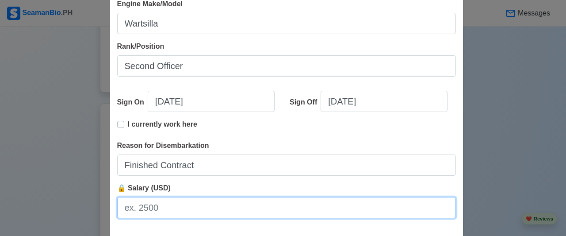
click at [180, 206] on input "🔒 Salary (USD)" at bounding box center [286, 207] width 339 height 21
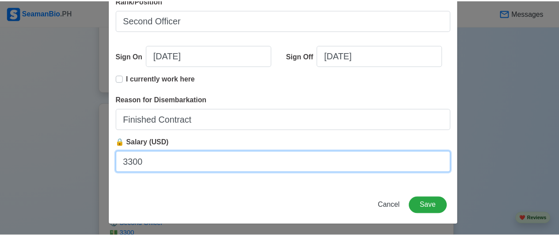
scroll to position [267, 0]
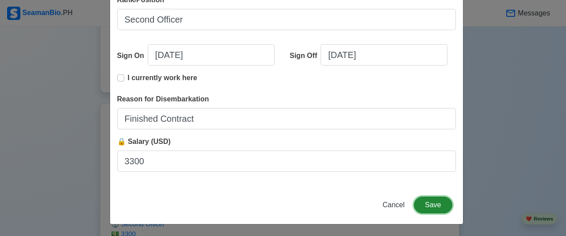
click at [424, 205] on button "Save" at bounding box center [433, 204] width 38 height 17
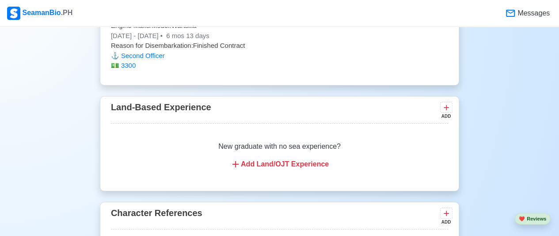
scroll to position [3754, 0]
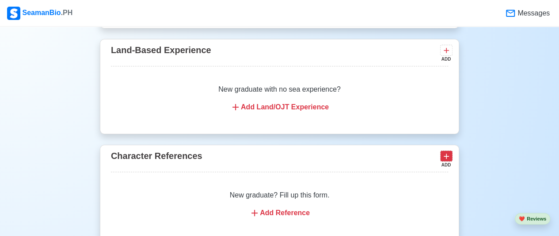
click at [447, 152] on icon at bounding box center [446, 156] width 9 height 9
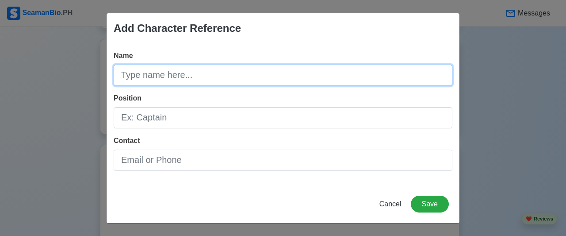
click at [197, 80] on input "Name" at bounding box center [283, 75] width 339 height 21
click at [120, 74] on input "[PERSON_NAME]" at bounding box center [283, 75] width 339 height 21
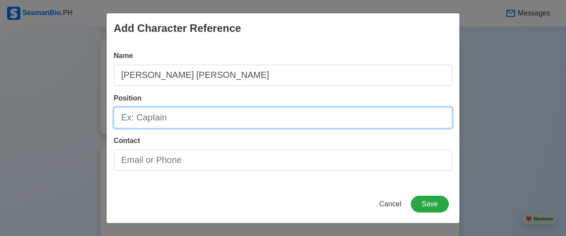
click at [198, 122] on input "Position" at bounding box center [283, 117] width 339 height 21
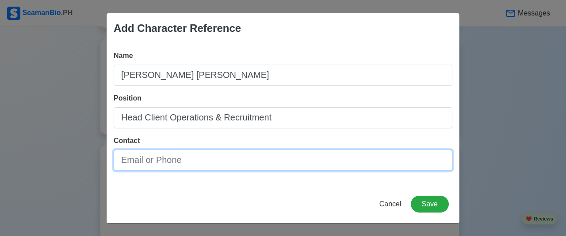
click at [209, 165] on input "Contact" at bounding box center [283, 159] width 339 height 21
click at [123, 159] on input "8705 8400" at bounding box center [283, 159] width 339 height 21
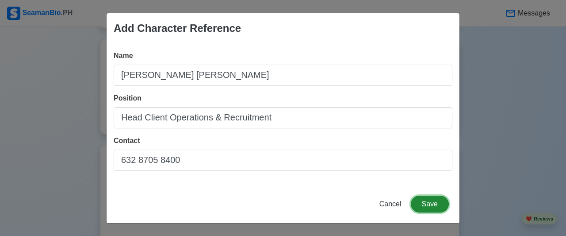
click at [427, 206] on button "Save" at bounding box center [430, 203] width 38 height 17
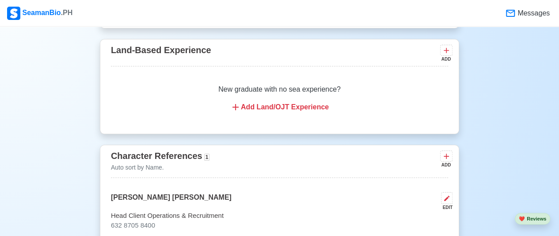
scroll to position [3798, 0]
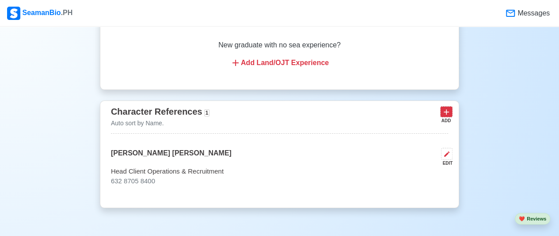
click at [449, 107] on icon at bounding box center [446, 111] width 9 height 9
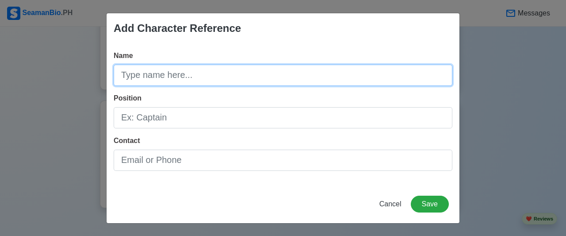
click at [290, 71] on input "Name" at bounding box center [283, 75] width 339 height 21
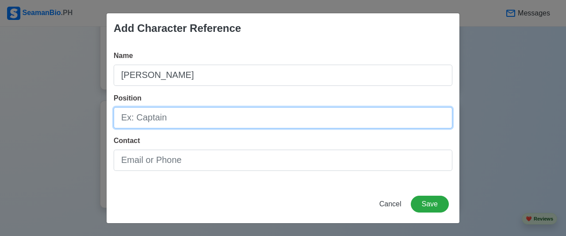
click at [218, 122] on input "Position" at bounding box center [283, 117] width 339 height 21
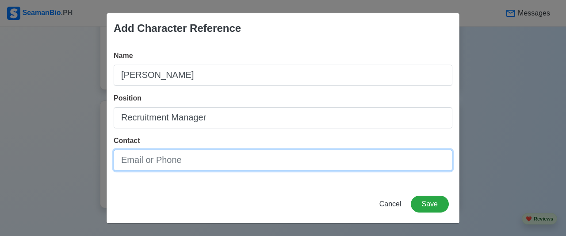
click at [174, 161] on input "Contact" at bounding box center [283, 159] width 339 height 21
click at [158, 159] on input "632 85280409" at bounding box center [283, 159] width 339 height 21
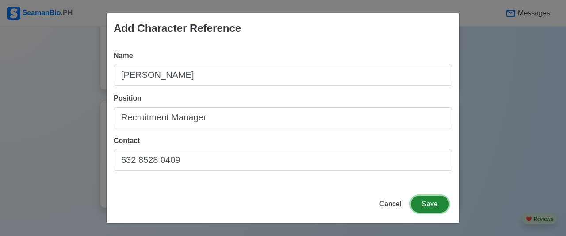
click at [434, 205] on button "Save" at bounding box center [430, 203] width 38 height 17
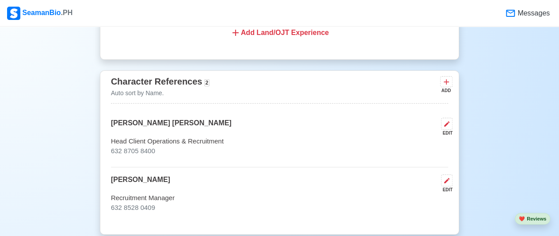
scroll to position [3843, 0]
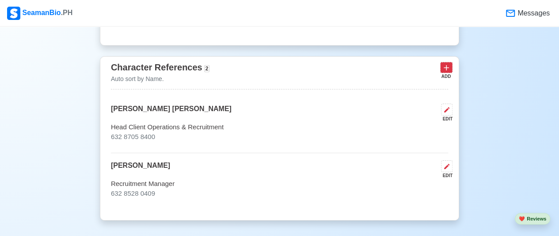
click at [448, 63] on icon at bounding box center [446, 67] width 9 height 9
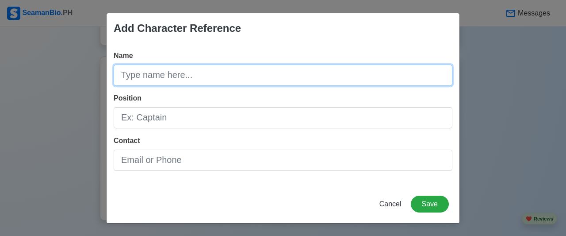
click at [336, 76] on input "Name" at bounding box center [283, 75] width 339 height 21
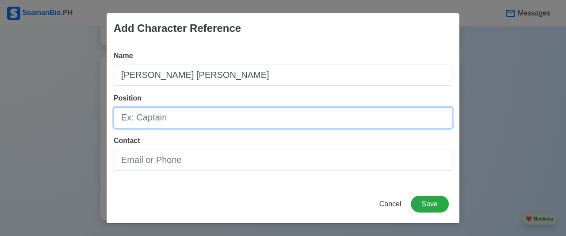
click at [286, 122] on input "Position" at bounding box center [283, 117] width 339 height 21
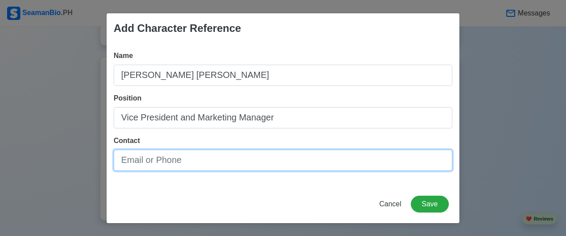
click at [209, 156] on input "Contact" at bounding box center [283, 159] width 339 height 21
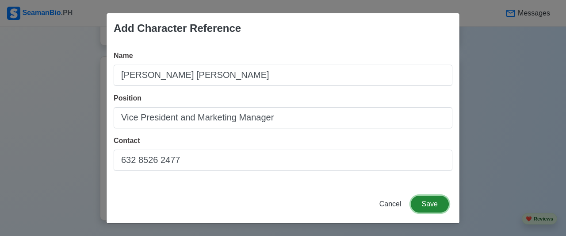
click at [423, 205] on button "Save" at bounding box center [430, 203] width 38 height 17
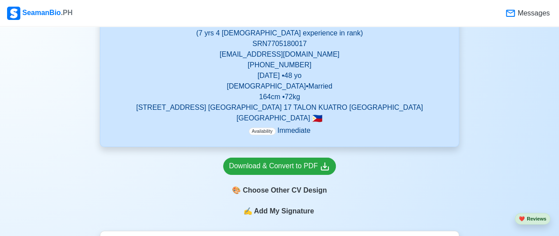
scroll to position [130, 0]
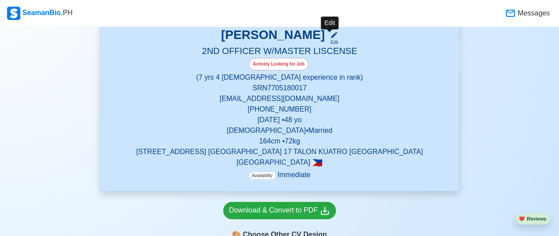
click at [332, 38] on icon at bounding box center [334, 35] width 8 height 8
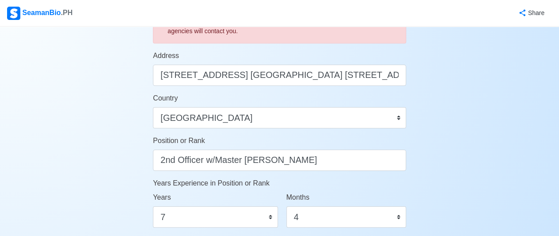
scroll to position [354, 0]
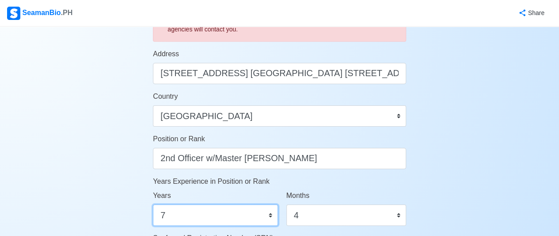
click at [270, 215] on select "0 1 2 3 4 5 6 7 8 9 10 11 12 13 14 15 16 17 18 19 20 21 22 23 24 25 26 27 28 29…" at bounding box center [215, 214] width 125 height 21
click at [153, 204] on select "0 1 2 3 4 5 6 7 8 9 10 11 12 13 14 15 16 17 18 19 20 21 22 23 24 25 26 27 28 29…" at bounding box center [215, 214] width 125 height 21
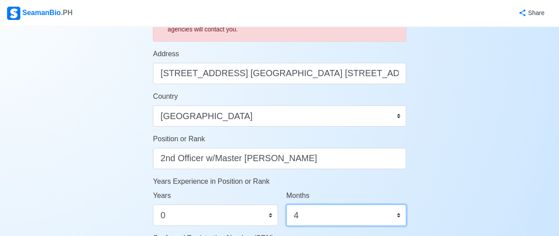
click at [400, 213] on select "0 1 2 3 4 5 6 7 8 9 10 11" at bounding box center [346, 214] width 120 height 21
click at [286, 204] on select "0 1 2 3 4 5 6 7 8 9 10 11" at bounding box center [346, 214] width 120 height 21
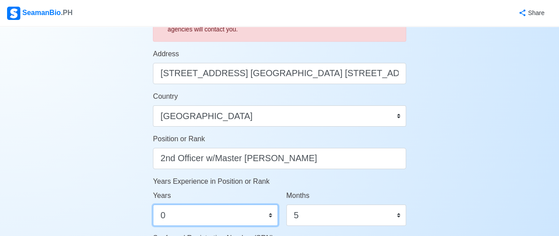
click at [269, 210] on select "0 1 2 3 4 5 6 7 8 9 10 11 12 13 14 15 16 17 18 19 20 21 22 23 24 25 26 27 28 29…" at bounding box center [215, 214] width 125 height 21
click at [153, 204] on select "0 1 2 3 4 5 6 7 8 9 10 11 12 13 14 15 16 17 18 19 20 21 22 23 24 25 26 27 28 29…" at bounding box center [215, 214] width 125 height 21
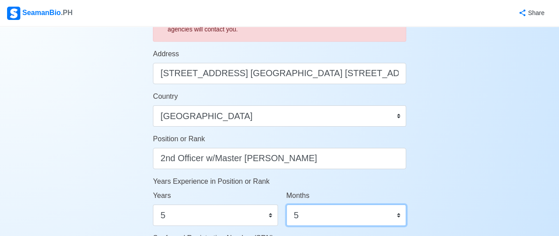
click at [307, 216] on select "0 1 2 3 4 5 6 7 8 9 10 11" at bounding box center [346, 214] width 120 height 21
click at [286, 204] on select "0 1 2 3 4 5 6 7 8 9 10 11" at bounding box center [346, 214] width 120 height 21
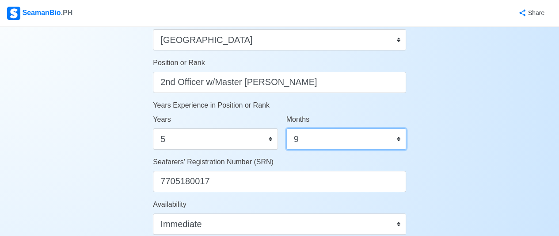
scroll to position [486, 0]
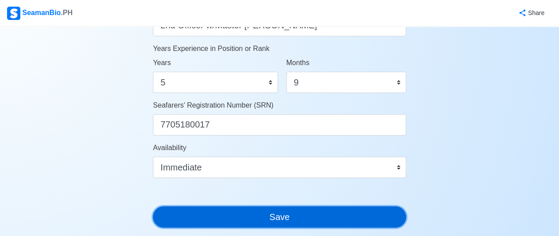
click at [368, 216] on button "Save" at bounding box center [279, 216] width 253 height 21
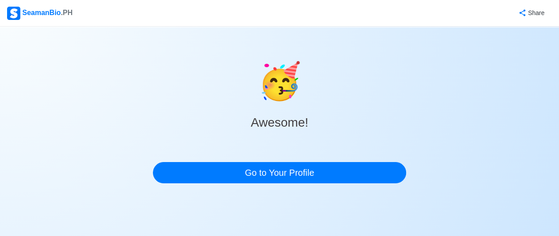
scroll to position [0, 0]
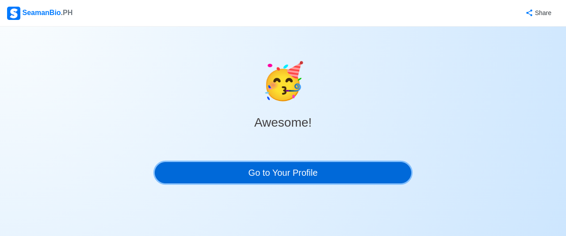
click at [343, 175] on link "Go to Your Profile" at bounding box center [283, 172] width 256 height 21
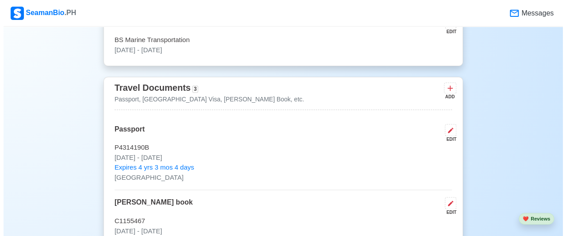
scroll to position [619, 0]
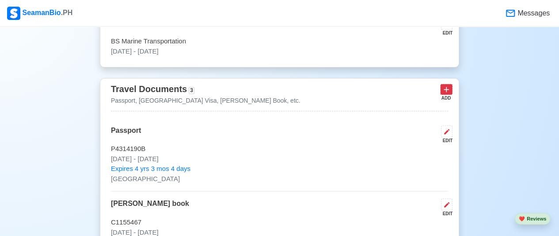
click at [448, 85] on icon at bounding box center [446, 89] width 9 height 9
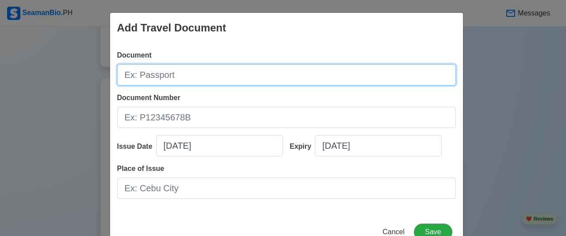
click at [276, 73] on input "Document" at bounding box center [286, 74] width 339 height 21
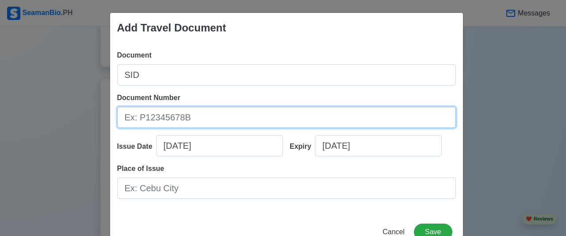
click at [161, 115] on input "Document Number" at bounding box center [286, 117] width 339 height 21
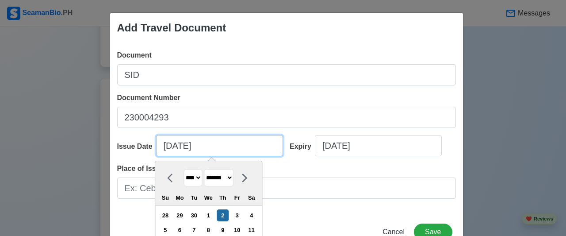
click at [245, 143] on input "[DATE]" at bounding box center [219, 145] width 127 height 21
click at [170, 145] on input "[DATE]" at bounding box center [219, 145] width 127 height 21
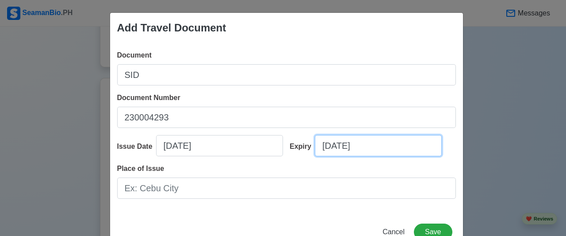
click at [319, 142] on input "[DATE]" at bounding box center [378, 145] width 127 height 21
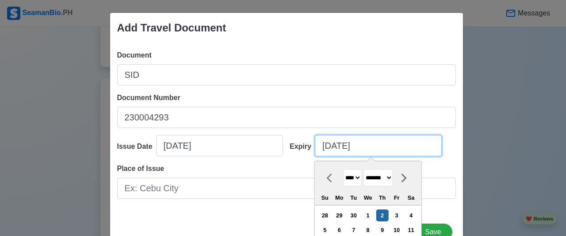
click at [368, 145] on input "[DATE]" at bounding box center [378, 145] width 127 height 21
click at [326, 146] on input "[DATE]" at bounding box center [378, 145] width 127 height 21
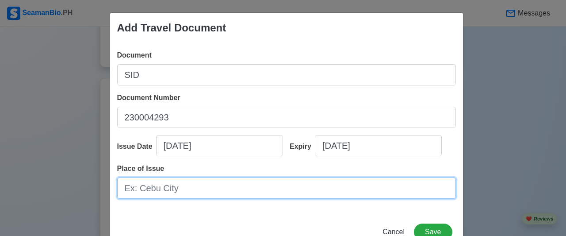
click at [263, 195] on input "Place of Issue" at bounding box center [286, 187] width 339 height 21
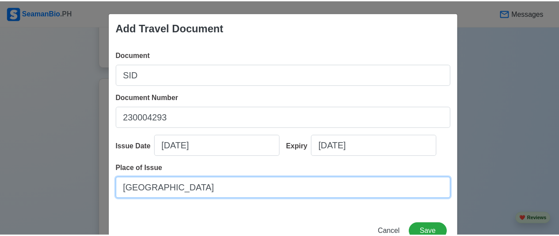
scroll to position [27, 0]
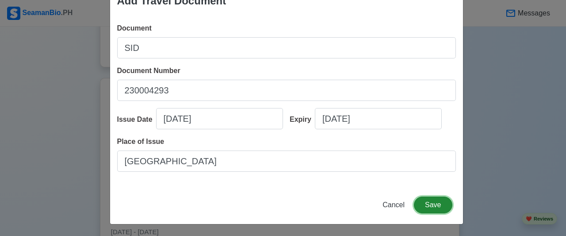
click at [431, 204] on button "Save" at bounding box center [433, 204] width 38 height 17
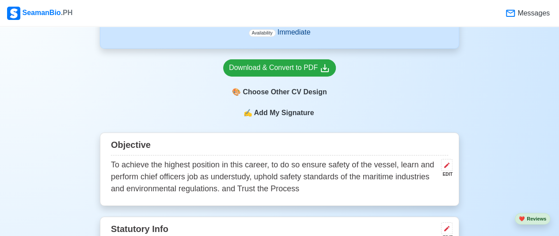
scroll to position [177, 0]
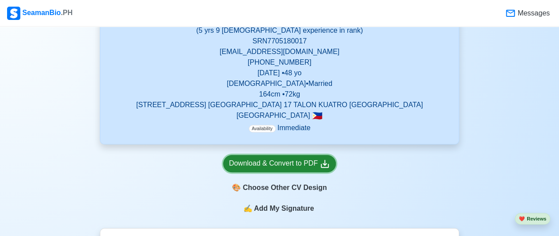
click at [272, 161] on div "Download & Convert to PDF" at bounding box center [279, 163] width 101 height 11
click at [313, 162] on div "Download & Convert to PDF" at bounding box center [279, 163] width 101 height 11
